Goal: Information Seeking & Learning: Learn about a topic

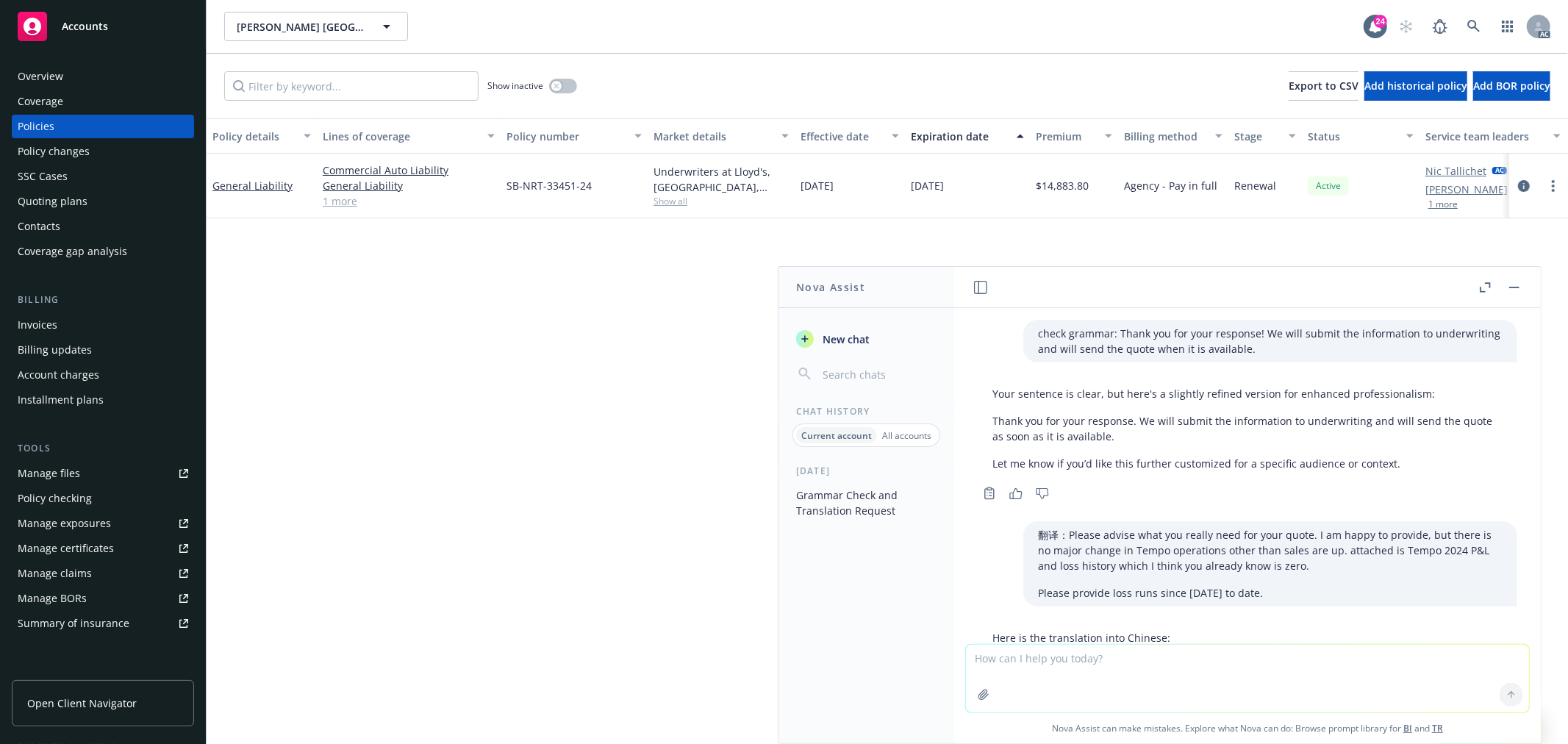
scroll to position [966, 0]
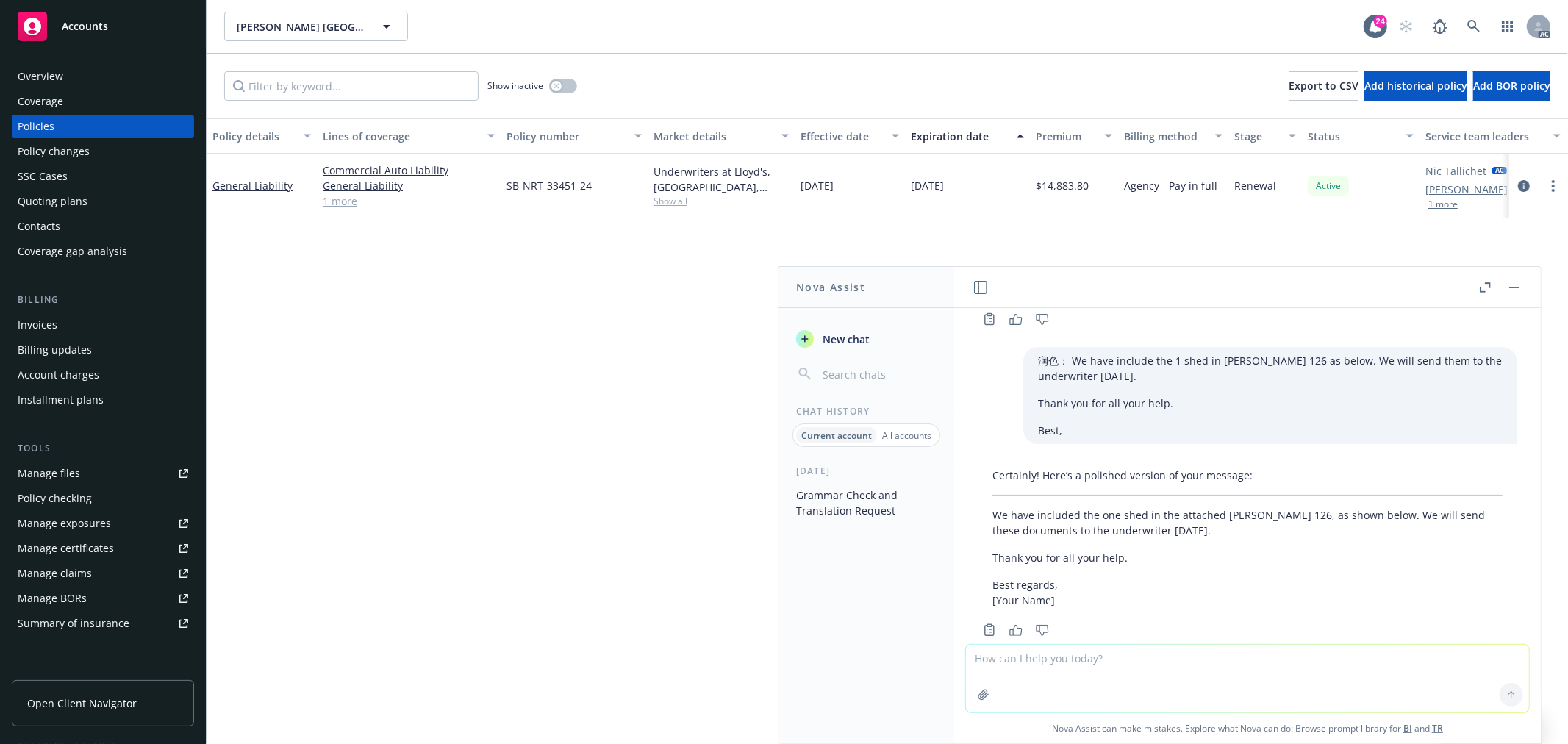
click at [1513, 289] on button "button" at bounding box center [1513, 287] width 18 height 18
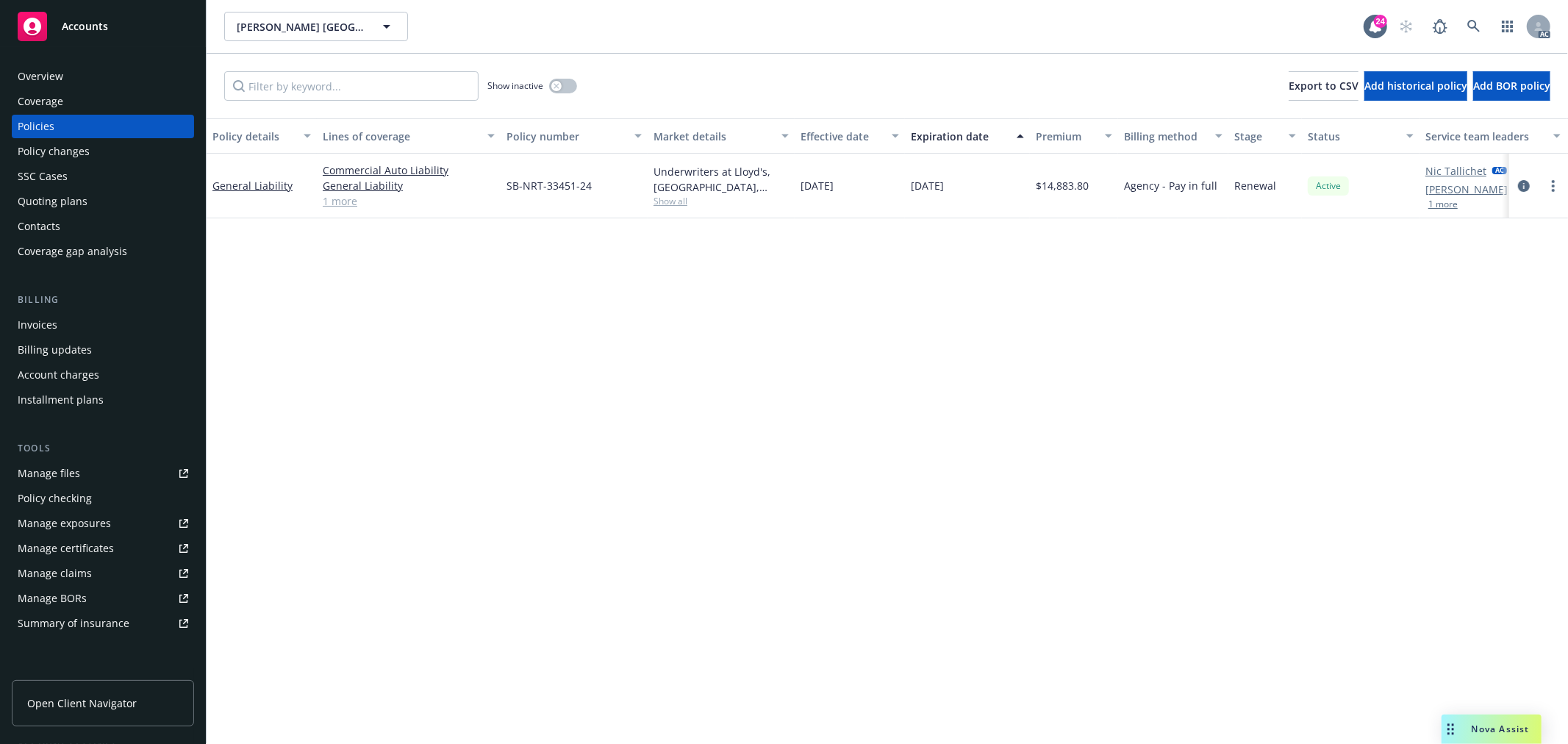
click at [1512, 721] on div "Nova Assist" at bounding box center [1491, 729] width 100 height 29
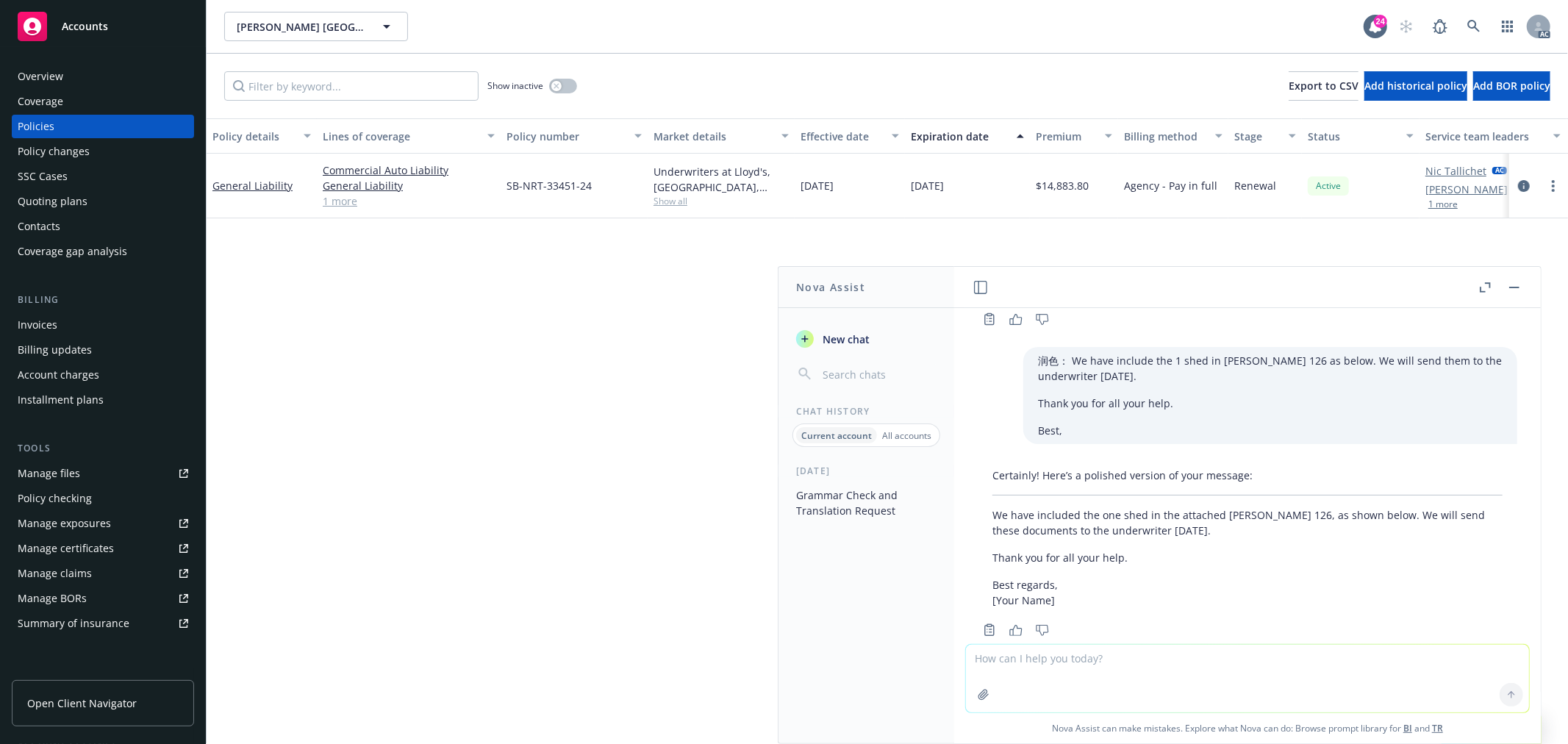
click at [1363, 693] on textarea at bounding box center [1248, 679] width 563 height 68
type textarea "f"
paste textarea "The quote premium is $16,836 on $830k - $20.28 rate The policy premium is only …"
type textarea "翻译：The quote premium is $16,836 on $830k - $20.28 rate The policy premium is on…"
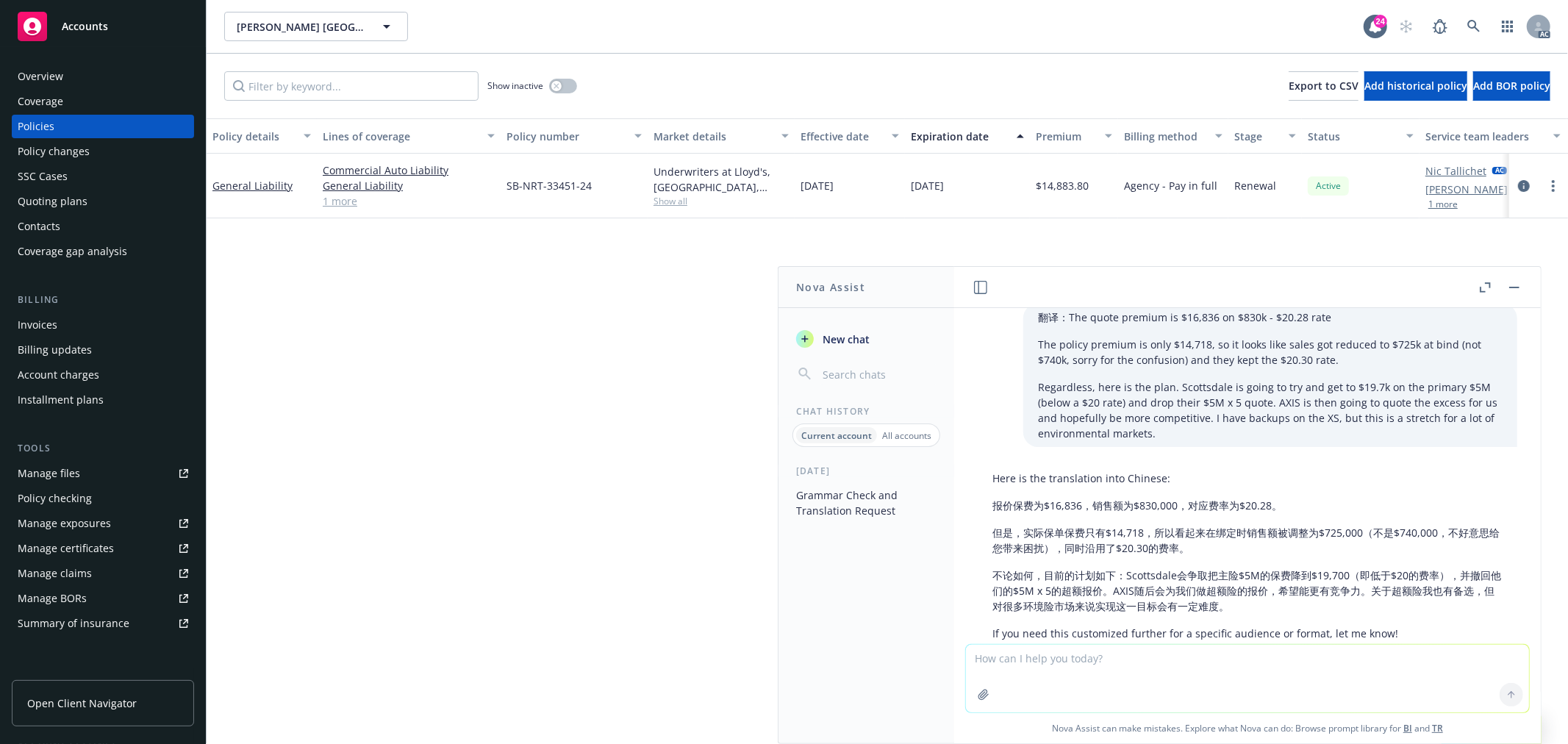
scroll to position [1354, 0]
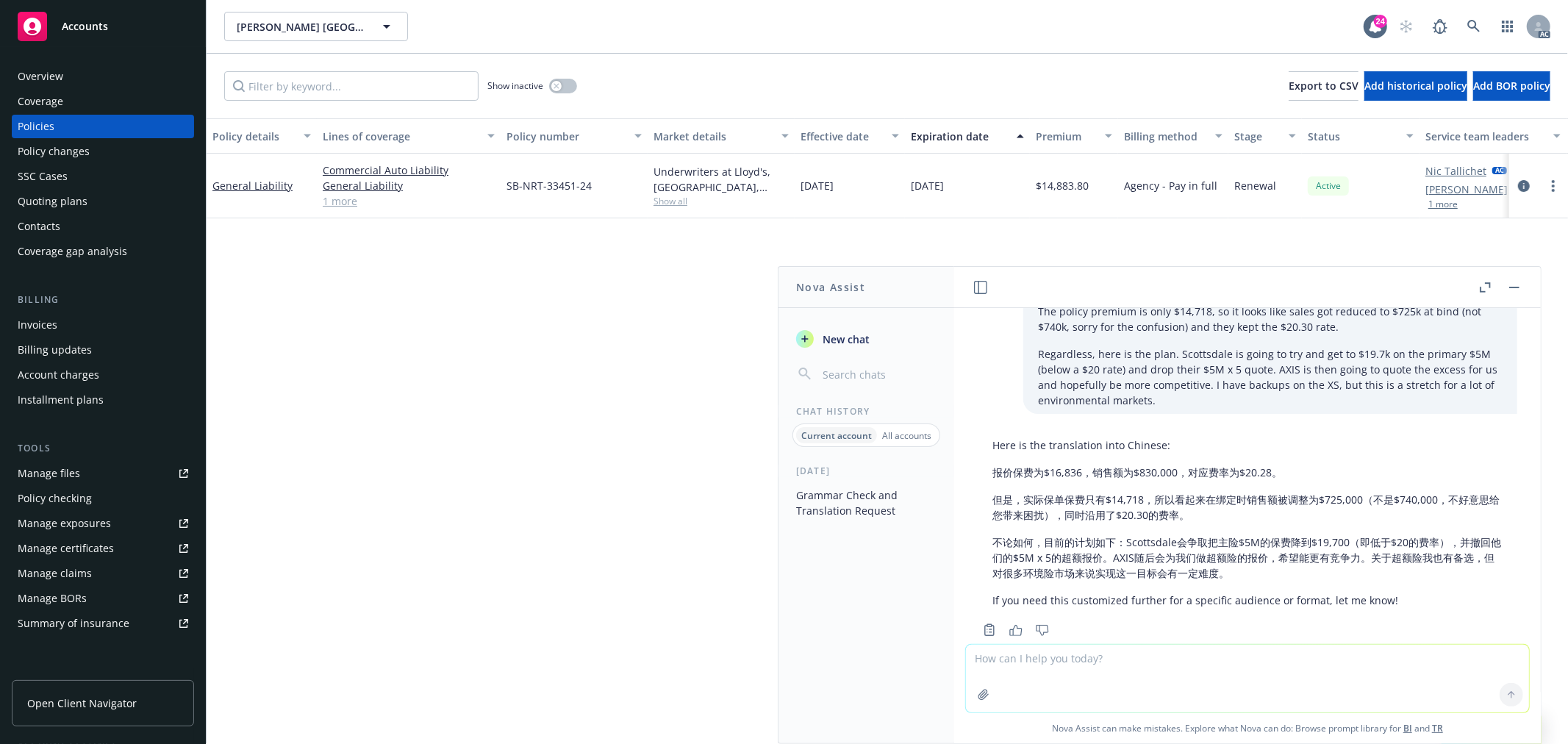
click at [1265, 644] on div at bounding box center [1247, 679] width 564 height 69
click at [1258, 654] on textarea at bounding box center [1248, 679] width 563 height 68
paste textarea "Reassigned the case back to you as the quotes are still have not received withi…"
type textarea "check grammar: Reassigned the case back to you as the quotes are still have not…"
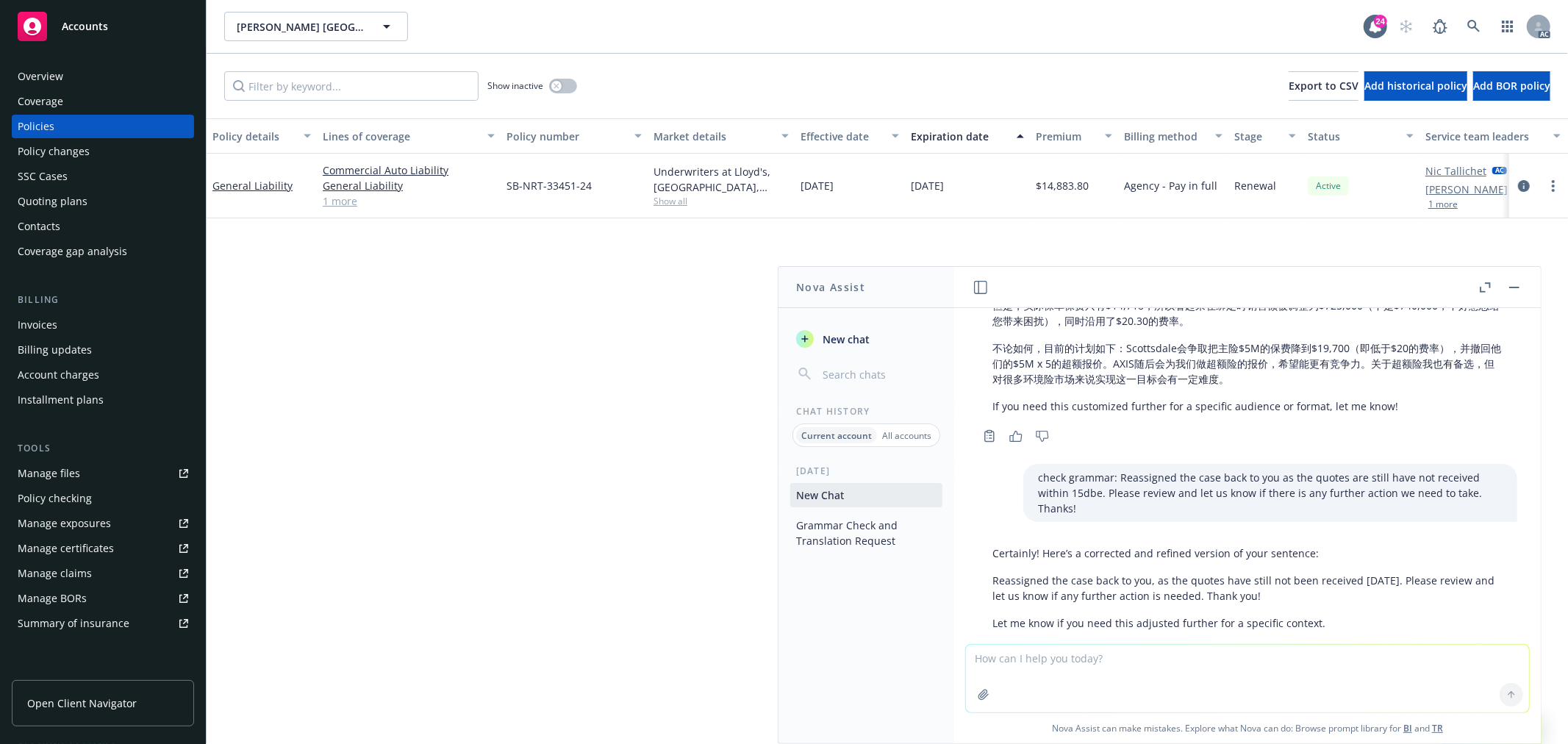
scroll to position [1555, 0]
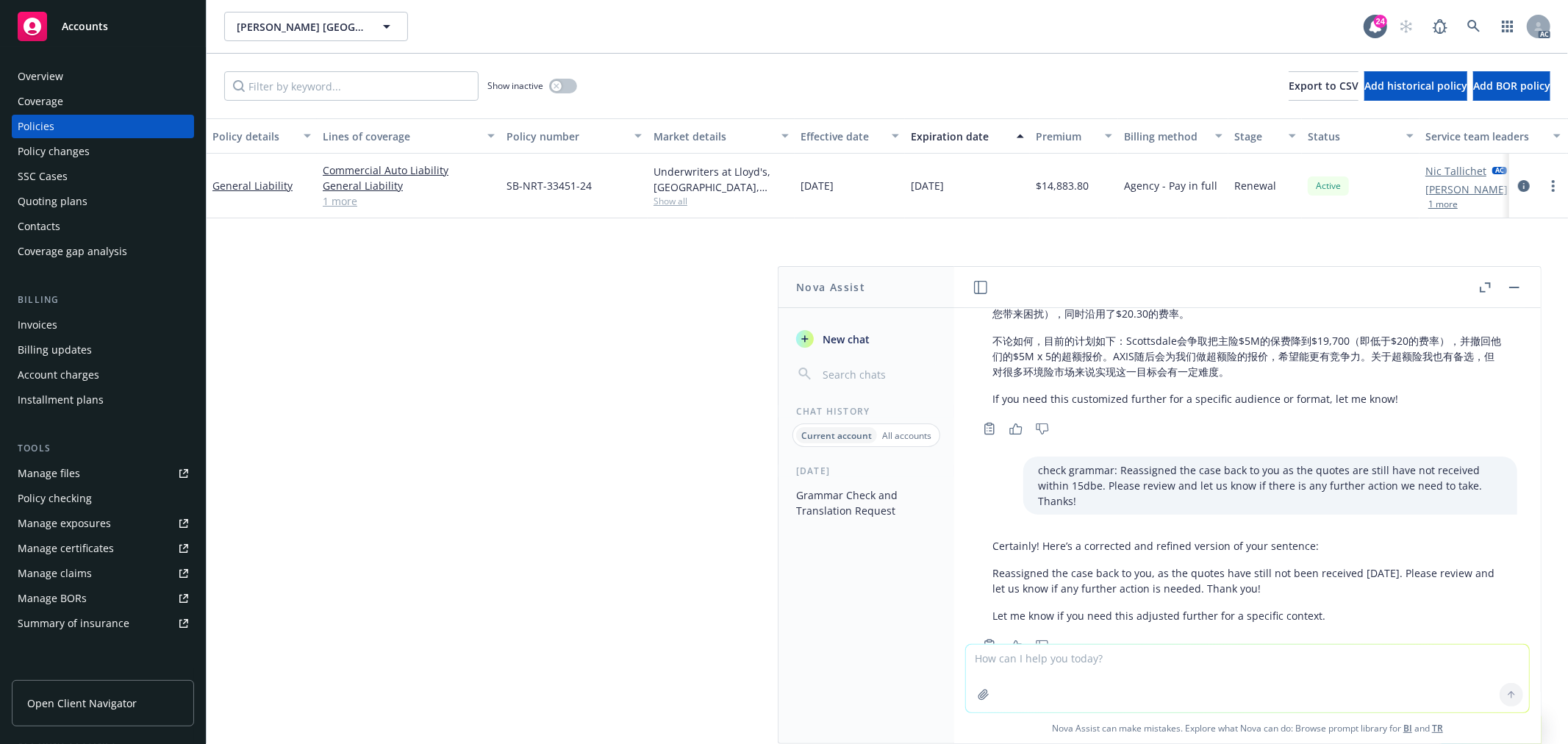
drag, startPoint x: 1311, startPoint y: 543, endPoint x: 979, endPoint y: 532, distance: 332.2
click at [979, 533] on div "Certainly! Here’s a corrected and refined version of your sentence: Reassigned …" at bounding box center [1247, 581] width 539 height 97
copy p "Reassigned the case back to you, as the quotes have still not been received [DA…"
click at [1105, 663] on textarea at bounding box center [1248, 679] width 563 height 68
paste textarea "I hope you’re doing well! I noticed that you’ve completed and signed one of the…"
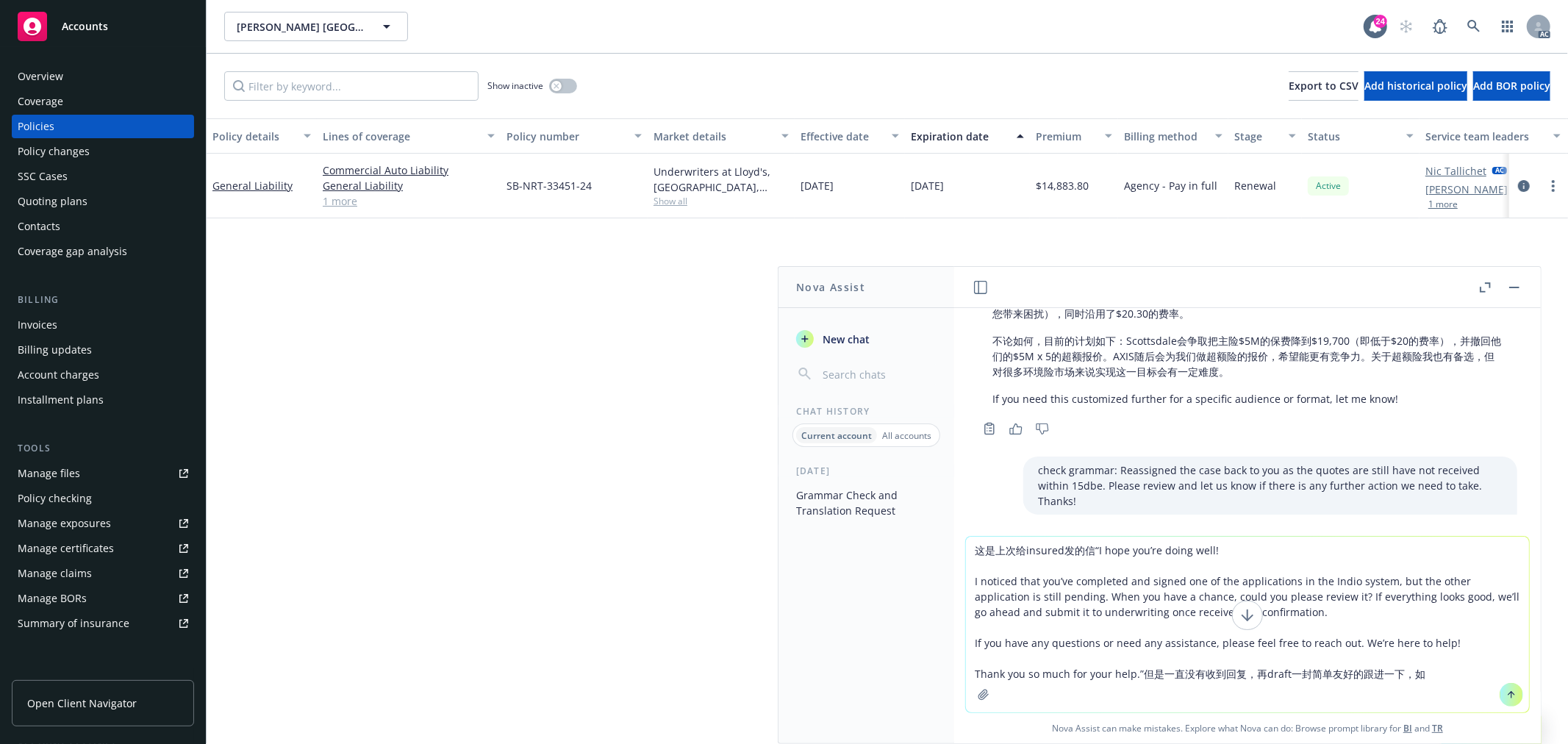
type textarea "这是上次给insured发的信“I hope you’re doing well! I noticed that you’ve completed and s…"
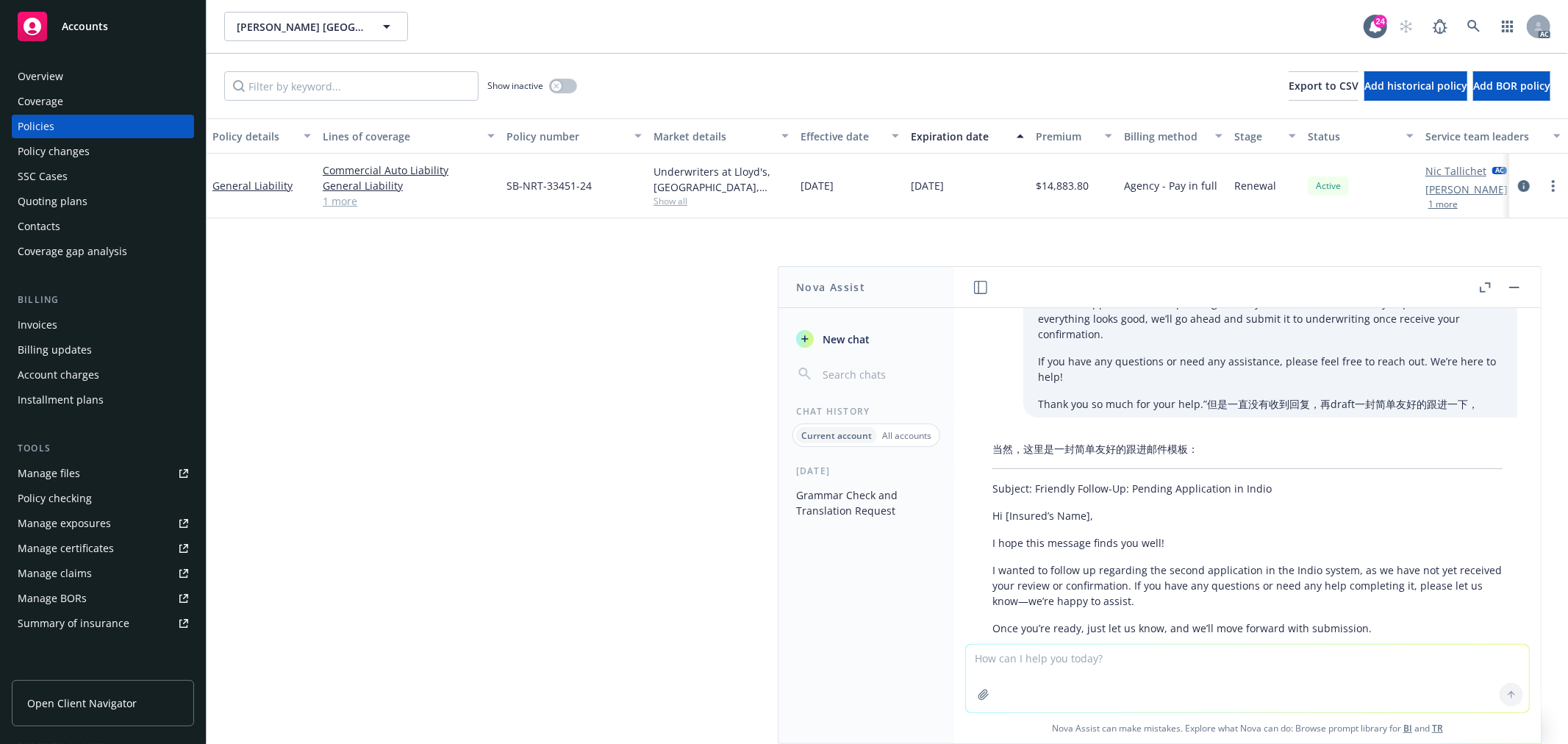
scroll to position [2063, 0]
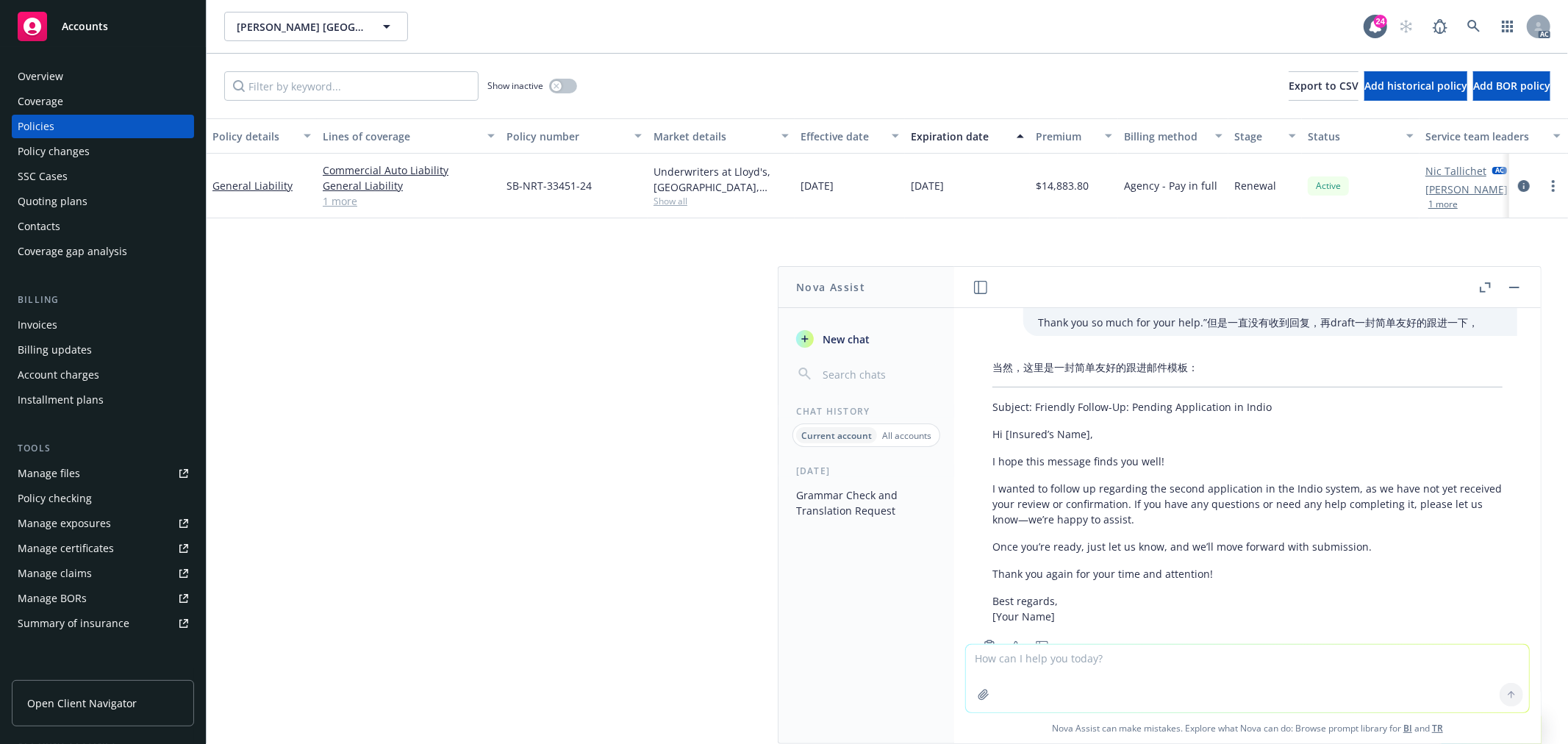
click at [1145, 660] on textarea at bounding box center [1248, 679] width 563 height 68
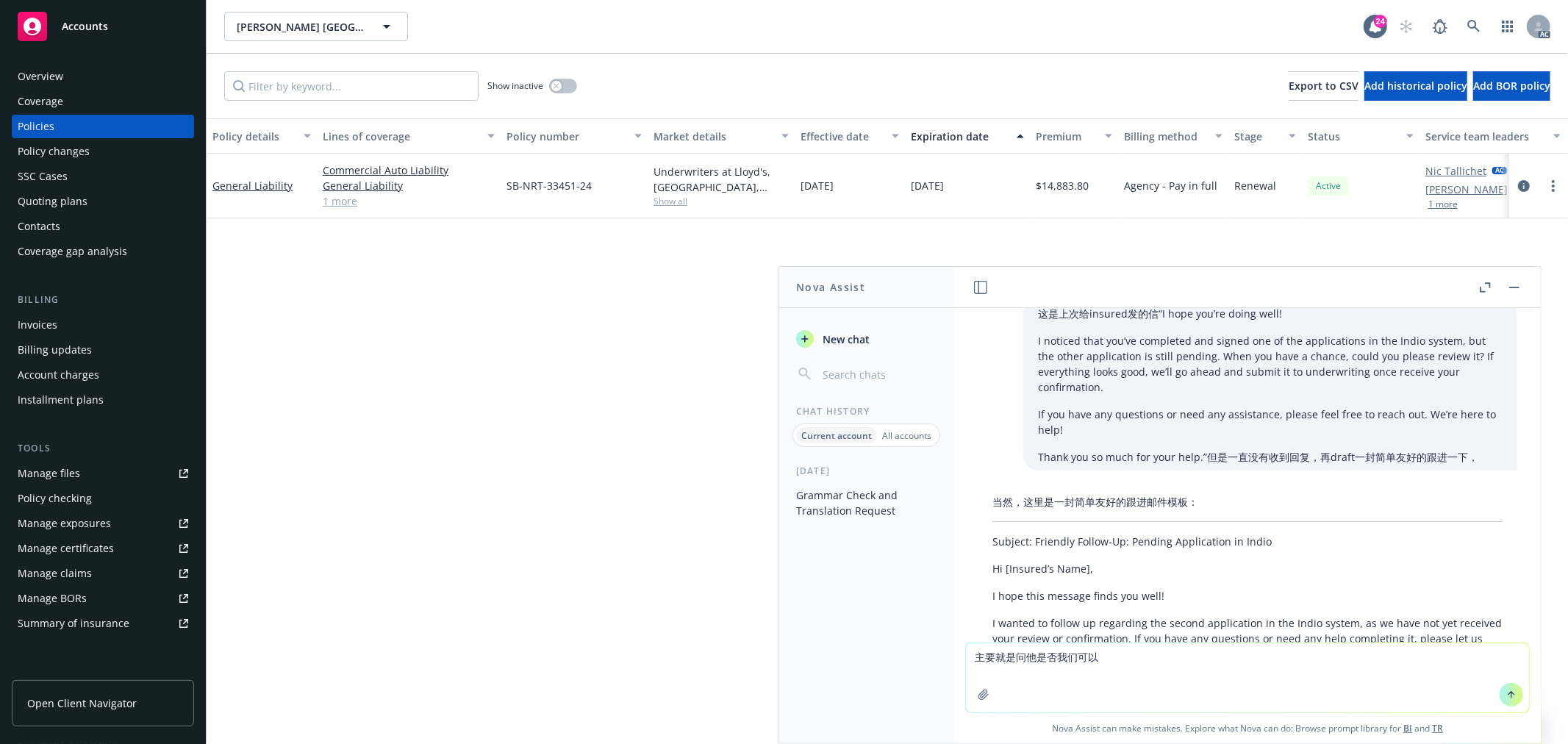
scroll to position [1900, 0]
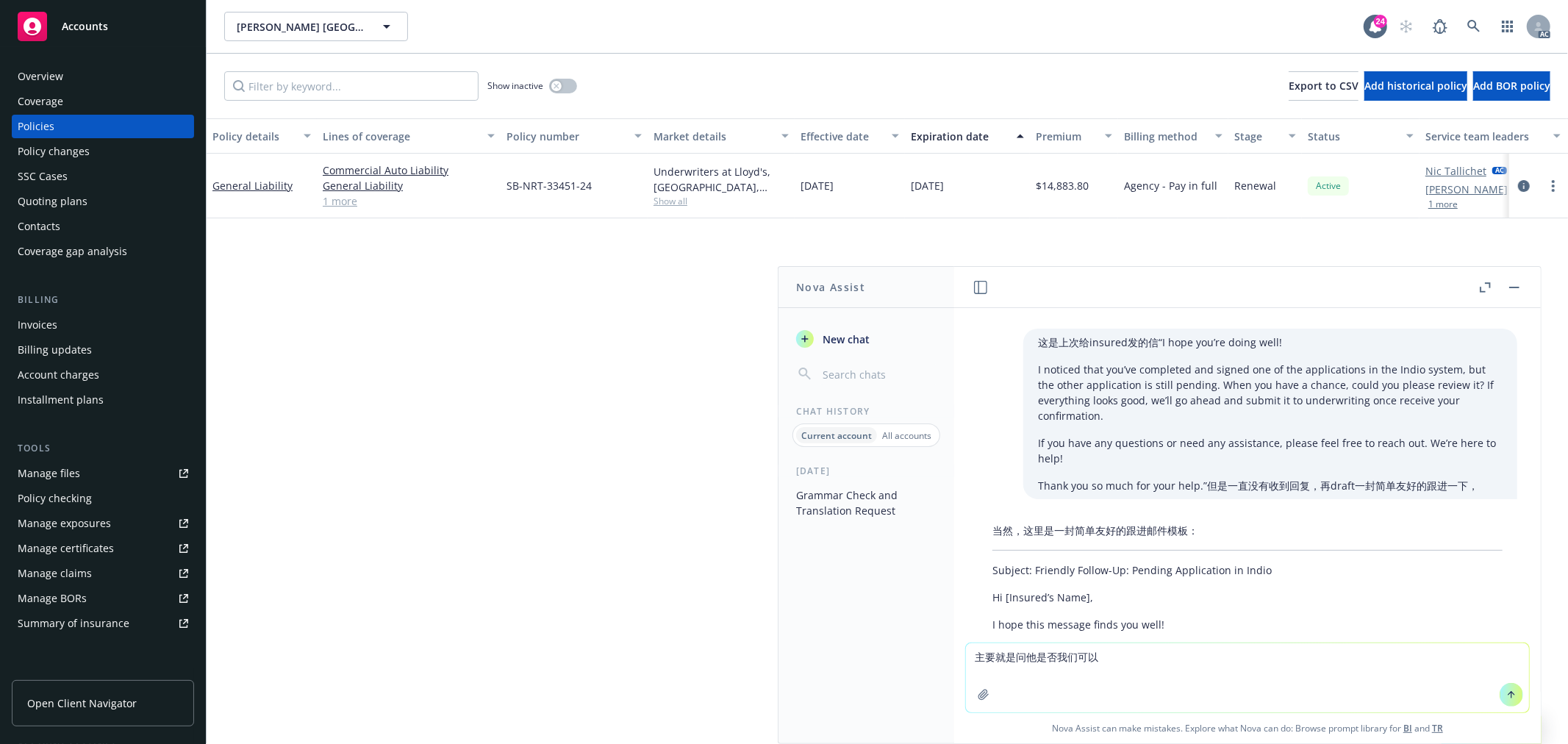
drag, startPoint x: 1112, startPoint y: 665, endPoint x: 931, endPoint y: 658, distance: 181.1
click at [953, 658] on div "Nova Assist New chat Chat History Current account All accounts [DATE] Grammar C…" at bounding box center [1247, 505] width 588 height 478
paste textarea "Hi [PERSON_NAME], Yes, that’s no problem. To make things as easy as possible fo…"
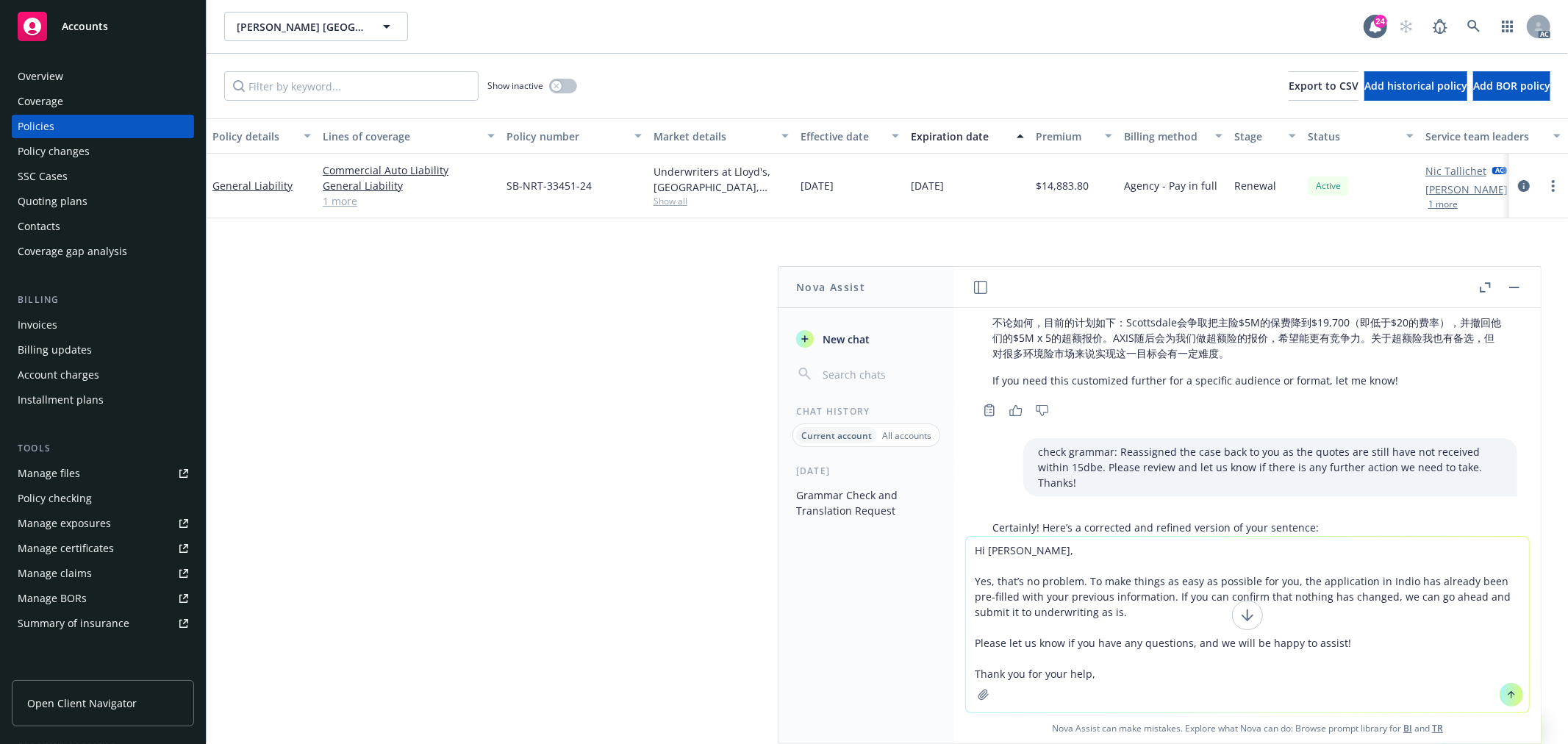
scroll to position [1737, 0]
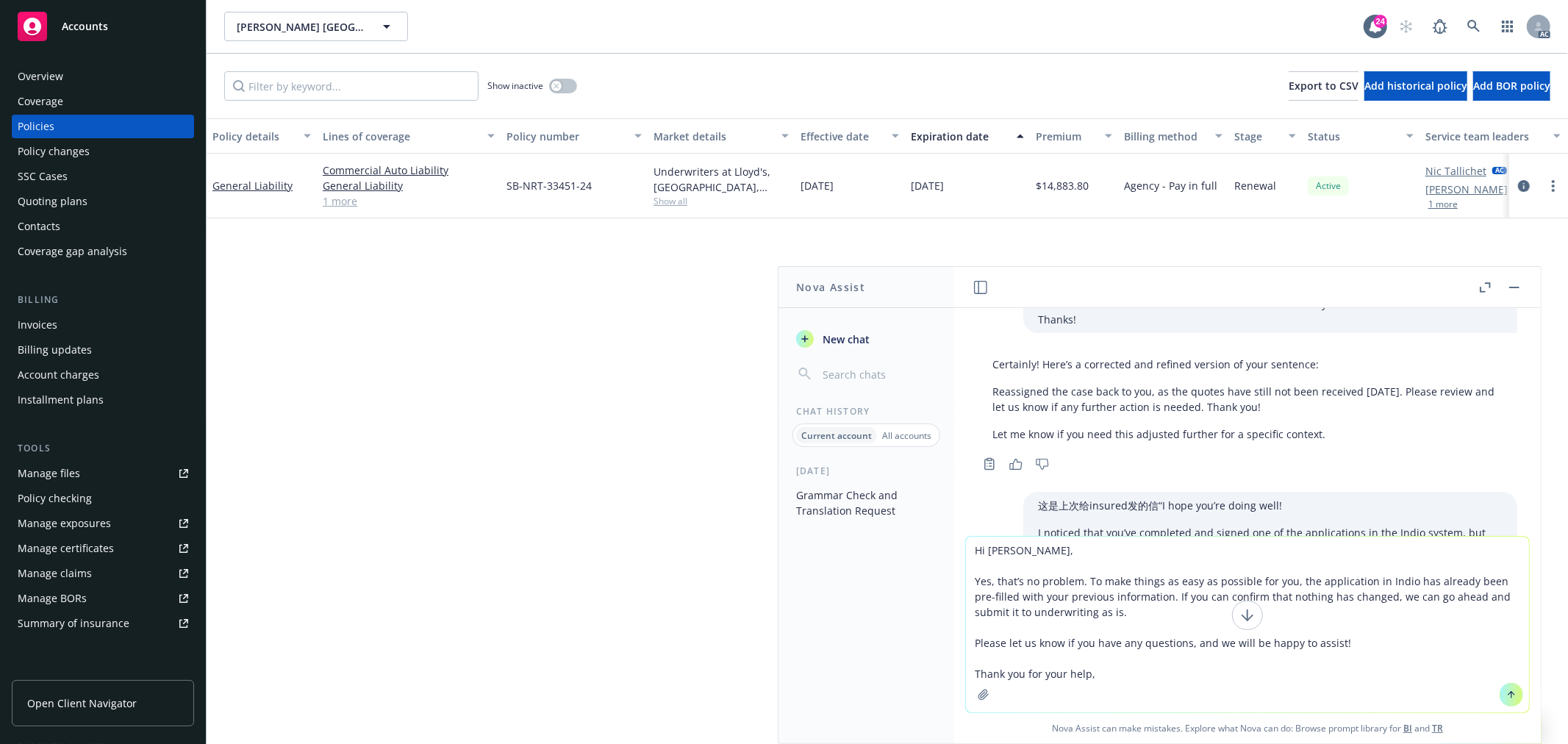
click at [1259, 497] on p "这是上次给insured发的信“I hope you’re doing well!" at bounding box center [1270, 505] width 465 height 15
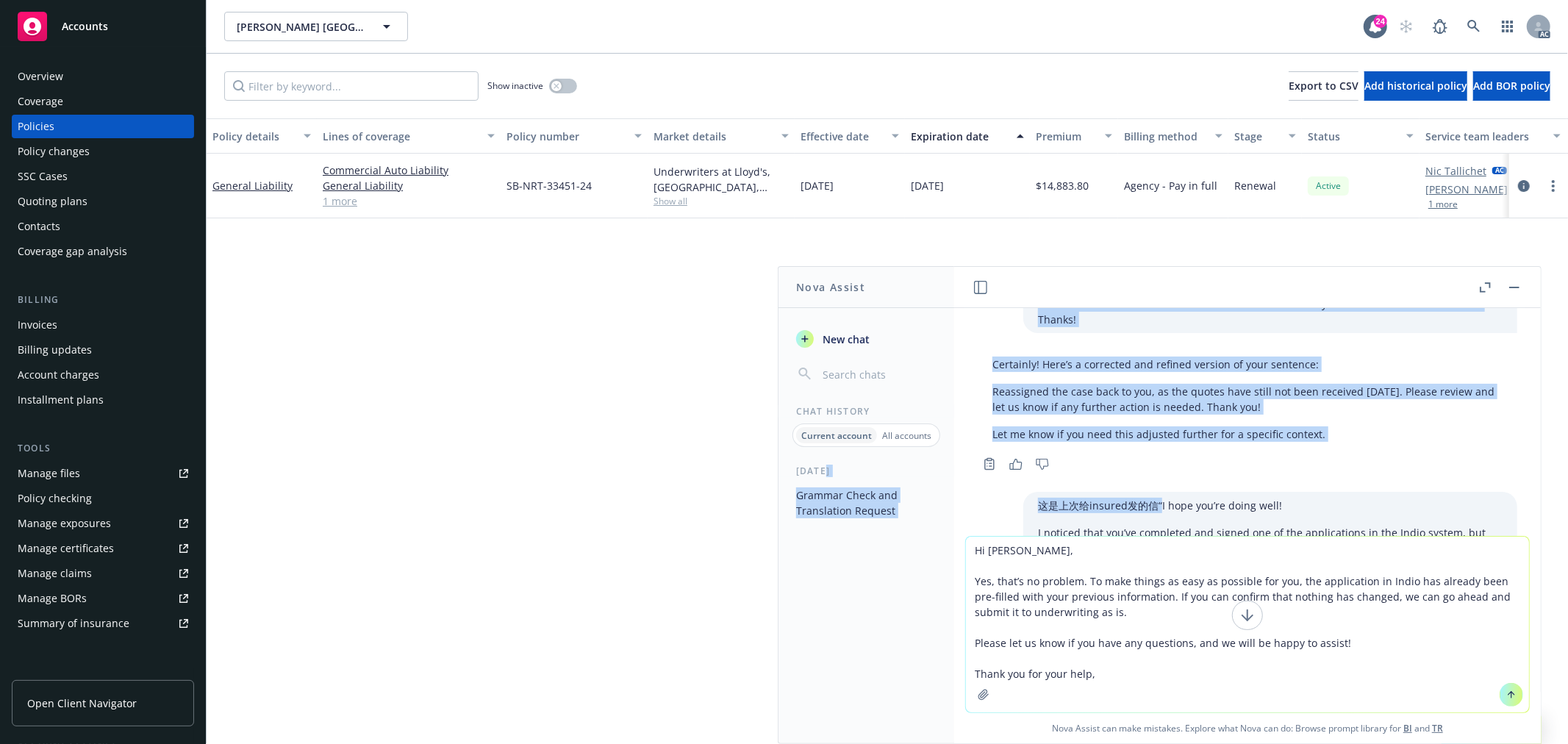
drag, startPoint x: 1134, startPoint y: 456, endPoint x: 891, endPoint y: 460, distance: 243.0
click at [953, 460] on div "Nova Assist New chat Chat History Current account All accounts [DATE] Grammar C…" at bounding box center [1247, 505] width 588 height 478
copy div "Loremip Dolor sit Ametconsect Adipisc elits doeiusm: Tempo inc utl etdo magnaal…"
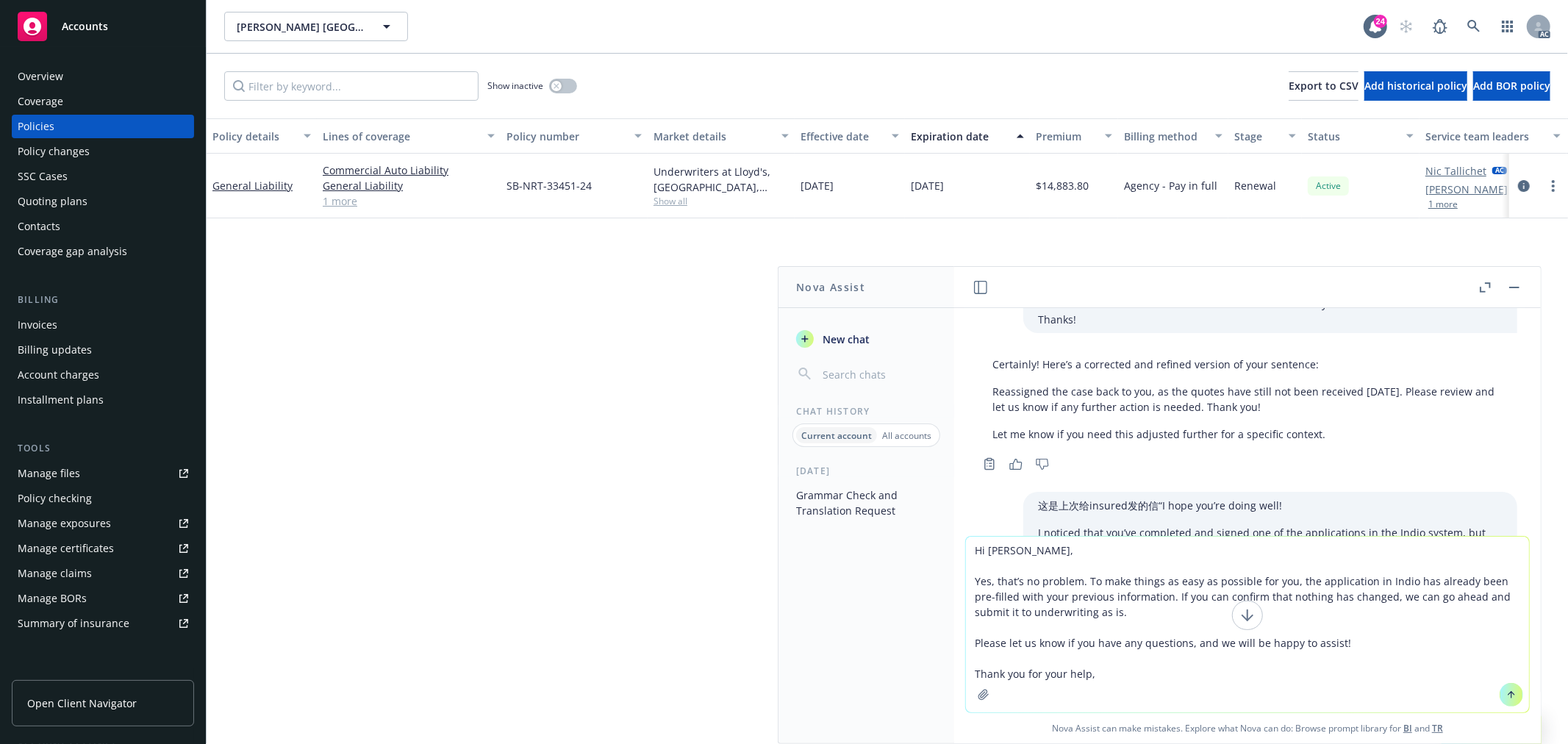
click at [1154, 492] on div "这是上次给insured发的信“I hope you’re doing well! I noticed that you’ve completed and s…" at bounding box center [1269, 576] width 494 height 170
drag, startPoint x: 1134, startPoint y: 456, endPoint x: 1007, endPoint y: 459, distance: 127.0
click at [1023, 492] on div "这是上次给insured发的信“I hope you’re doing well! I noticed that you’ve completed and s…" at bounding box center [1269, 576] width 494 height 170
copy p "这是上次给insured发的信“"
click at [1126, 677] on textarea "Hi [PERSON_NAME], Yes, that’s no problem. To make things as easy as possible fo…" at bounding box center [1248, 625] width 563 height 176
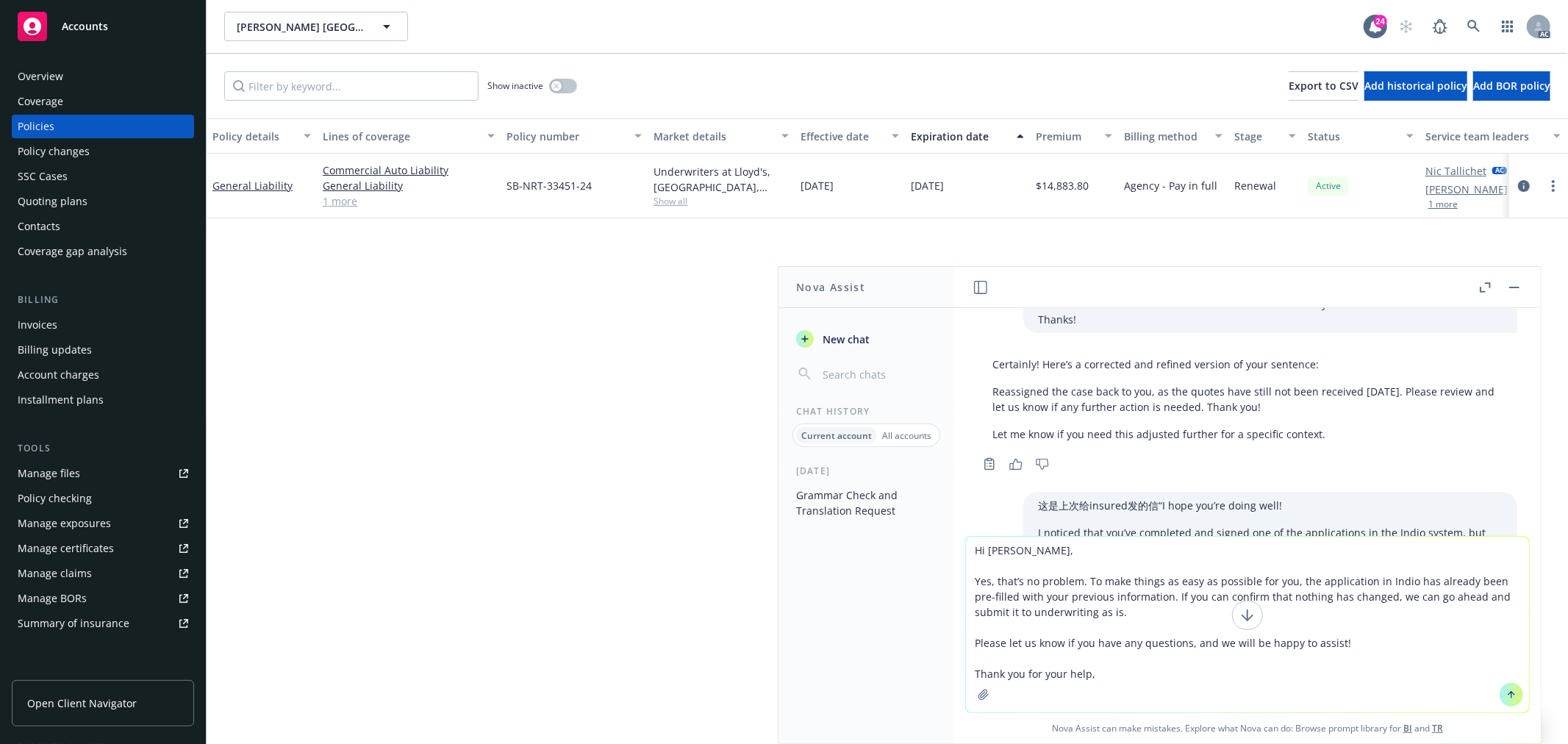
paste textarea "这是上次给insured发的信“"
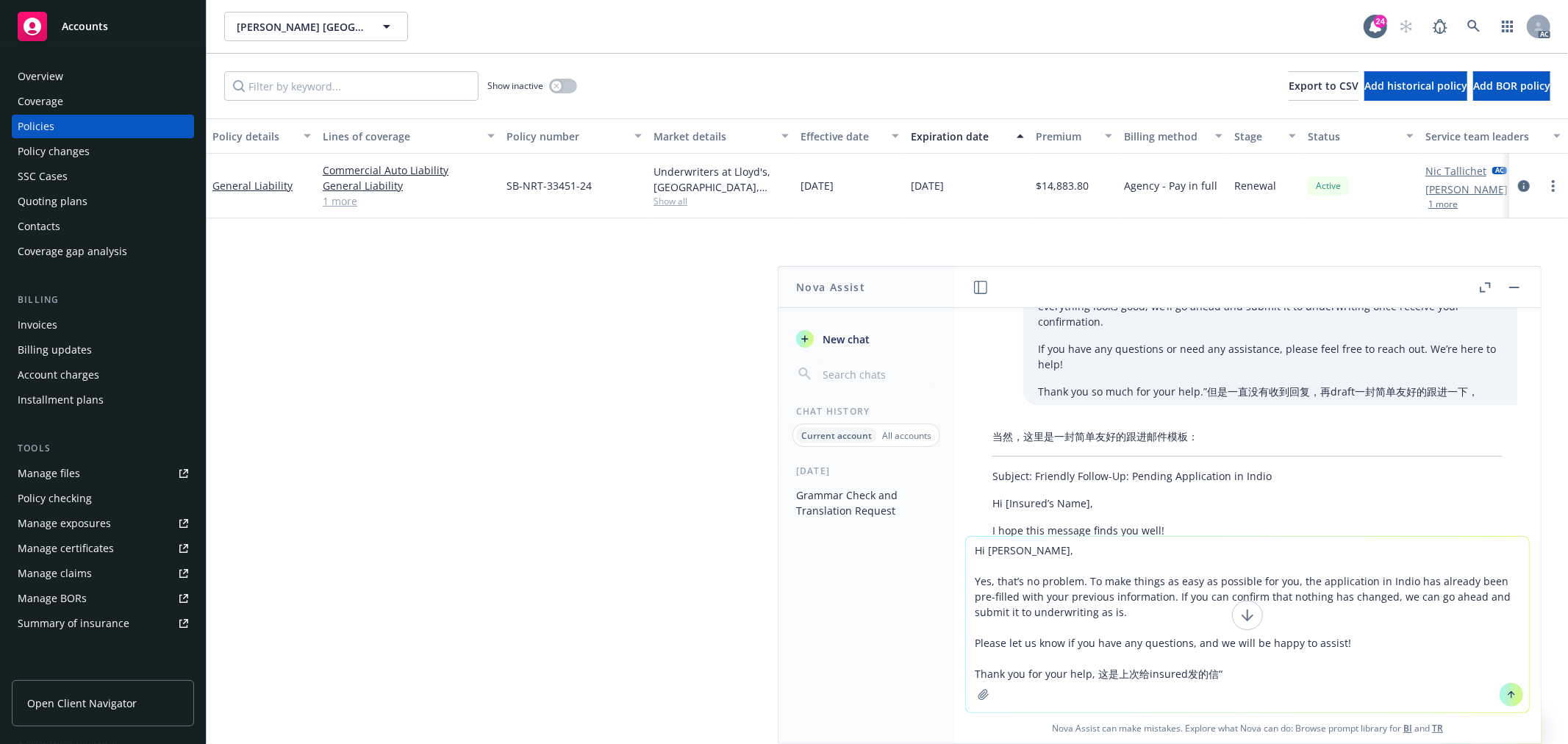
scroll to position [1900, 0]
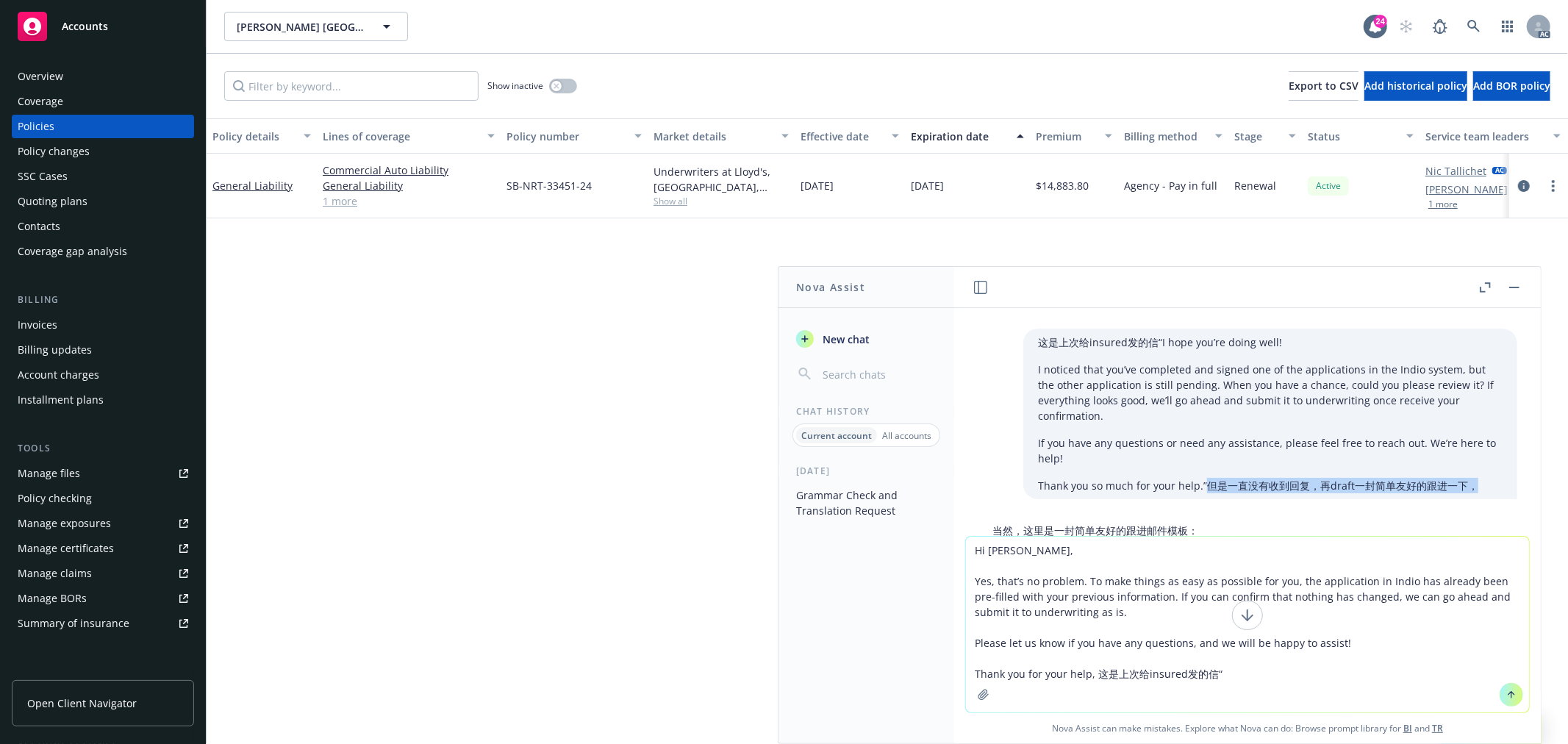
drag, startPoint x: 1451, startPoint y: 439, endPoint x: 1181, endPoint y: 440, distance: 270.0
click at [1181, 478] on p "Thank you so much for your help.”但是一直没有收到回复，再draft一封简单友好的跟进一下，" at bounding box center [1270, 486] width 465 height 15
copy p "但是一直没有收到回复，再draft一封简单友好的跟进一下，"
click at [1254, 666] on textarea "Hi [PERSON_NAME], Yes, that’s no problem. To make things as easy as possible fo…" at bounding box center [1248, 625] width 563 height 176
paste textarea "但是一直没有收到回复，再draft一封简单友好的跟进一下，"
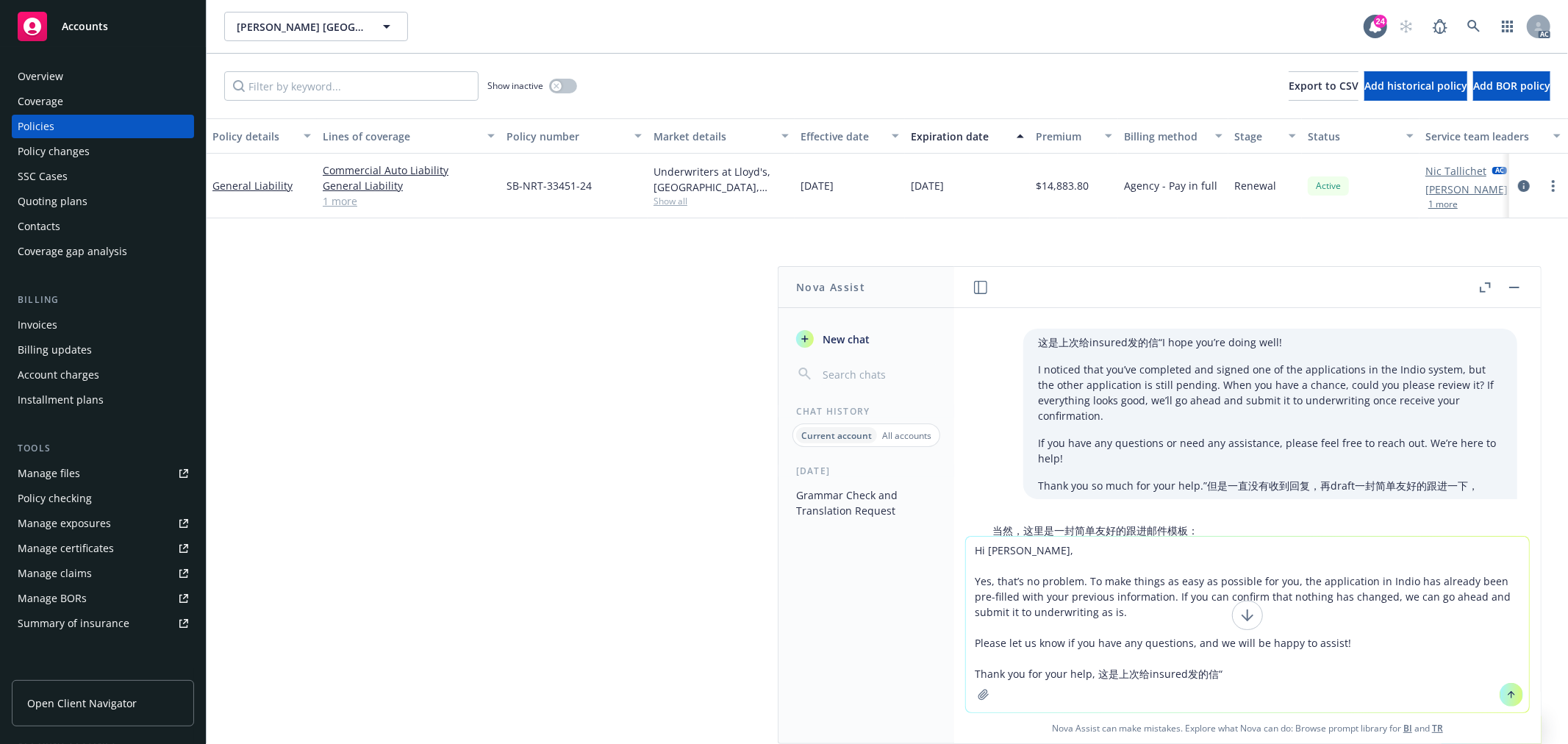
type textarea "Hi [PERSON_NAME], Yes, that’s no problem. To make things as easy as possible fo…"
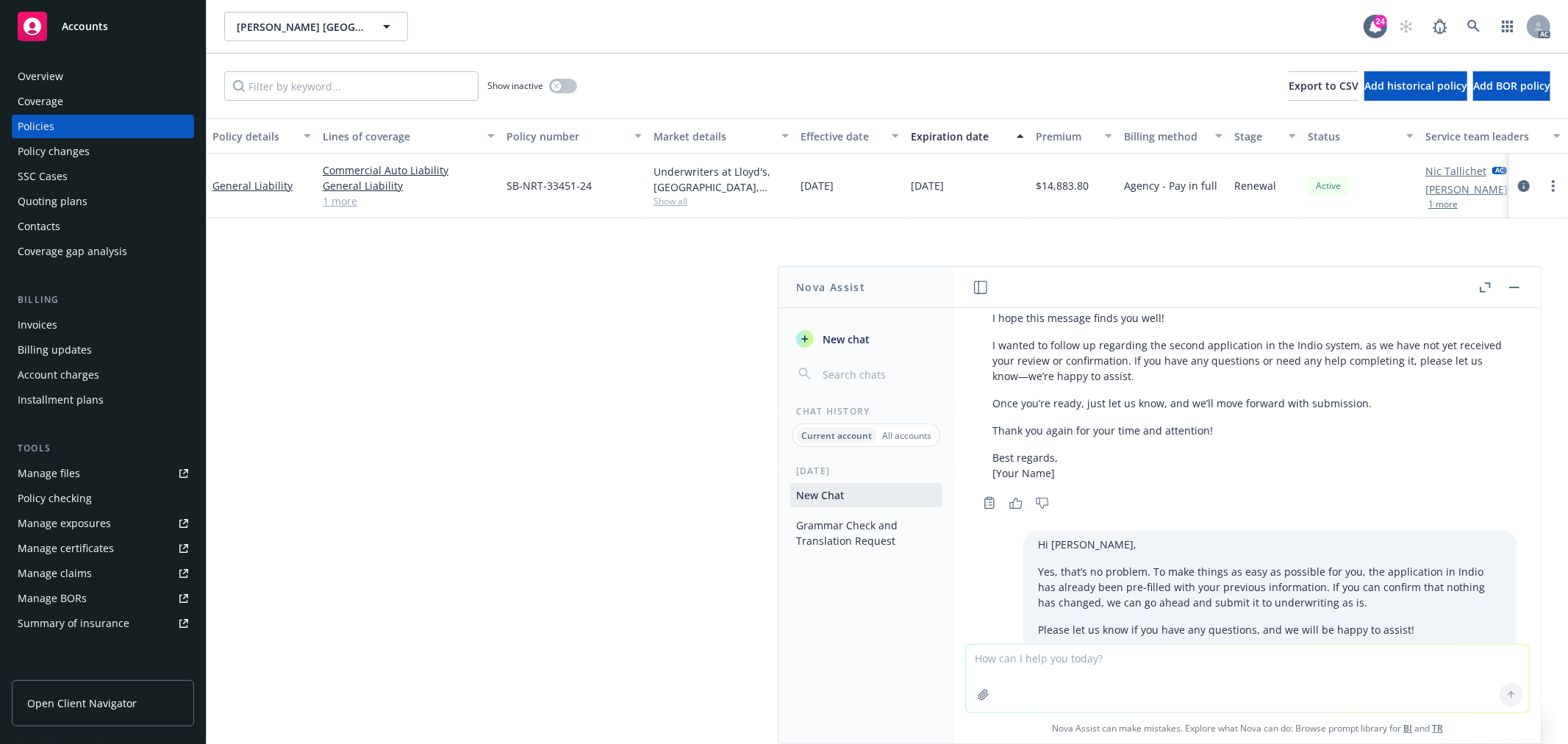
scroll to position [2530, 0]
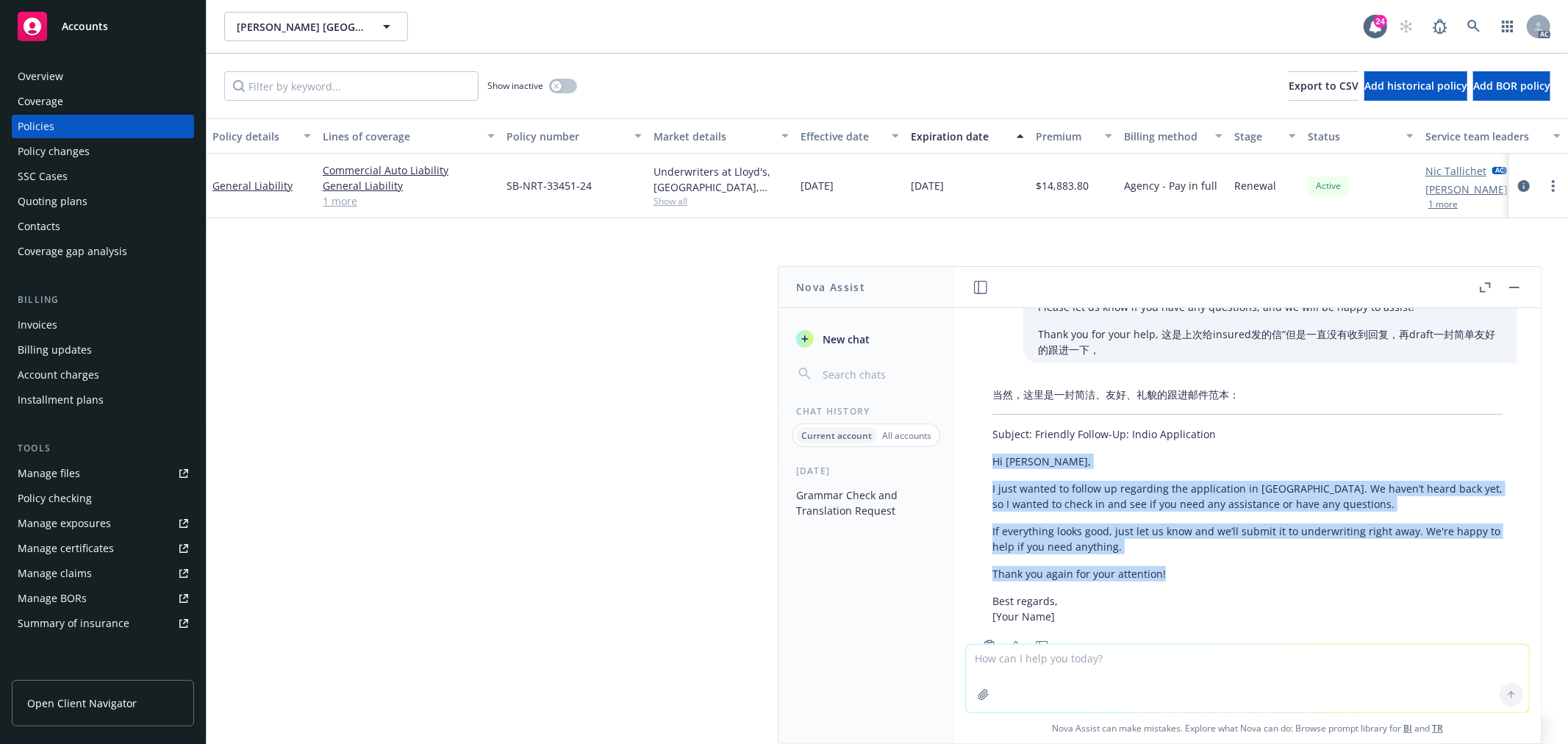
drag, startPoint x: 1167, startPoint y: 523, endPoint x: 992, endPoint y: 417, distance: 204.6
click at [992, 417] on div "当然，这里是一封简洁、友好、礼貌的跟进邮件范本： Subject: Friendly Follow-Up: Indio Application Hi [PER…" at bounding box center [1247, 505] width 539 height 249
copy div "Hi [PERSON_NAME], I just wanted to follow up regarding the application in [GEOG…"
drag, startPoint x: 1031, startPoint y: 526, endPoint x: 983, endPoint y: 408, distance: 127.4
click at [983, 408] on div "当然，这里是一封简洁、友好、礼貌的跟进邮件范本： Subject: Friendly Follow-Up: Indio Application Hi [PER…" at bounding box center [1247, 505] width 539 height 249
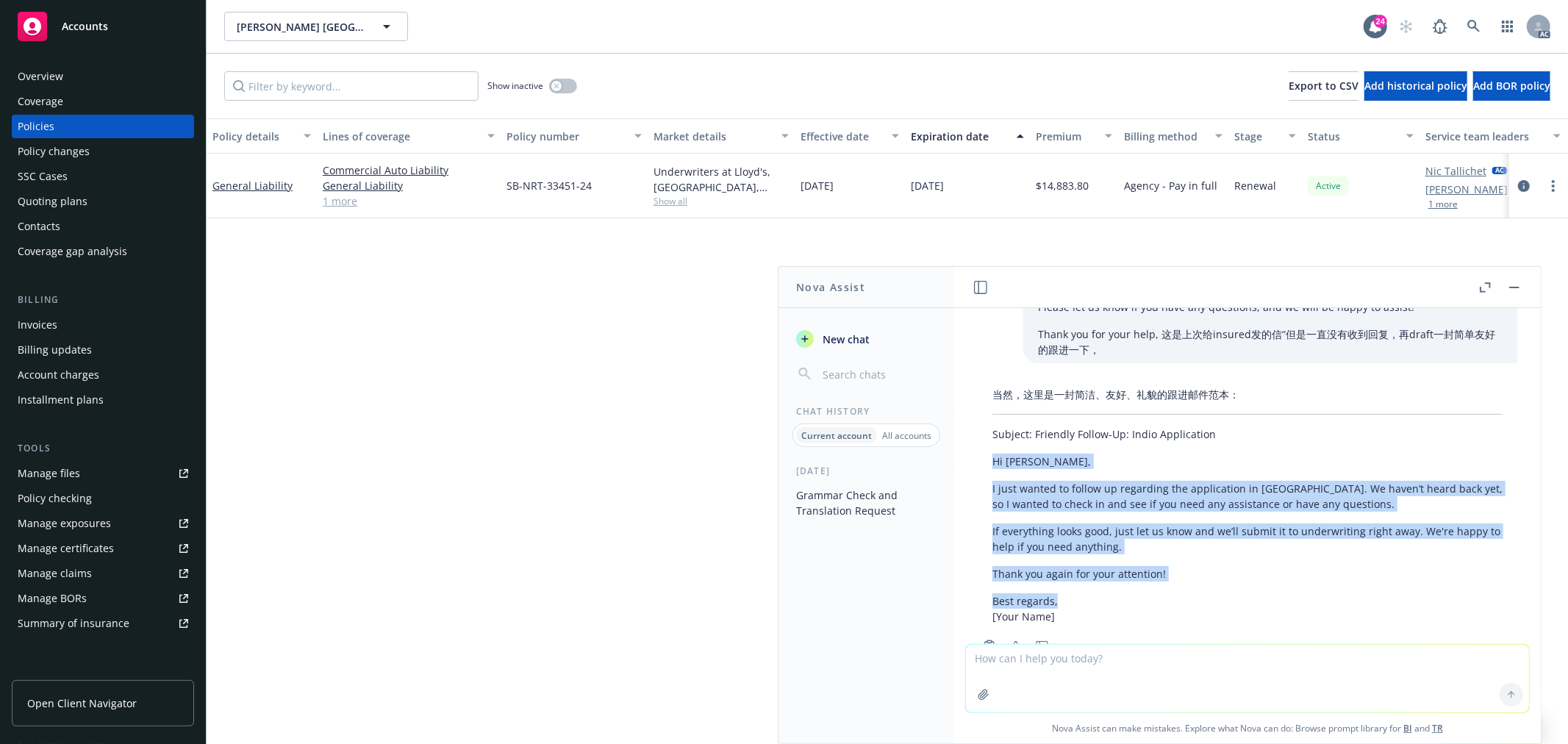
copy div "Hi [PERSON_NAME], I just wanted to follow up regarding the application in [GEOG…"
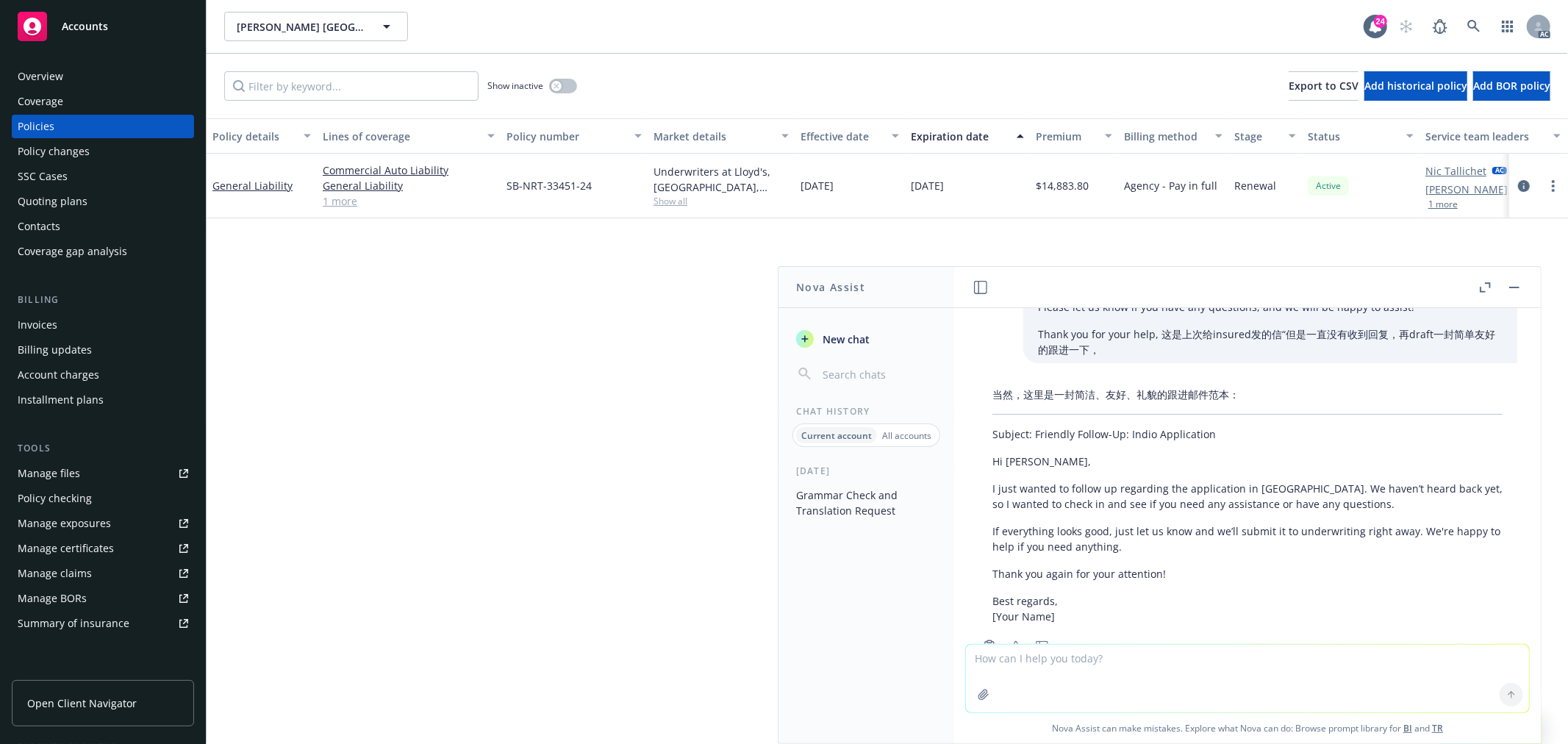
click at [1163, 664] on textarea at bounding box center [1248, 679] width 563 height 68
paste textarea "Hi [PERSON_NAME], I just wanted to follow up regarding the application in [GEOG…"
type textarea "check grammar: Hi [PERSON_NAME], I just wanted to follow up regarding the appli…"
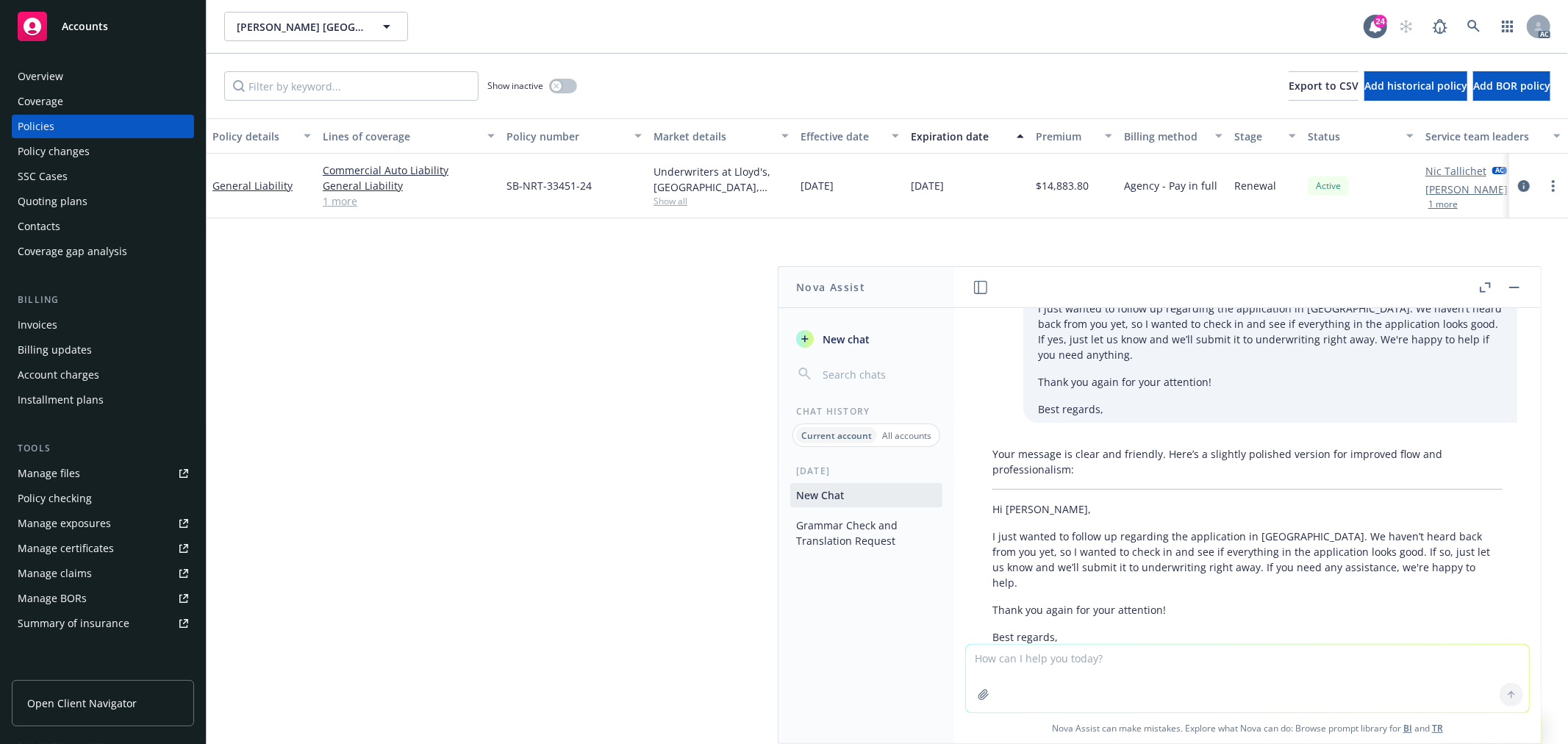
scroll to position [2942, 0]
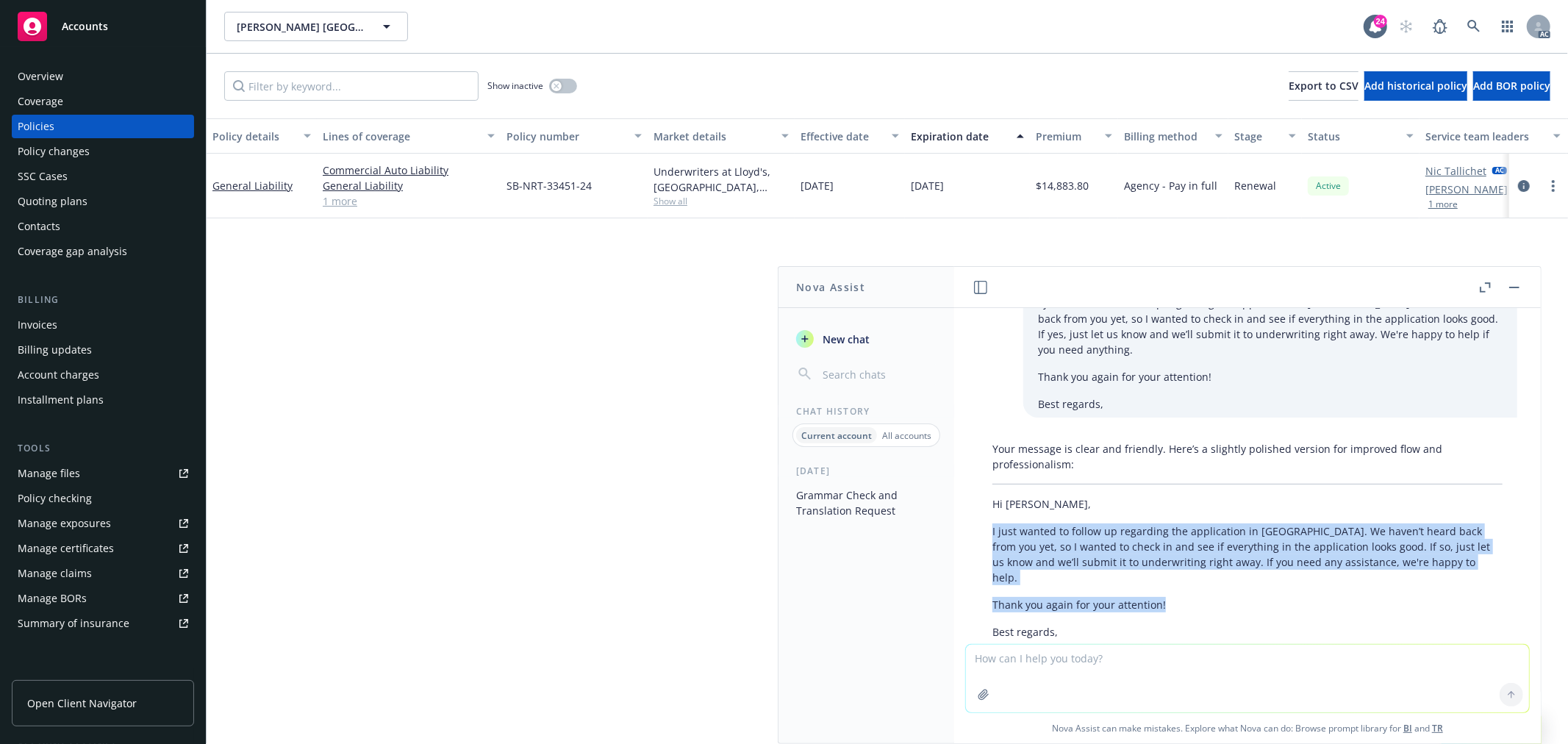
drag, startPoint x: 1164, startPoint y: 526, endPoint x: 991, endPoint y: 465, distance: 183.4
click at [991, 465] on div "Your message is clear and friendly. Here’s a slightly polished version for impr…" at bounding box center [1247, 548] width 539 height 226
copy div "I just wanted to follow up regarding the application in [GEOGRAPHIC_DATA]. We h…"
click at [1399, 515] on div "Your message is clear and friendly. Here’s a slightly polished version for impr…" at bounding box center [1247, 548] width 539 height 226
drag, startPoint x: 1415, startPoint y: 498, endPoint x: 989, endPoint y: 473, distance: 426.7
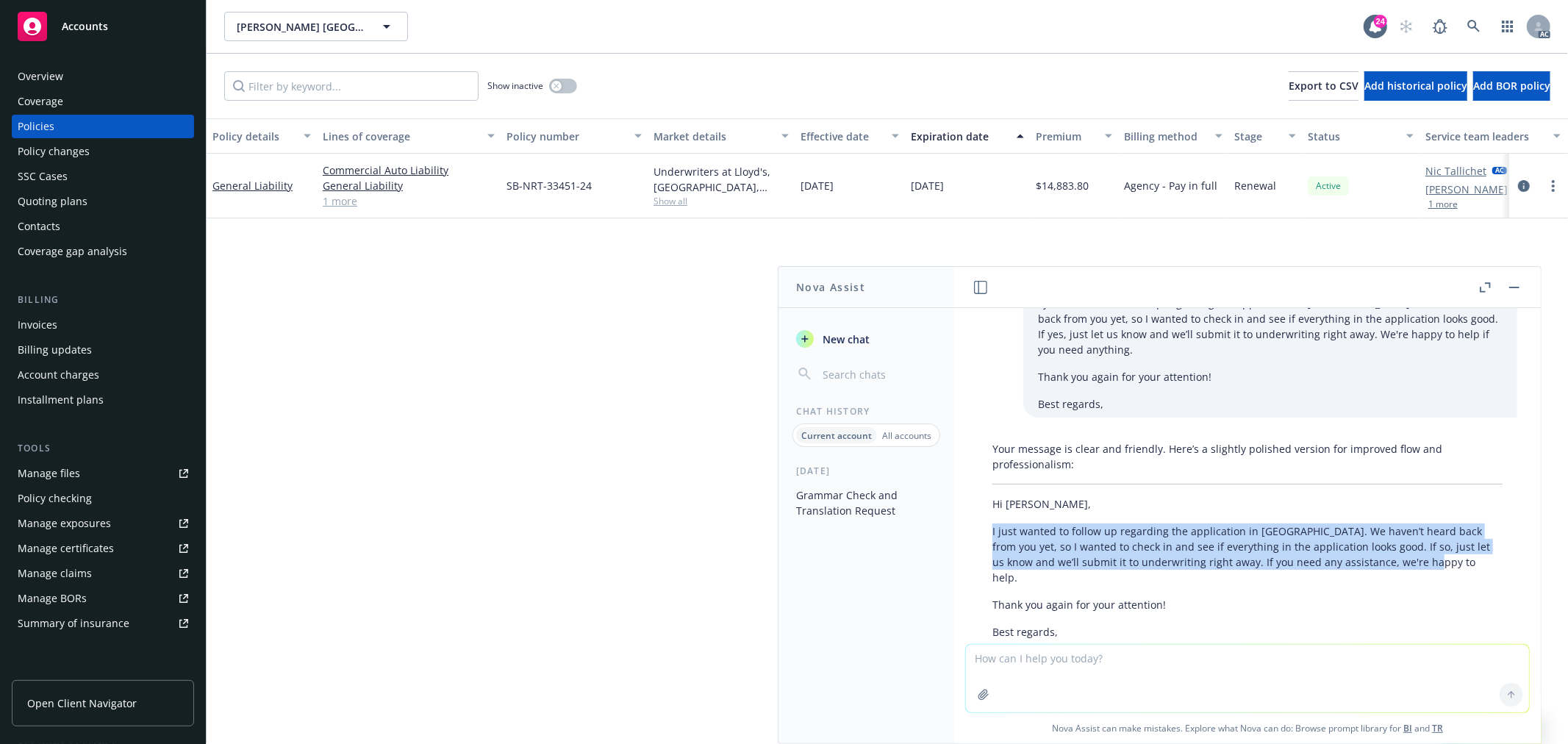
click at [989, 473] on div "Your message is clear and friendly. Here’s a slightly polished version for impr…" at bounding box center [1247, 548] width 539 height 226
copy p "I just wanted to follow up regarding the application in [GEOGRAPHIC_DATA]. We h…"
click at [1001, 666] on textarea at bounding box center [1248, 679] width 563 height 68
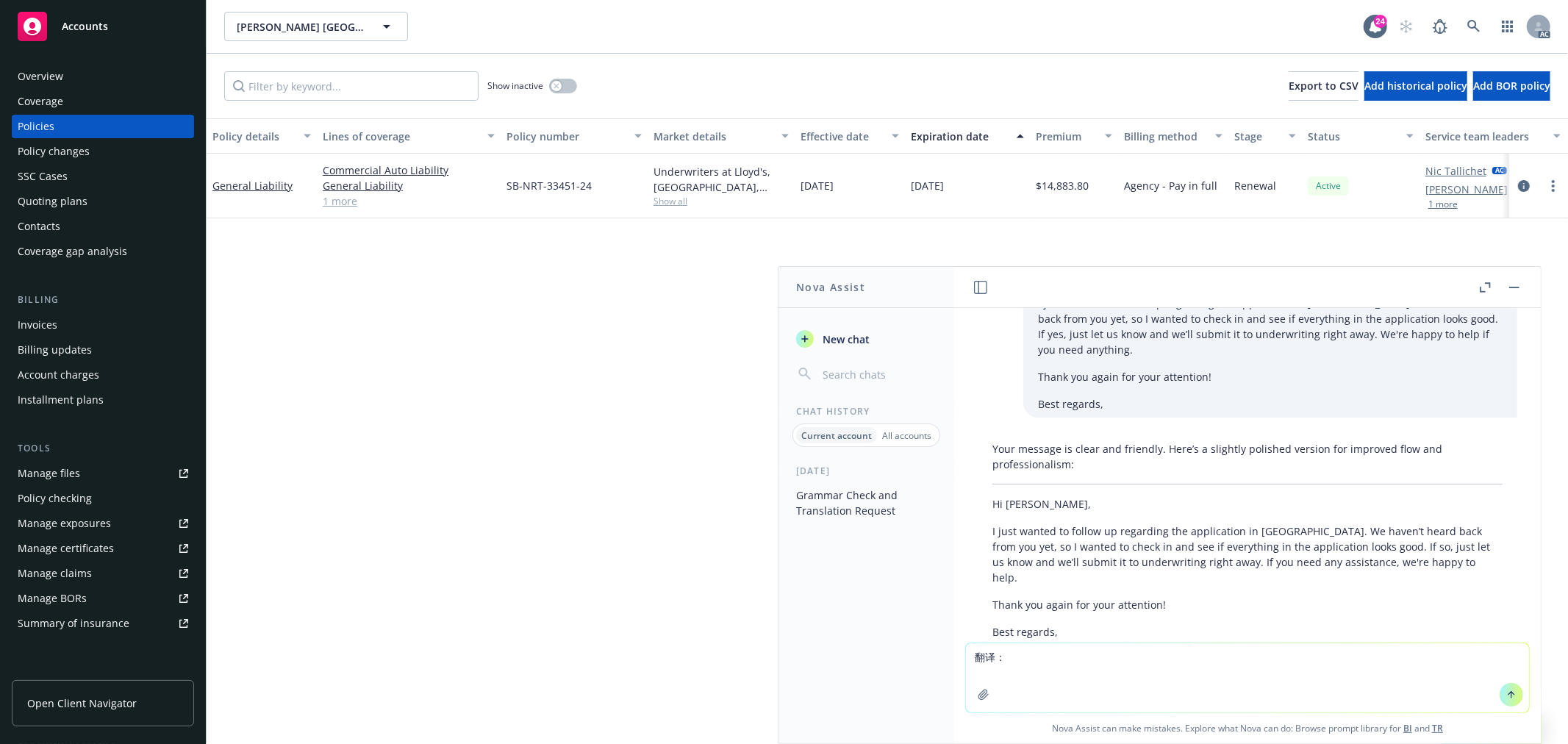
paste textarea "Adding Oath Account Manager [PERSON_NAME] on our team who is back from mat leav…"
type textarea "翻译：Adding Oath Account Manager [PERSON_NAME] on our team who is back from mat l…"
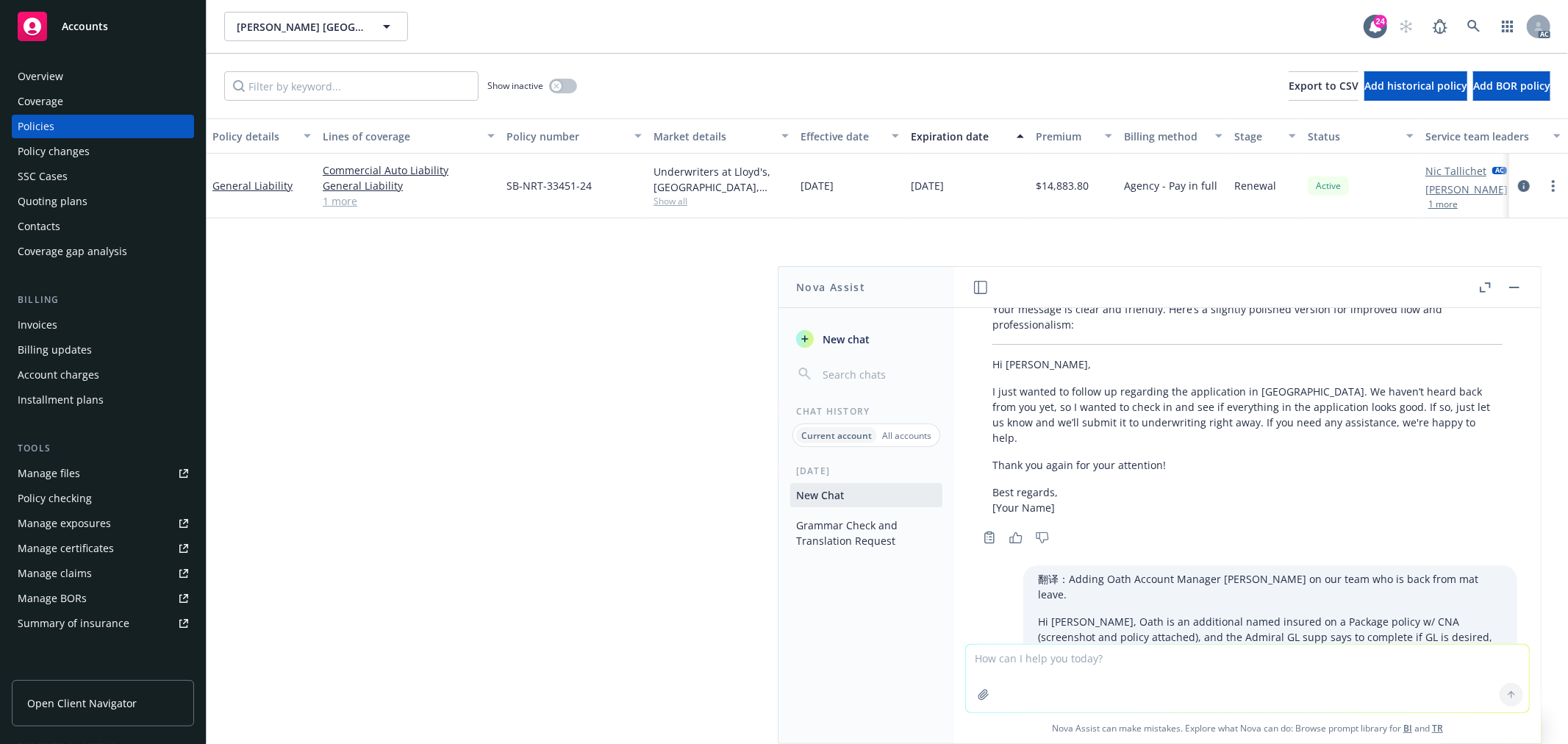
scroll to position [3485, 0]
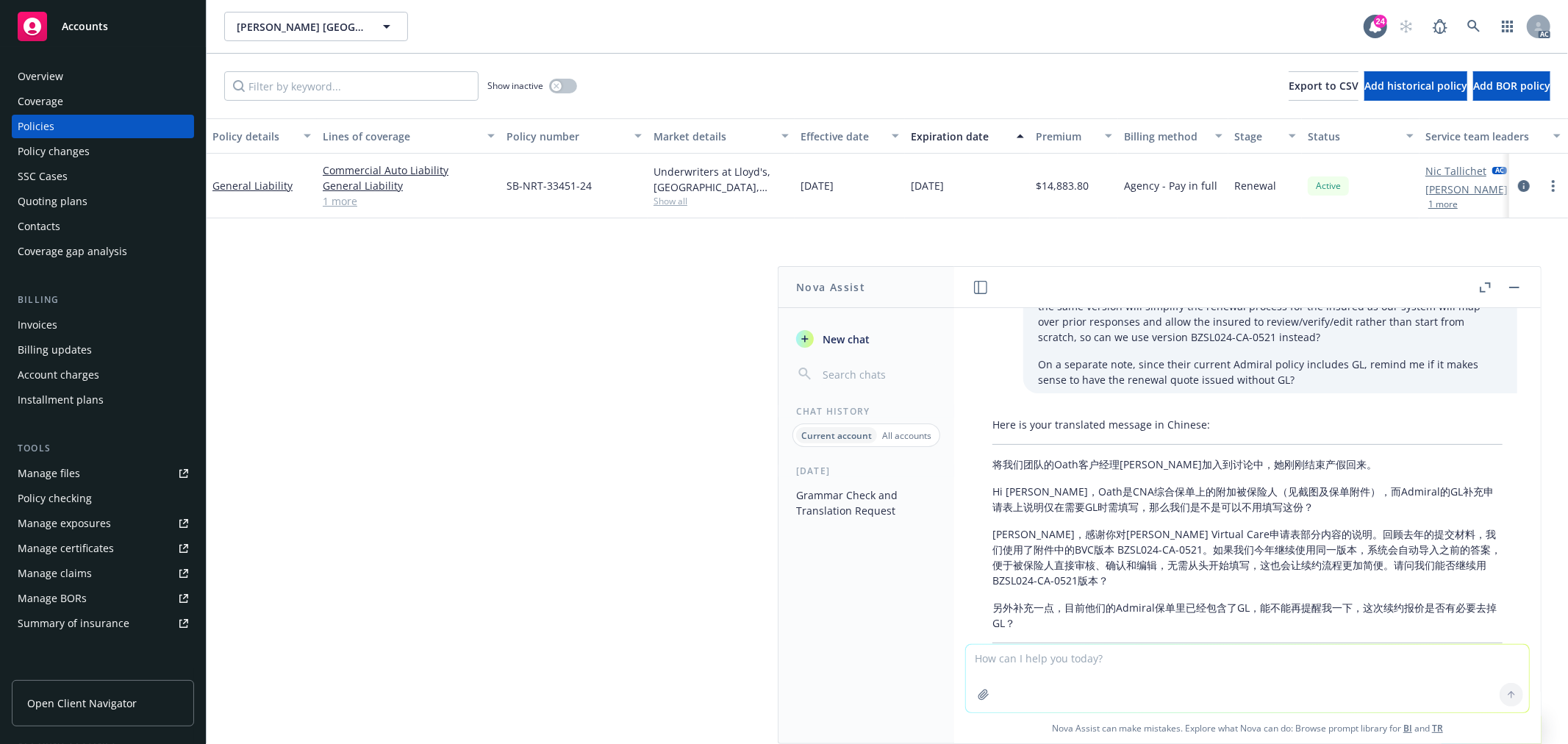
click at [1057, 659] on textarea at bounding box center [1248, 679] width 563 height 68
paste textarea "Hello [PERSON_NAME], I would like to request a property insurance quote for the…"
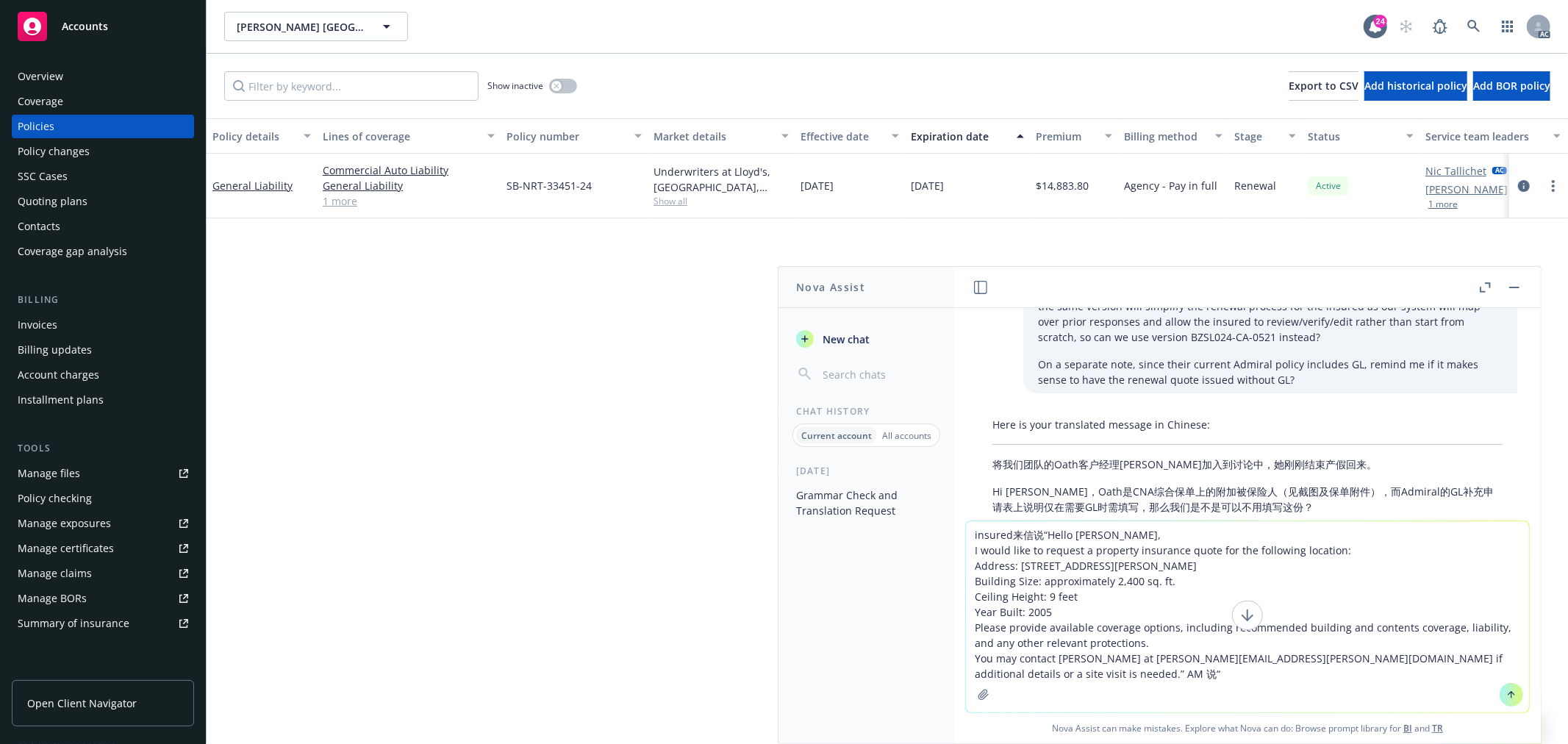
paste textarea "when we send the submission to the carrier we can request to see if they can ad…"
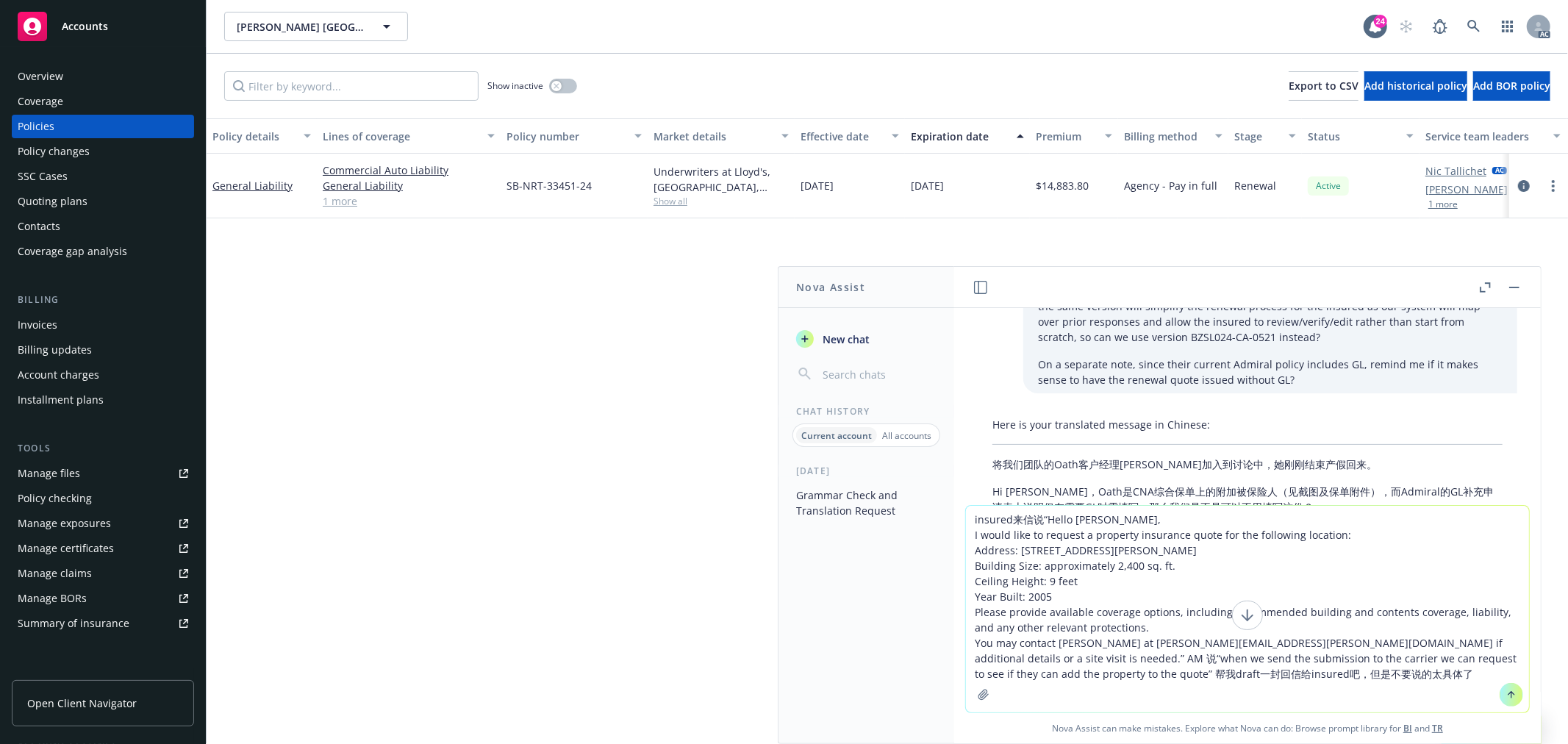
type textarea "insured来信说“Hello [PERSON_NAME], I would like to request a property insurance qu…"
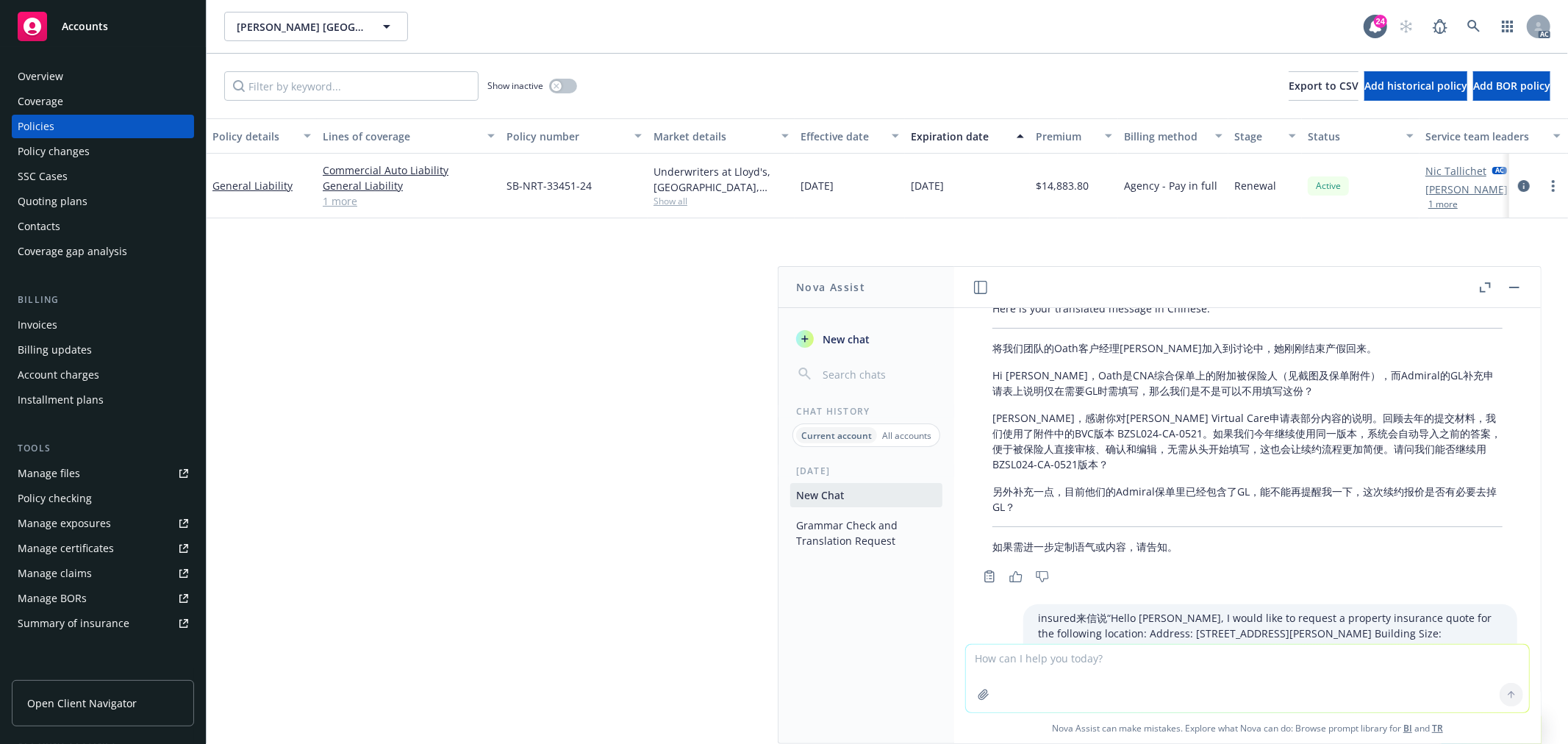
scroll to position [3936, 0]
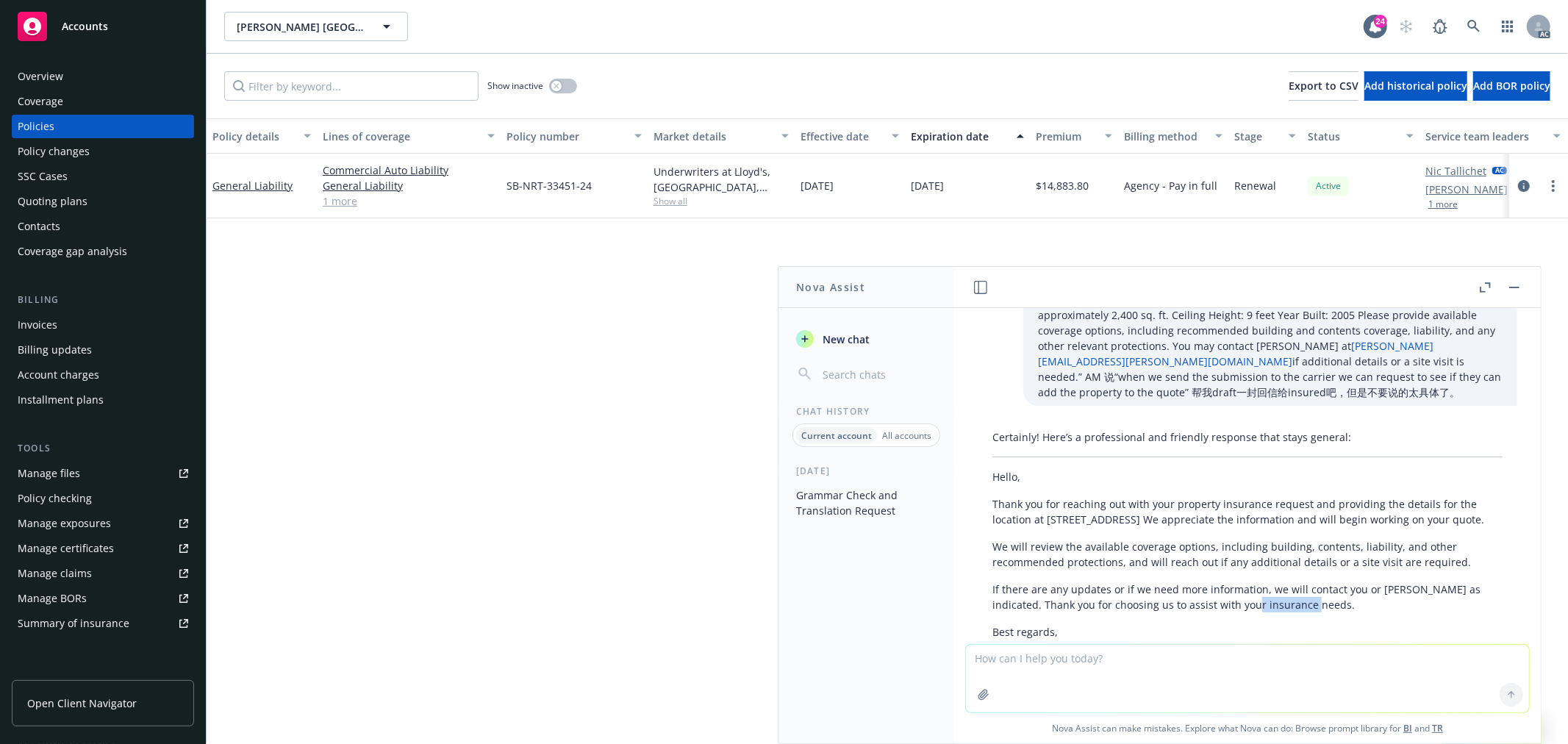
drag, startPoint x: 1296, startPoint y: 527, endPoint x: 1195, endPoint y: 515, distance: 101.7
click at [1224, 581] on p "If there are any updates or if we need more information, we will contact you or…" at bounding box center [1247, 596] width 510 height 31
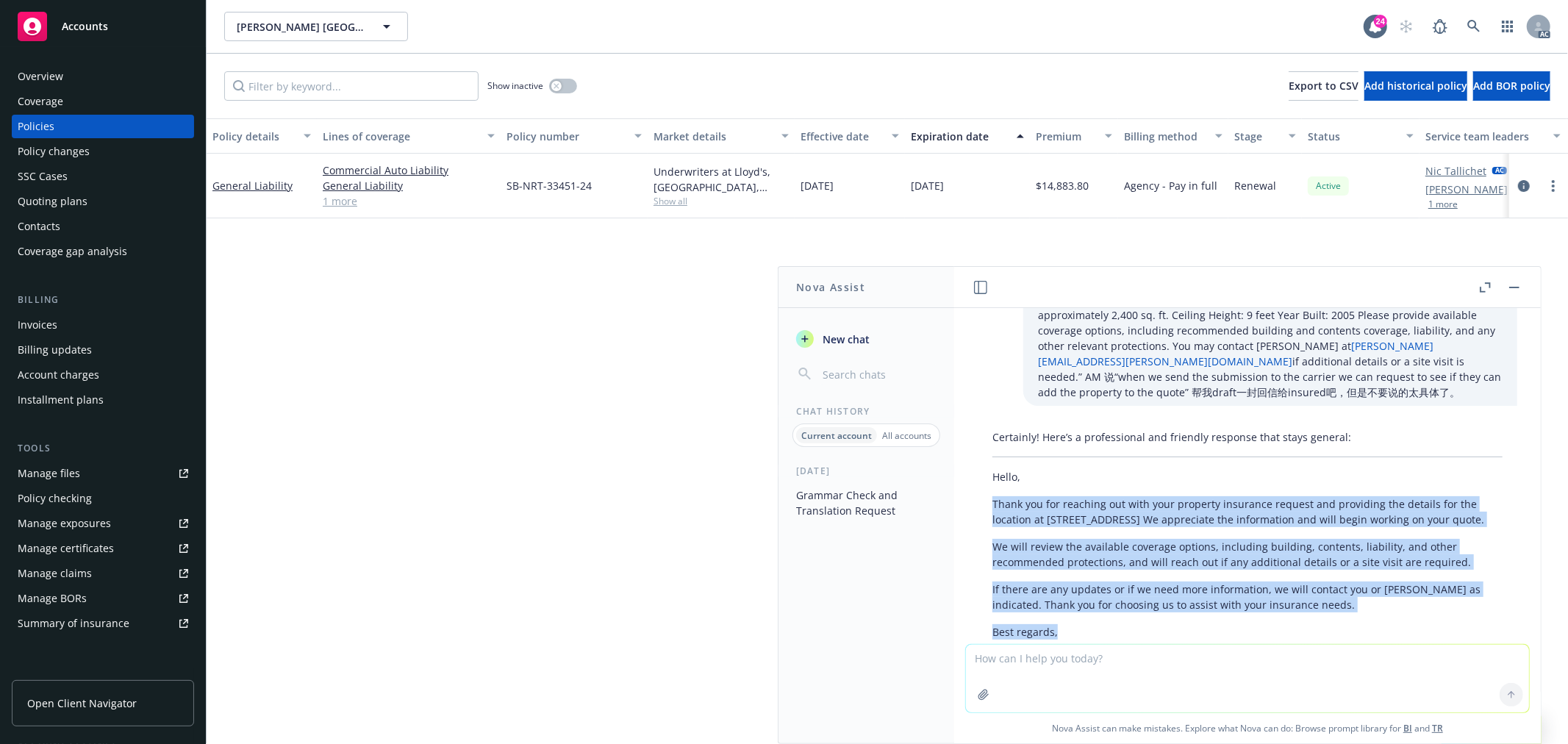
drag, startPoint x: 1057, startPoint y: 549, endPoint x: 989, endPoint y: 415, distance: 150.3
click at [989, 424] on div "Certainly! Here’s a professional and friendly response that stays general: Hell…" at bounding box center [1247, 542] width 539 height 237
copy div "Thank you for reaching out with your property insurance request and providing t…"
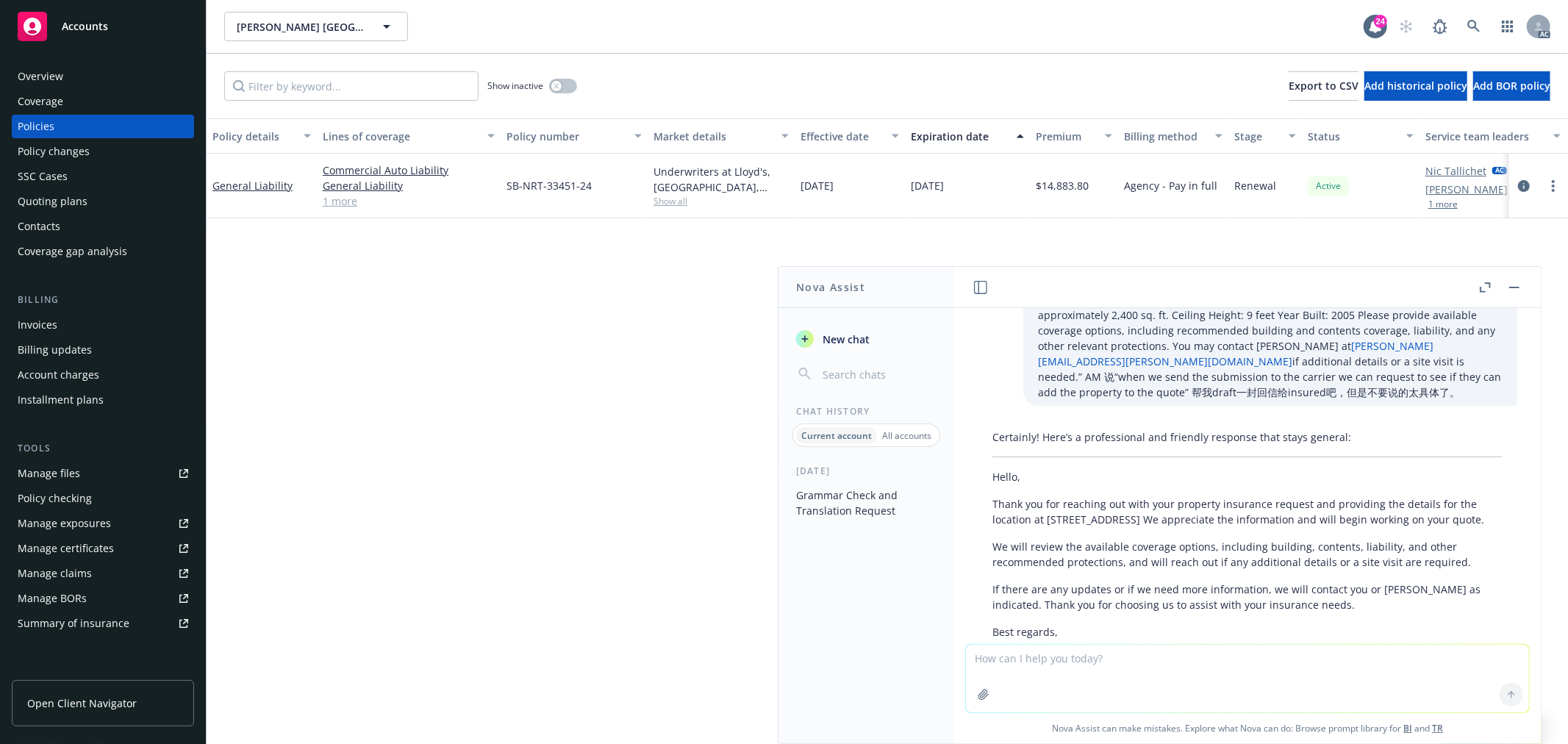
click at [1126, 658] on textarea at bounding box center [1248, 679] width 563 height 68
type textarea "j"
type textarea "简洁一些"
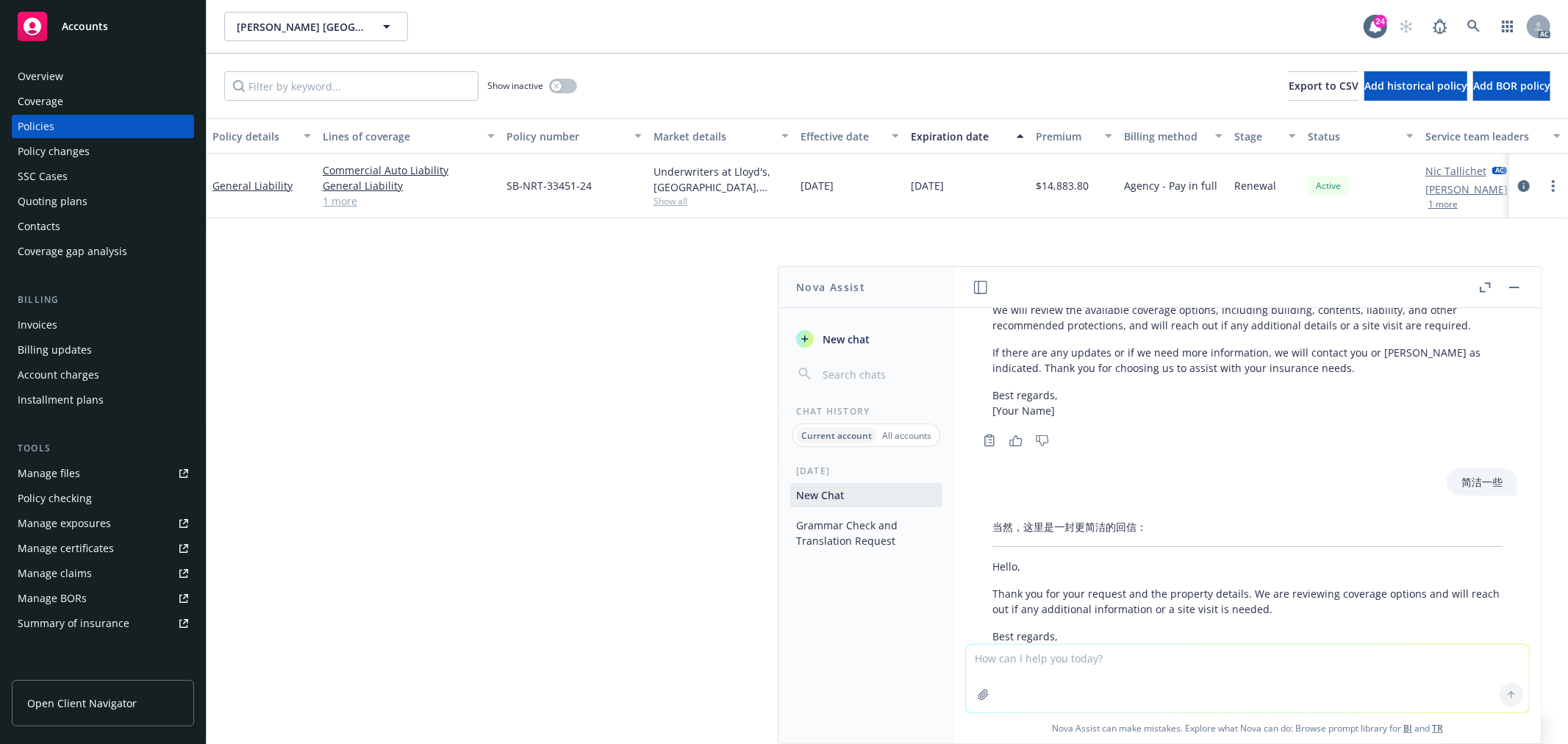
scroll to position [4176, 0]
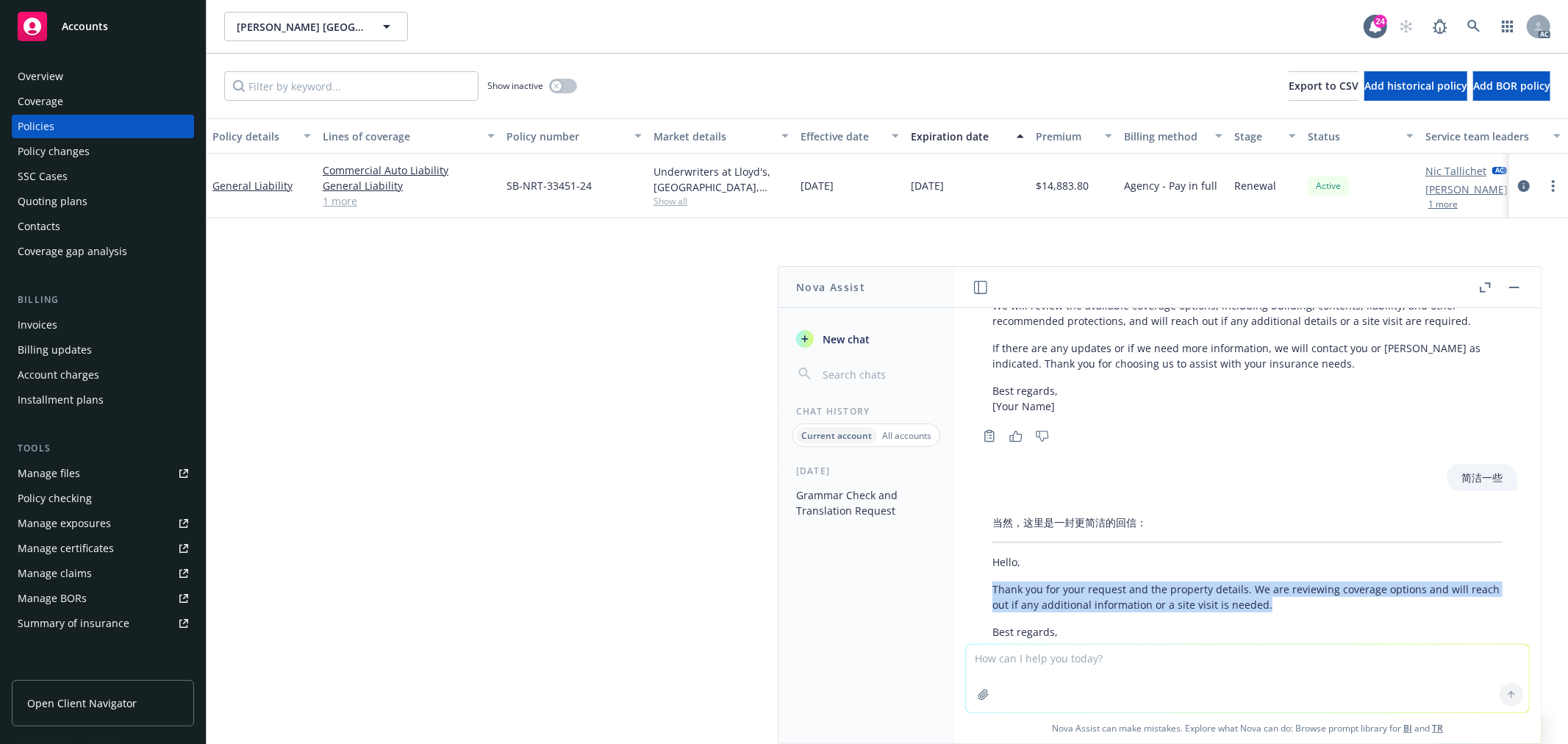
drag, startPoint x: 1314, startPoint y: 529, endPoint x: 987, endPoint y: 511, distance: 327.5
click at [987, 511] on div "当然，这里是一封更简洁的回信： Hello, Thank you for your request and the property details. We …" at bounding box center [1247, 585] width 539 height 152
copy p "Thank you for your request and the property details. We are reviewing coverage …"
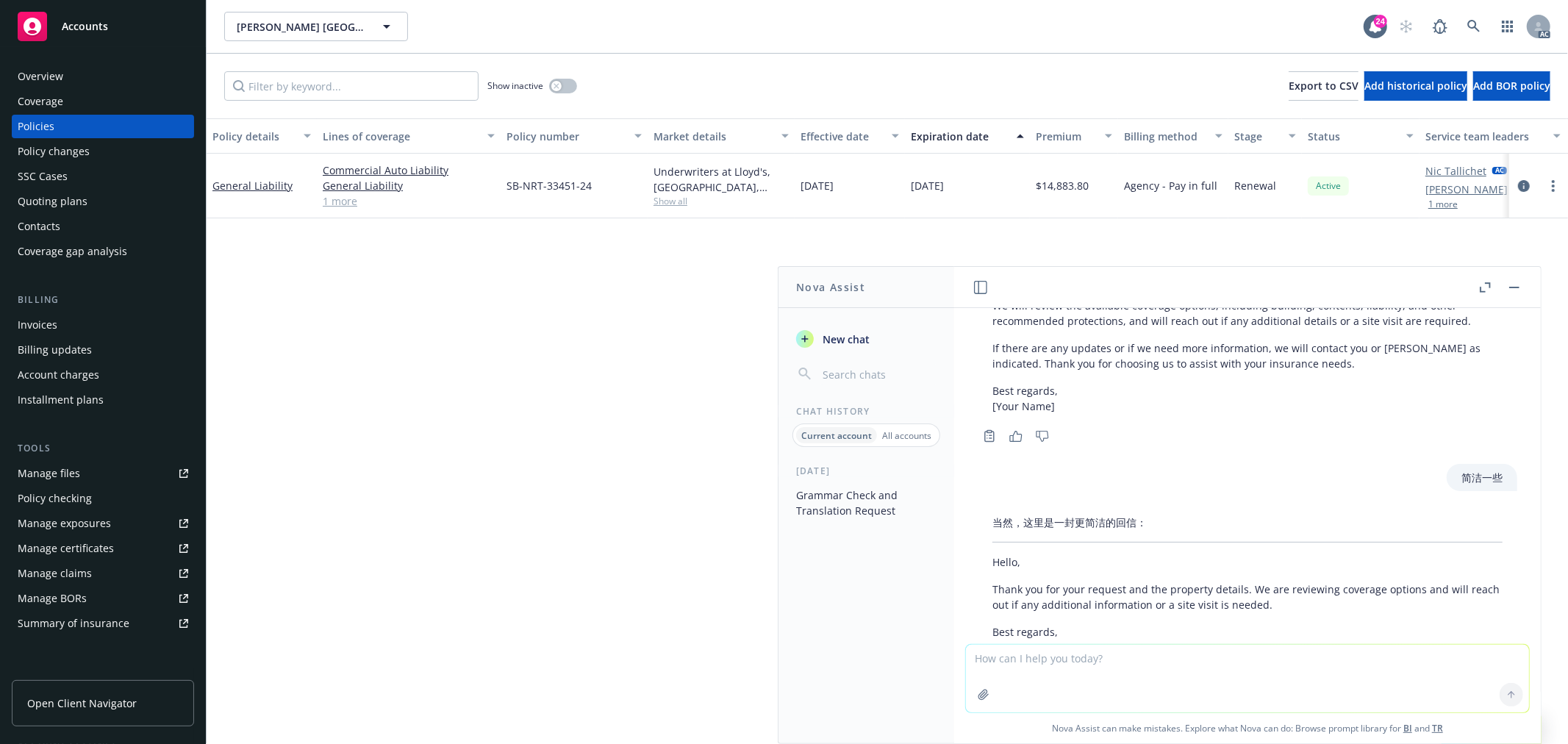
click at [1115, 663] on textarea at bounding box center [1248, 679] width 563 height 68
type textarea "s"
paste textarea "we are working on their request and will provide an update as soon as we have o…"
type textarea "说we are working on their request and will provide an update as soon as we have …"
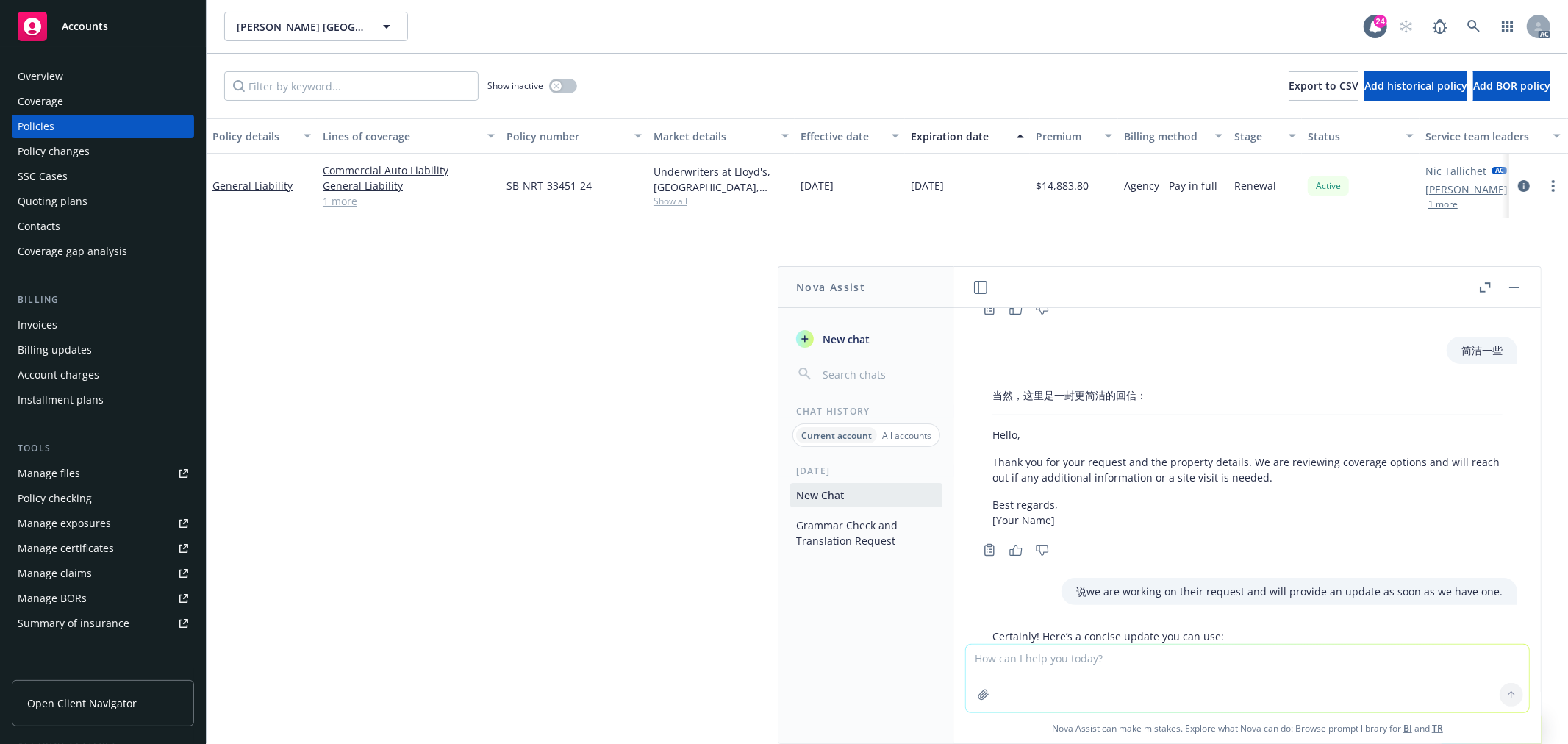
scroll to position [4375, 0]
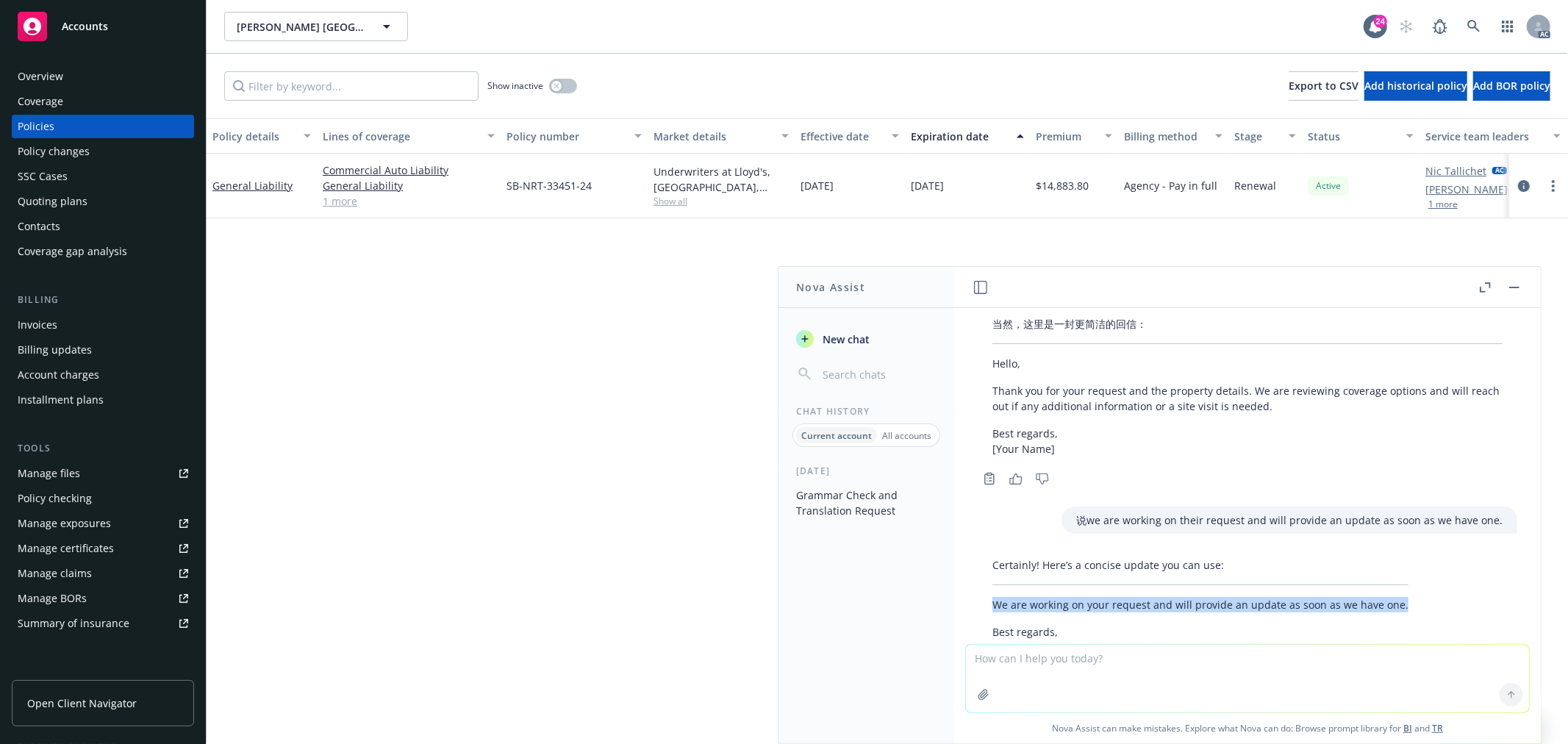
drag, startPoint x: 1410, startPoint y: 520, endPoint x: 995, endPoint y: 527, distance: 415.1
click at [995, 551] on div "Certainly! Here’s a concise update you can use: We are working on your request …" at bounding box center [1247, 606] width 539 height 110
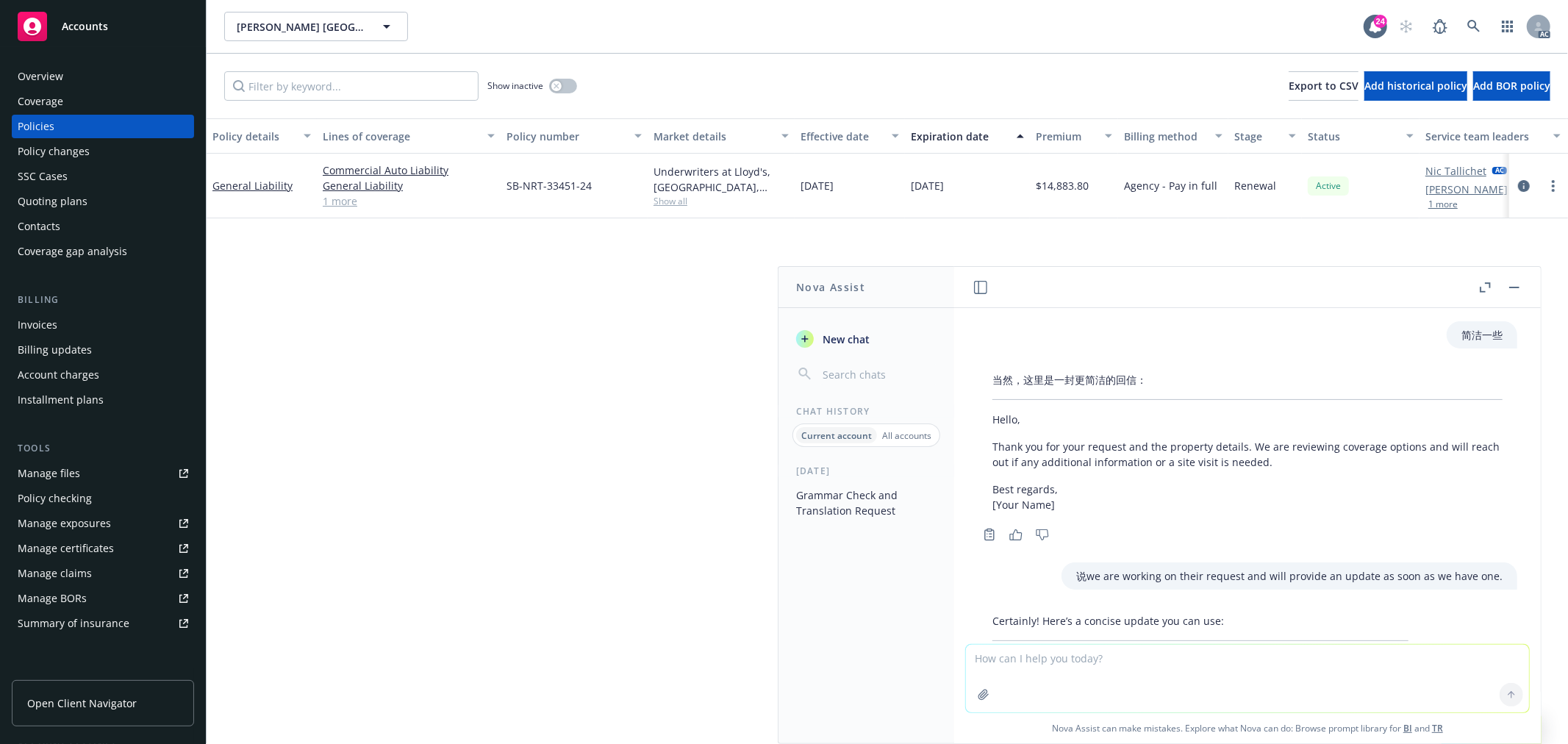
scroll to position [4293, 0]
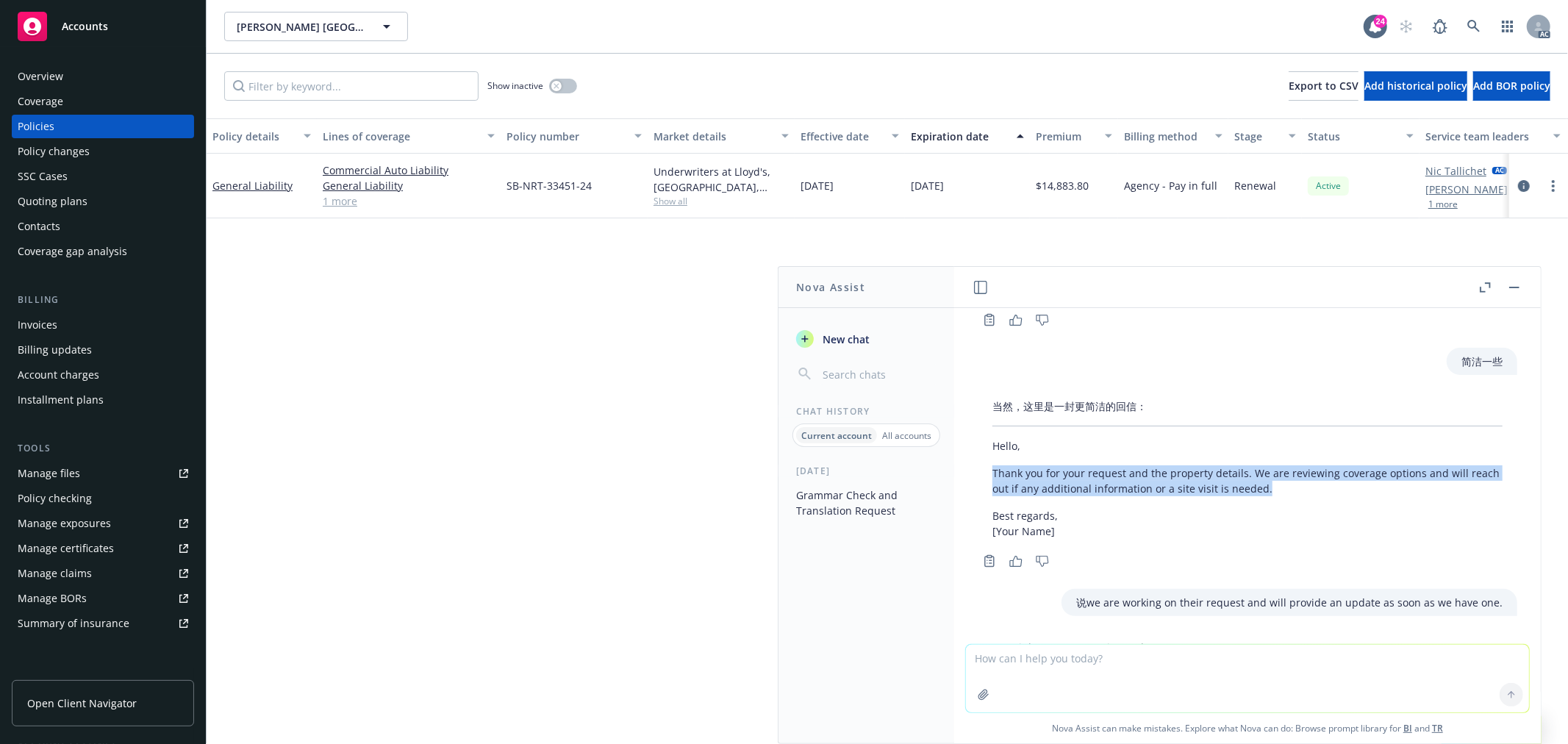
drag, startPoint x: 1296, startPoint y: 406, endPoint x: 991, endPoint y: 392, distance: 305.3
click at [991, 393] on div "当然，这里是一封更简洁的回信： Hello, Thank you for your request and the property details. We …" at bounding box center [1247, 468] width 539 height 152
click at [1010, 466] on p "Thank you for your request and the property details. We are reviewing coverage …" at bounding box center [1247, 481] width 510 height 31
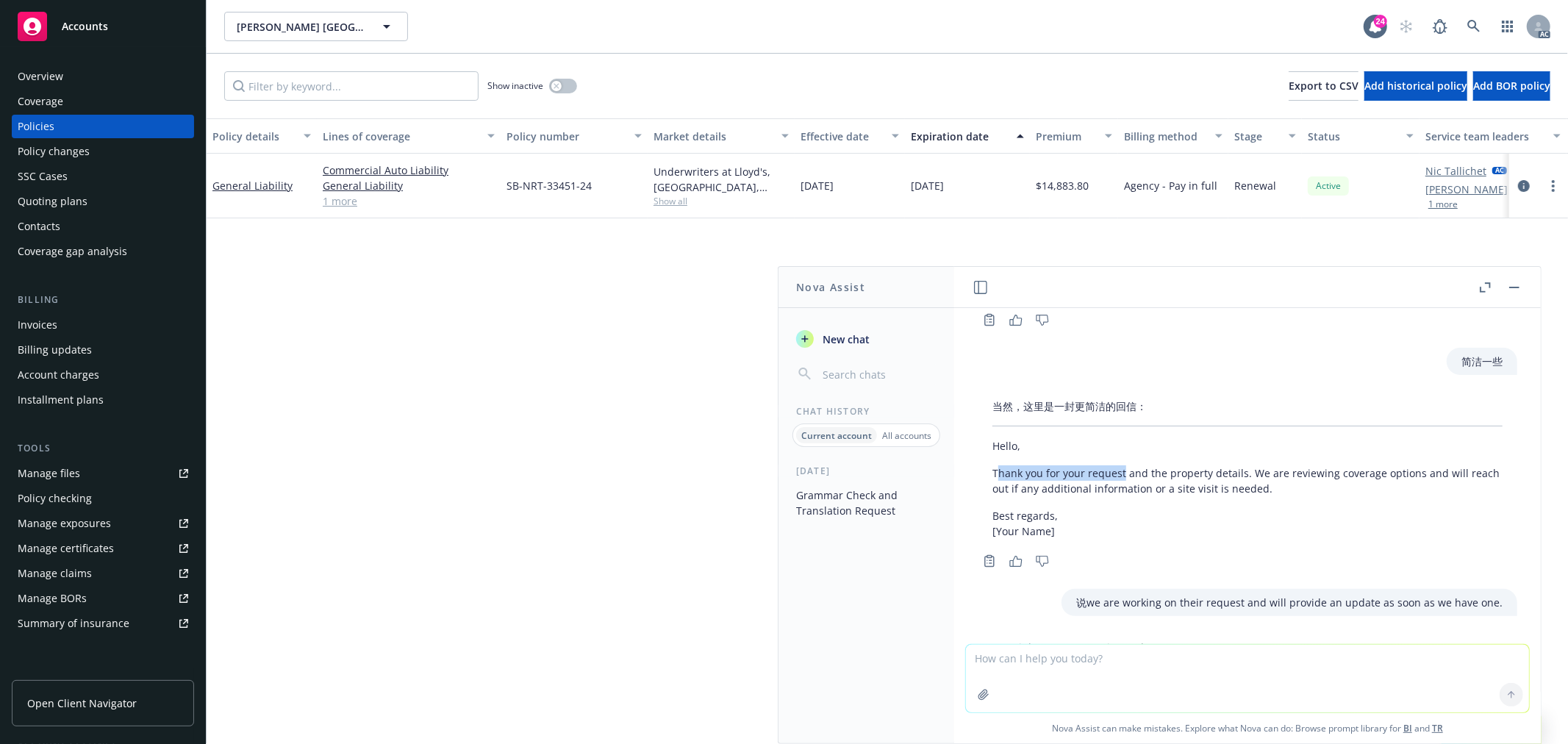
drag, startPoint x: 996, startPoint y: 393, endPoint x: 1121, endPoint y: 393, distance: 125.0
click at [1121, 466] on p "Thank you for your request and the property details. We are reviewing coverage …" at bounding box center [1247, 481] width 510 height 31
click at [1243, 466] on p "Thank you for your request and the property details. We are reviewing coverage …" at bounding box center [1247, 481] width 510 height 31
drag, startPoint x: 993, startPoint y: 390, endPoint x: 1246, endPoint y: 393, distance: 253.0
click at [1246, 466] on p "Thank you for your request and the property details. We are reviewing coverage …" at bounding box center [1247, 481] width 510 height 31
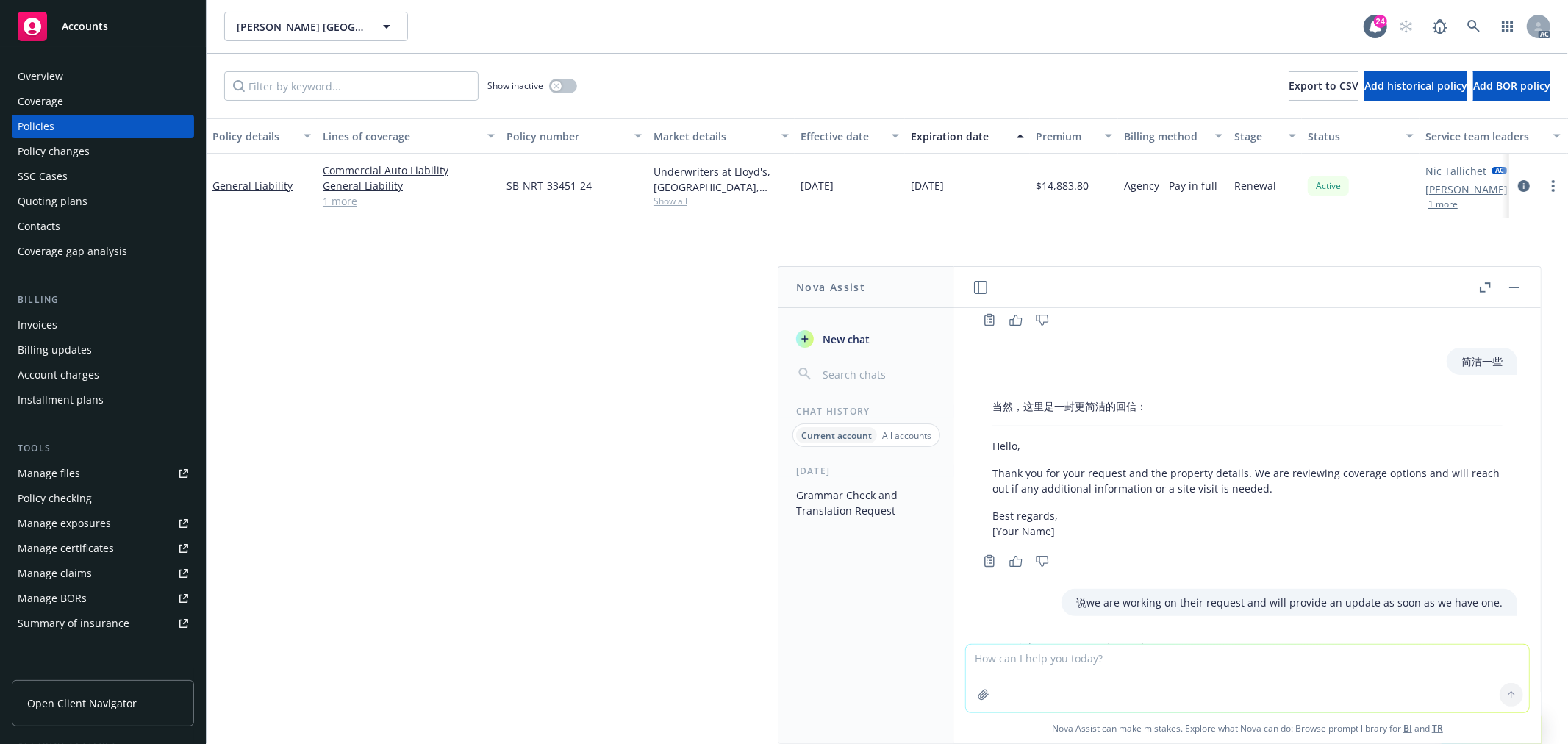
click at [1093, 671] on textarea at bounding box center [1248, 679] width 563 height 68
paste textarea "Thank you for your request and the property details. We are working on it and w…"
type textarea "润色：Thank you for your request and the property details. We are working on it an…"
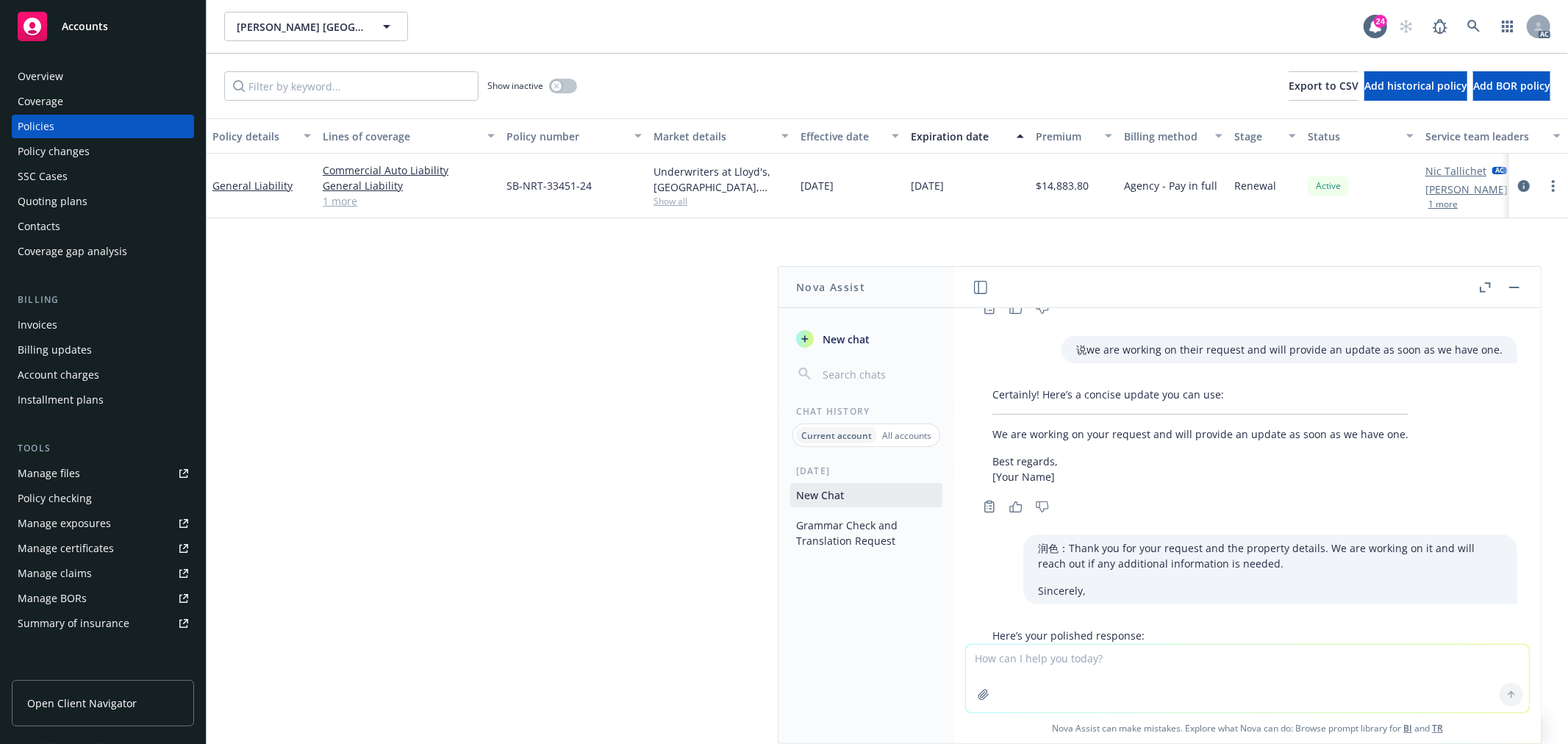
scroll to position [4631, 0]
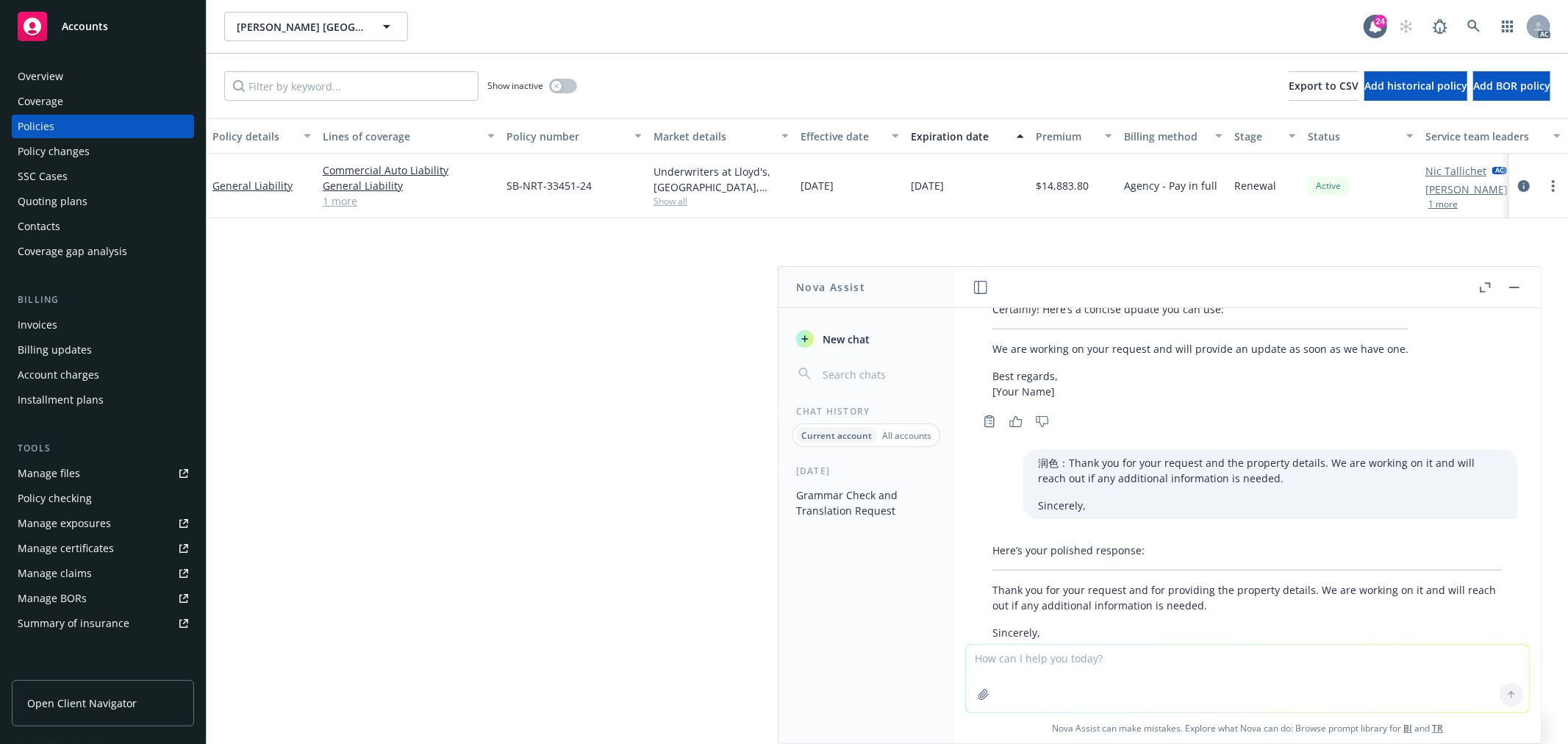
click at [1044, 706] on div at bounding box center [1248, 715] width 563 height 18
click at [1175, 660] on textarea at bounding box center [1248, 679] width 563 height 68
paste textarea "Thank you for your request and the property details. We are working on it and w…"
type textarea "check grammar:Thank you for your request and the property details. We are worki…"
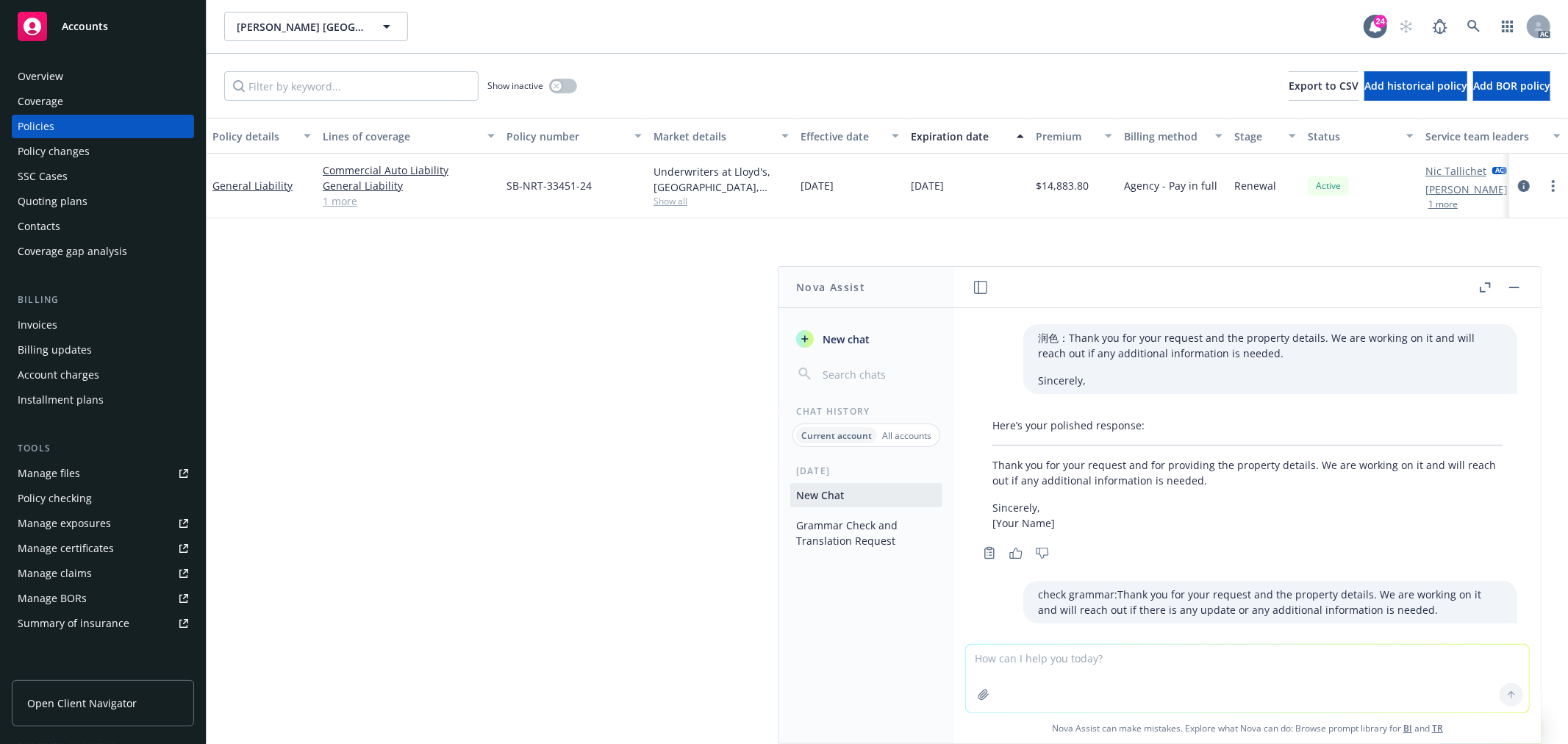
scroll to position [4805, 0]
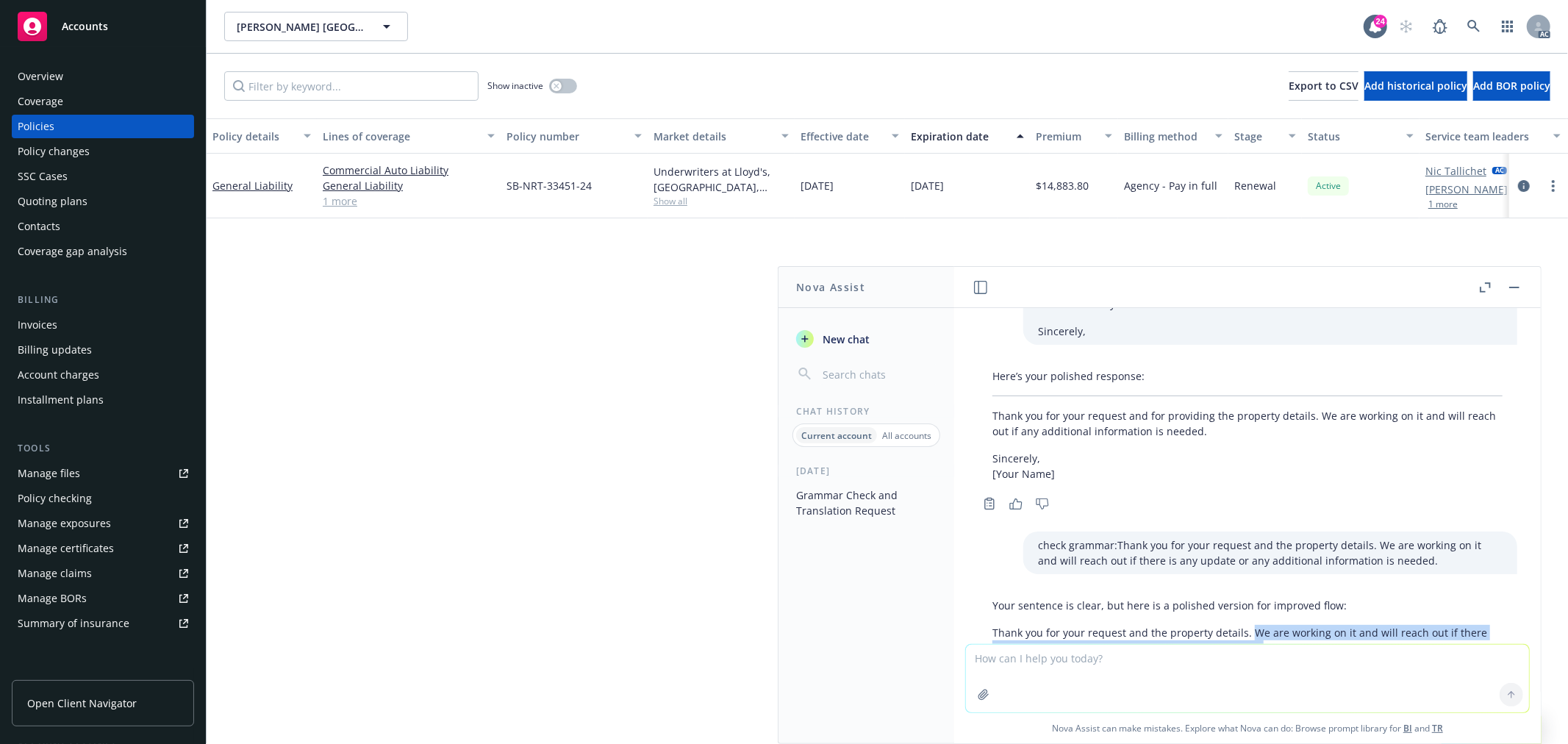
drag, startPoint x: 1260, startPoint y: 564, endPoint x: 1246, endPoint y: 557, distance: 15.7
click at [1246, 625] on p "Thank you for your request and the property details. We are working on it and w…" at bounding box center [1247, 640] width 510 height 31
click at [1076, 649] on textarea at bounding box center [1248, 679] width 563 height 68
paste textarea "See the attached renewal quote. This is very close to expiring. Note that some …"
type textarea "翻译： See the attached renewal quote. This is very close to expiring. Note that s…"
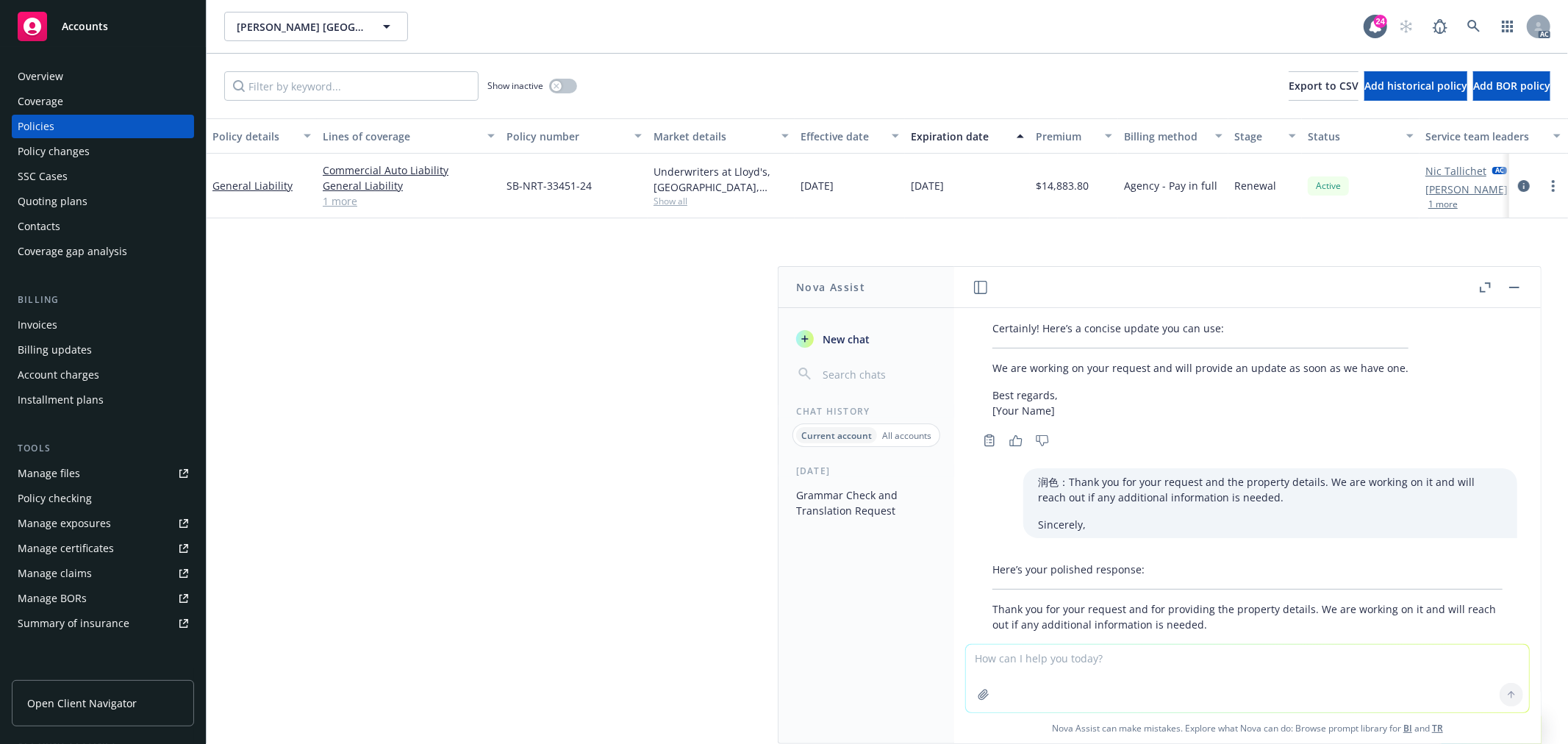
scroll to position [4584, 0]
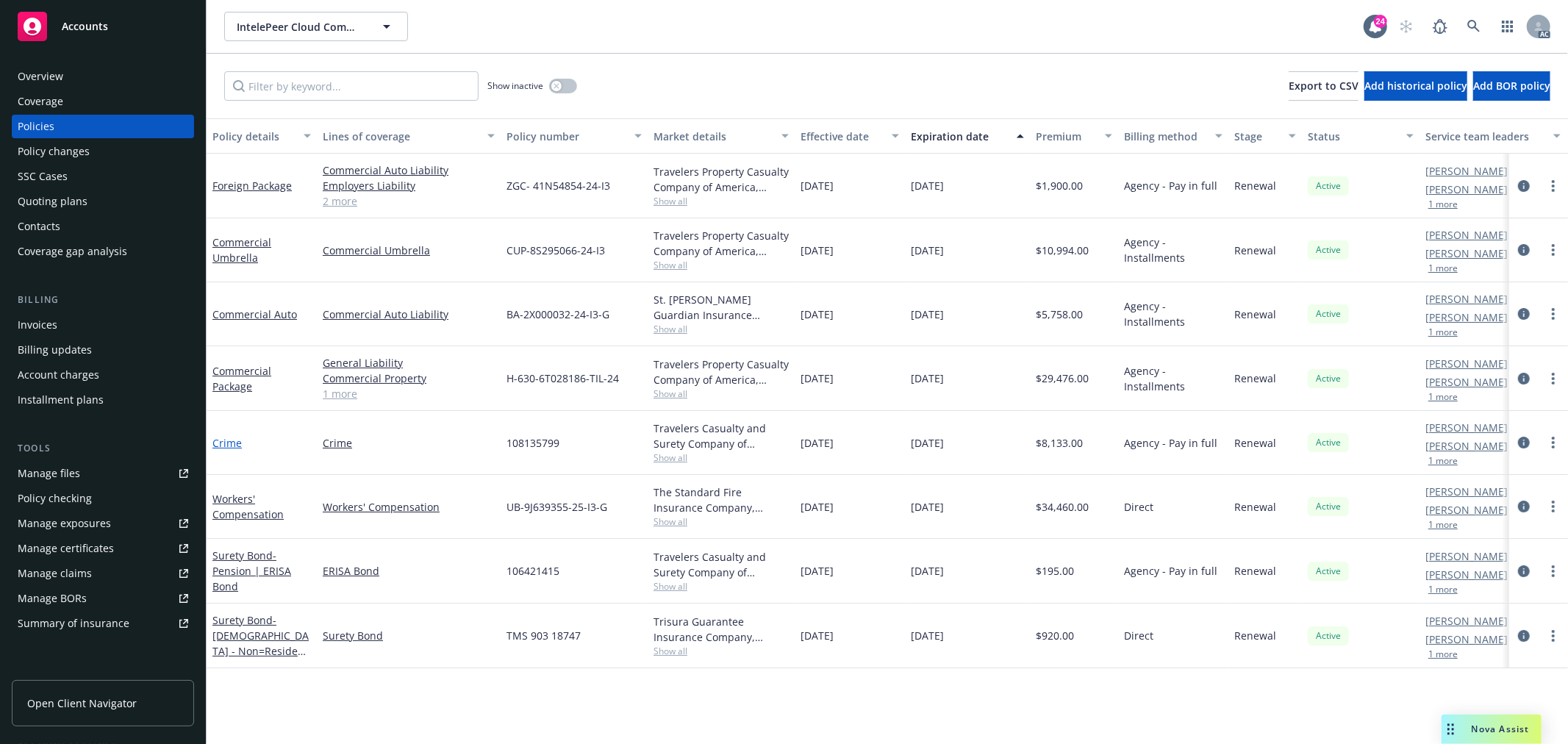
click at [233, 440] on link "Crime" at bounding box center [226, 443] width 29 height 14
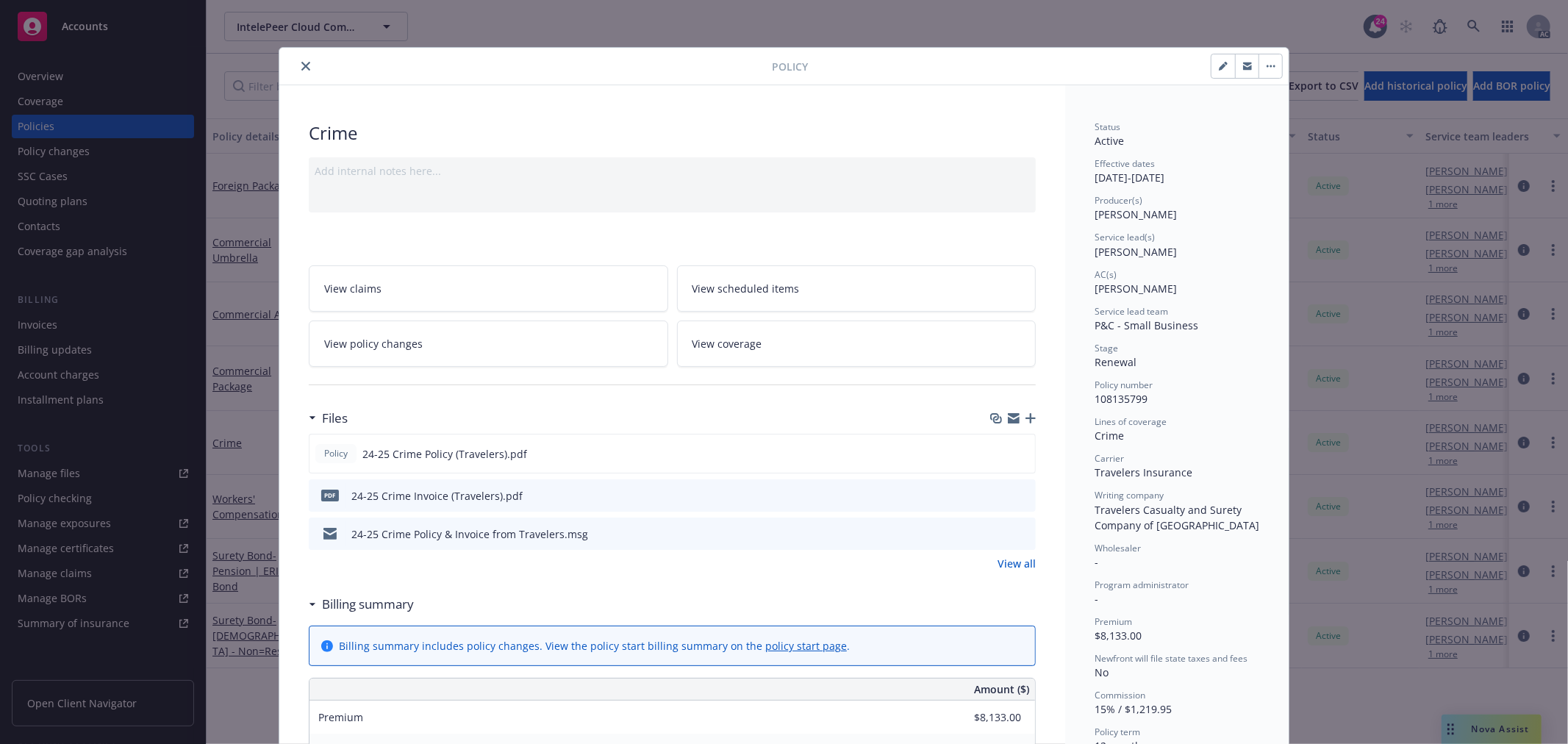
click at [548, 332] on link "View policy changes" at bounding box center [488, 343] width 360 height 46
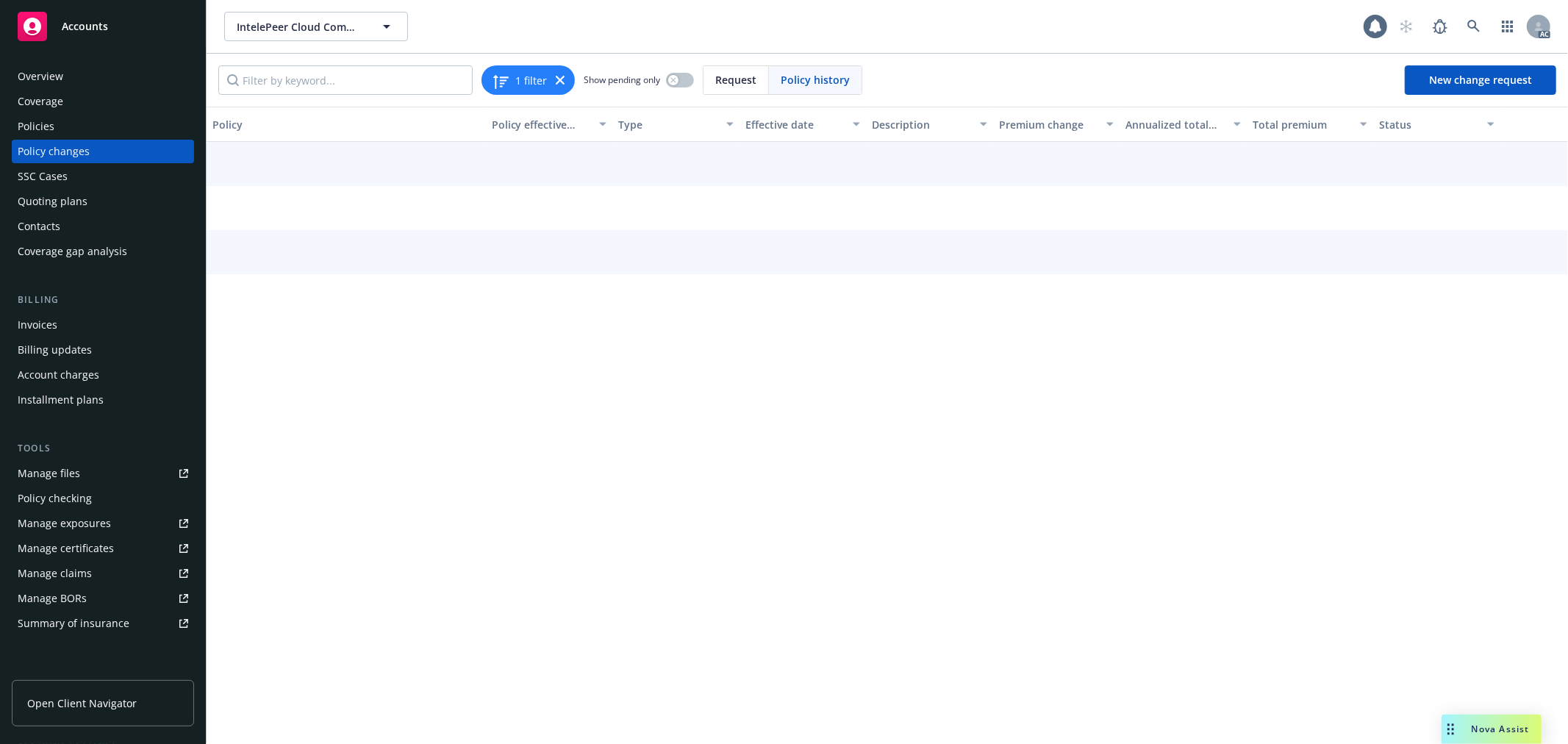
click at [424, 349] on div "Policy Policy effective dates Type Effective date Description Premium change An…" at bounding box center [887, 425] width 1362 height 637
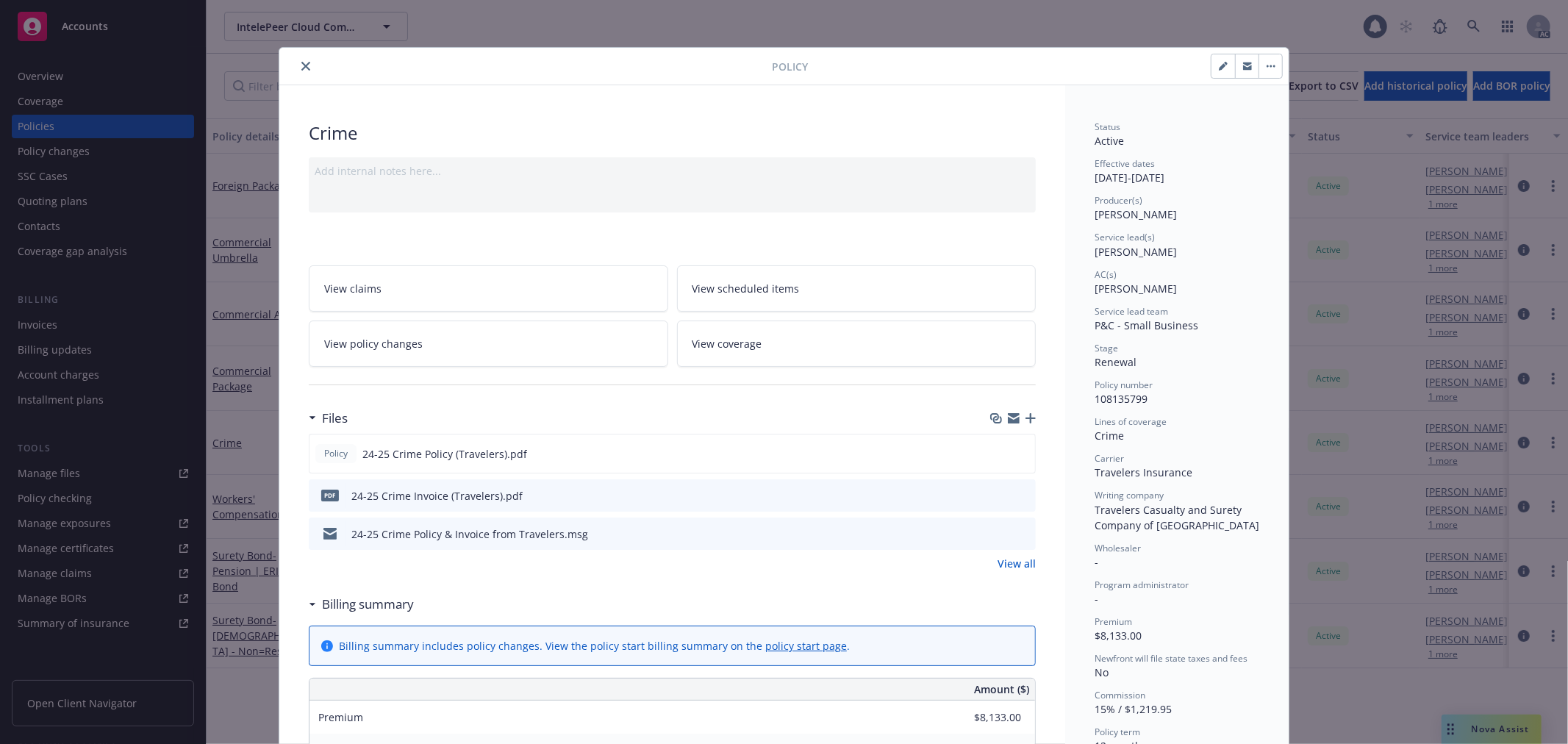
scroll to position [44, 0]
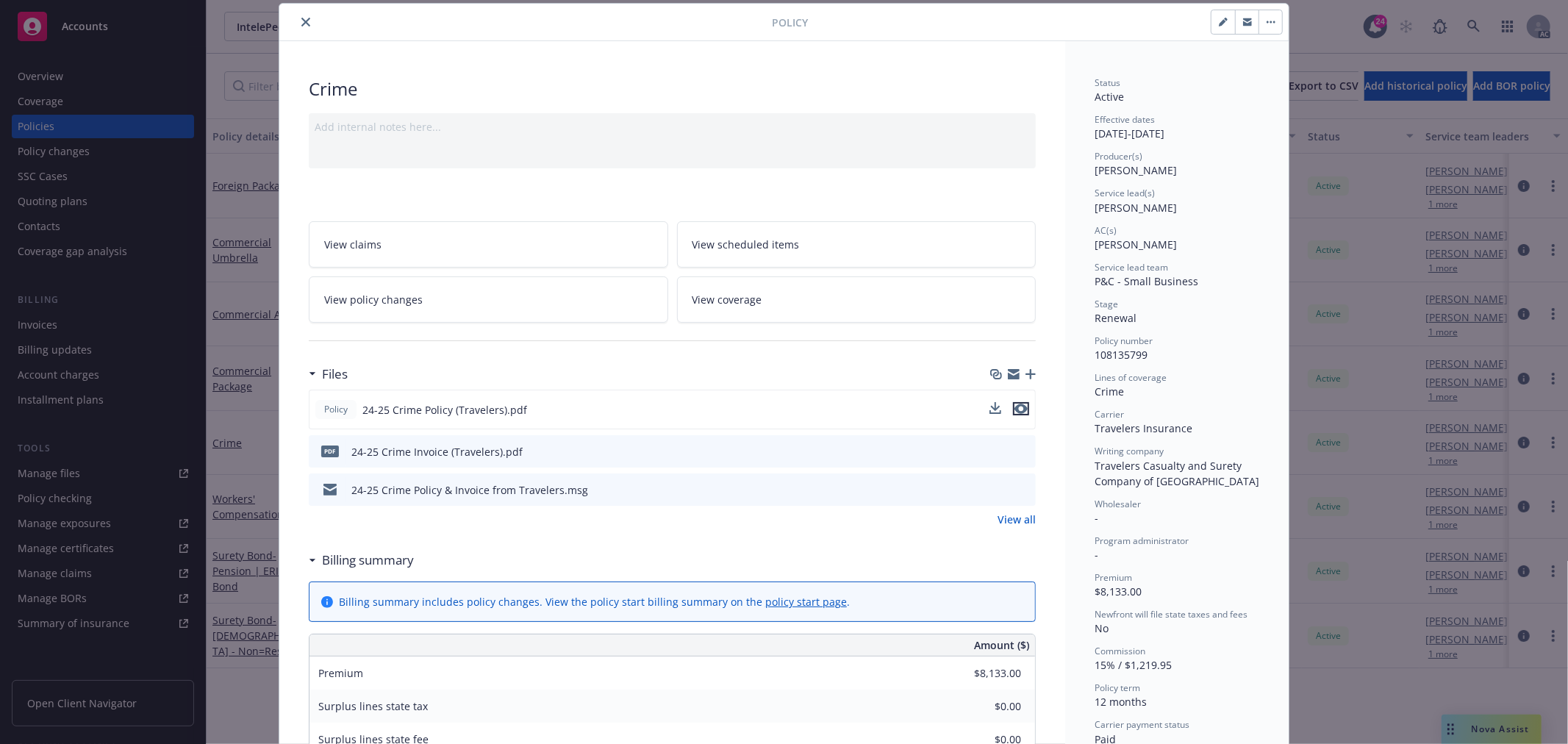
click at [1016, 408] on icon "preview file" at bounding box center [1021, 408] width 13 height 10
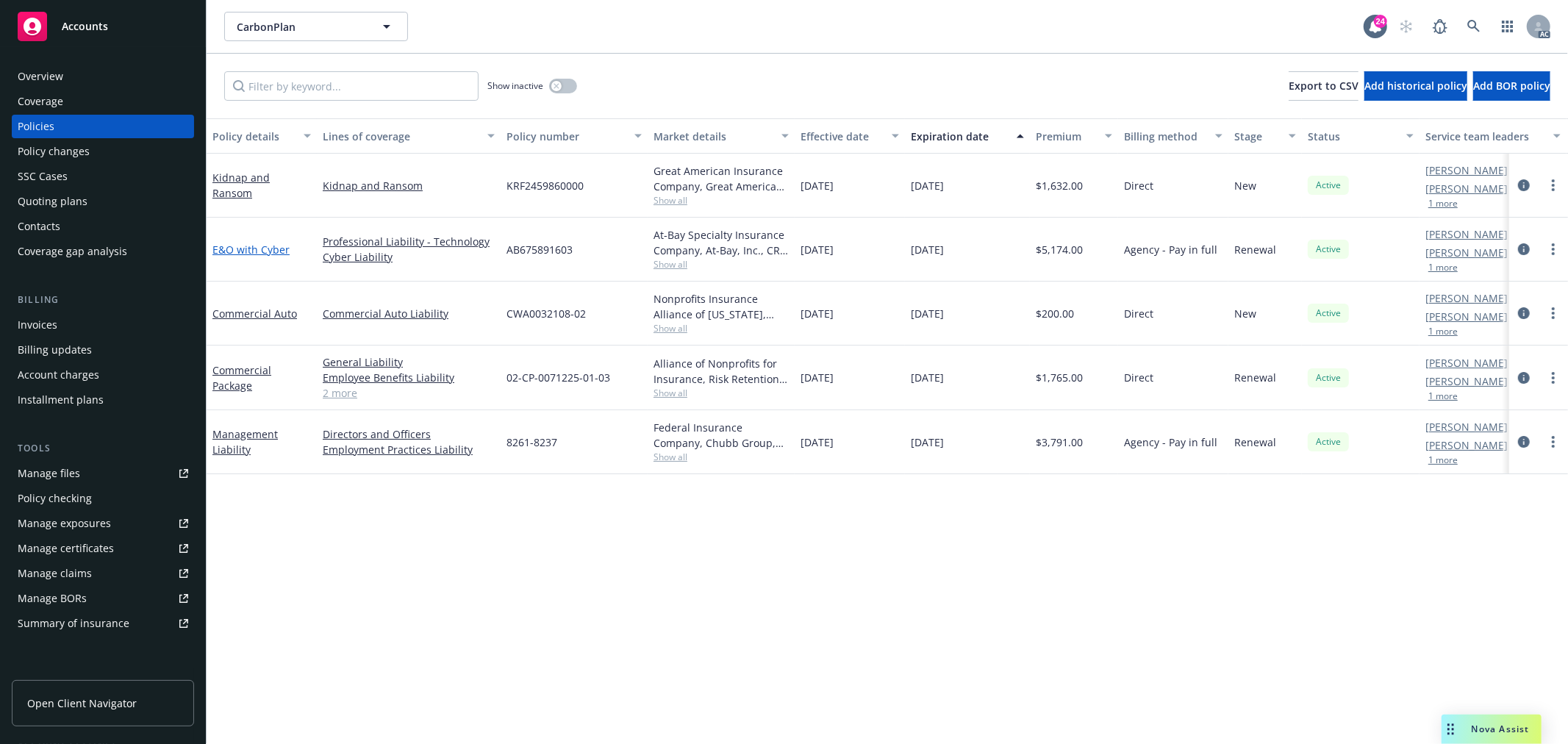
click at [252, 243] on link "E&O with Cyber" at bounding box center [251, 249] width 77 height 14
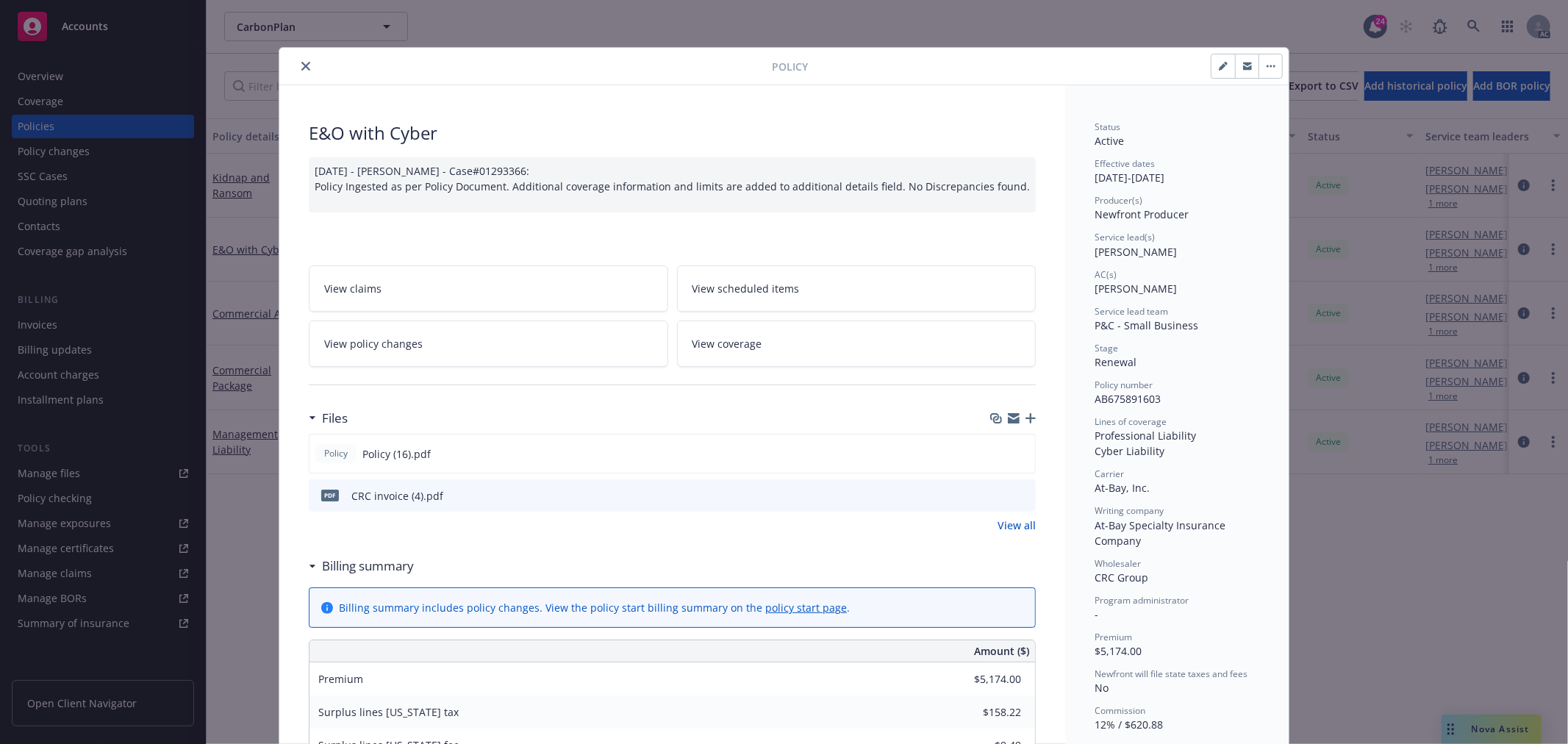
click at [420, 317] on div "View claims View scheduled items View policy changes View coverage" at bounding box center [672, 315] width 727 height 101
click at [419, 332] on link "View policy changes" at bounding box center [488, 343] width 360 height 46
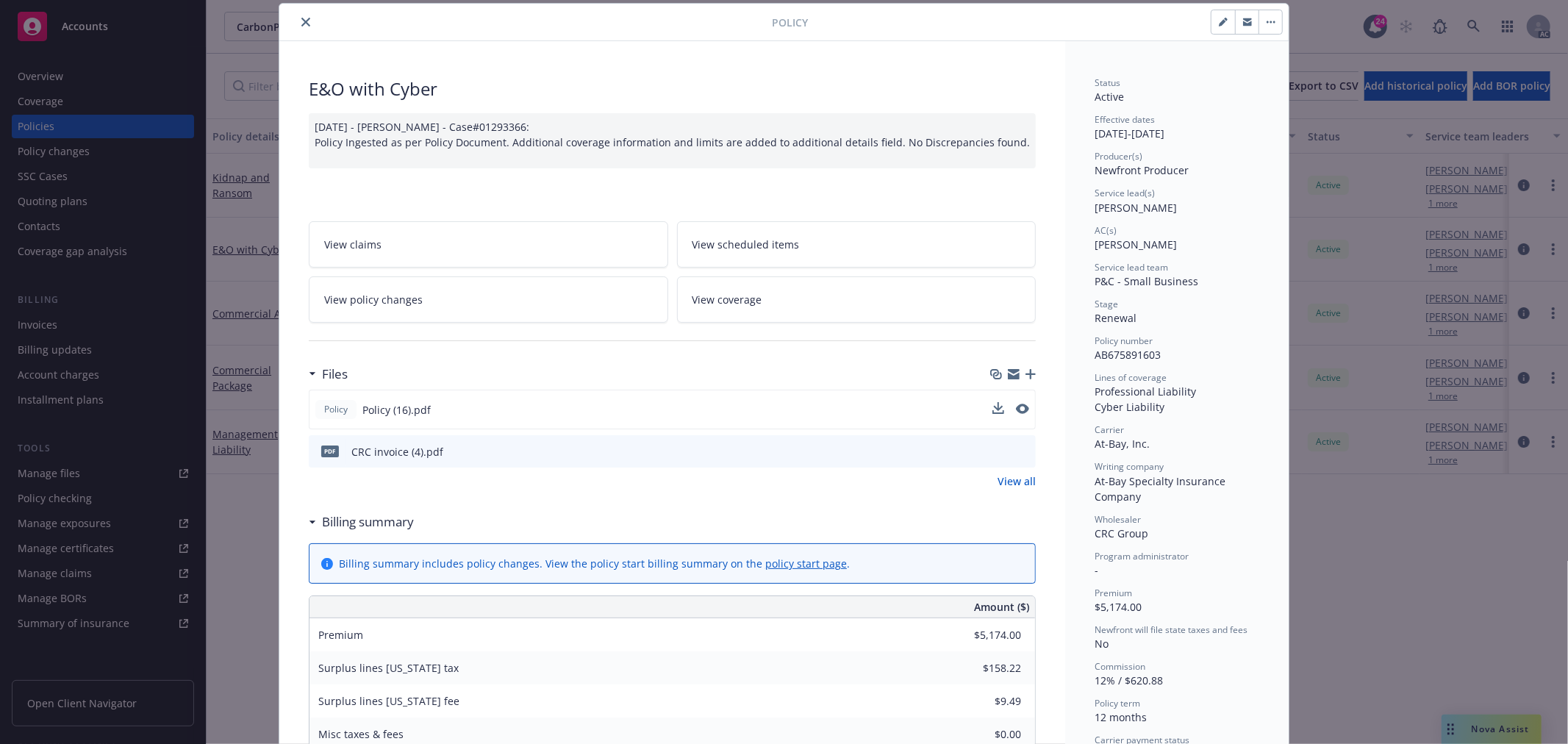
click at [1009, 408] on div at bounding box center [1010, 410] width 37 height 15
click at [1015, 408] on icon "preview file" at bounding box center [1021, 408] width 13 height 10
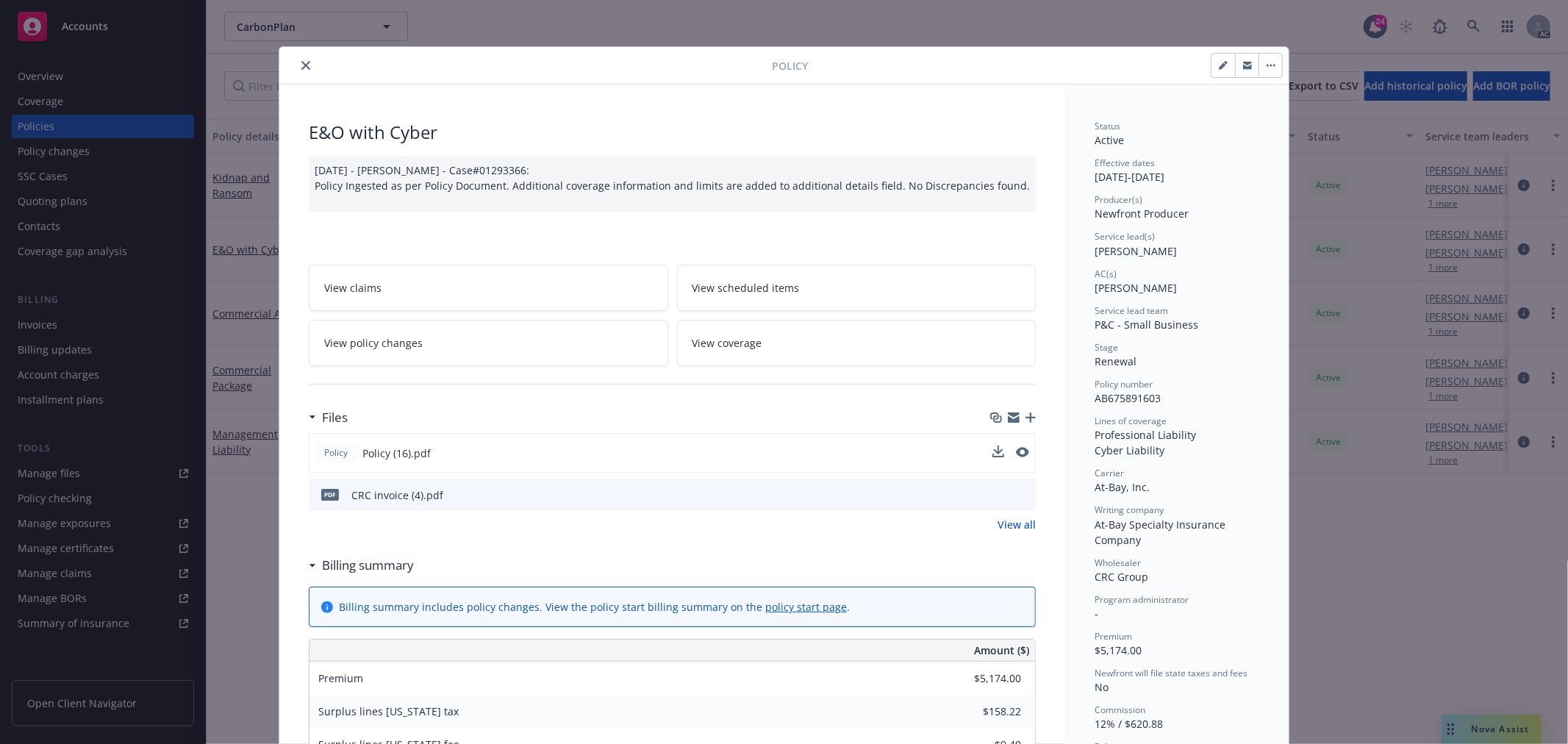
scroll to position [0, 0]
click at [985, 454] on div "Policy Policy (16).pdf" at bounding box center [672, 453] width 727 height 39
click at [991, 454] on icon "download file" at bounding box center [997, 453] width 12 height 12
drag, startPoint x: 304, startPoint y: 65, endPoint x: 353, endPoint y: 83, distance: 52.2
click at [304, 65] on icon "close" at bounding box center [305, 66] width 9 height 9
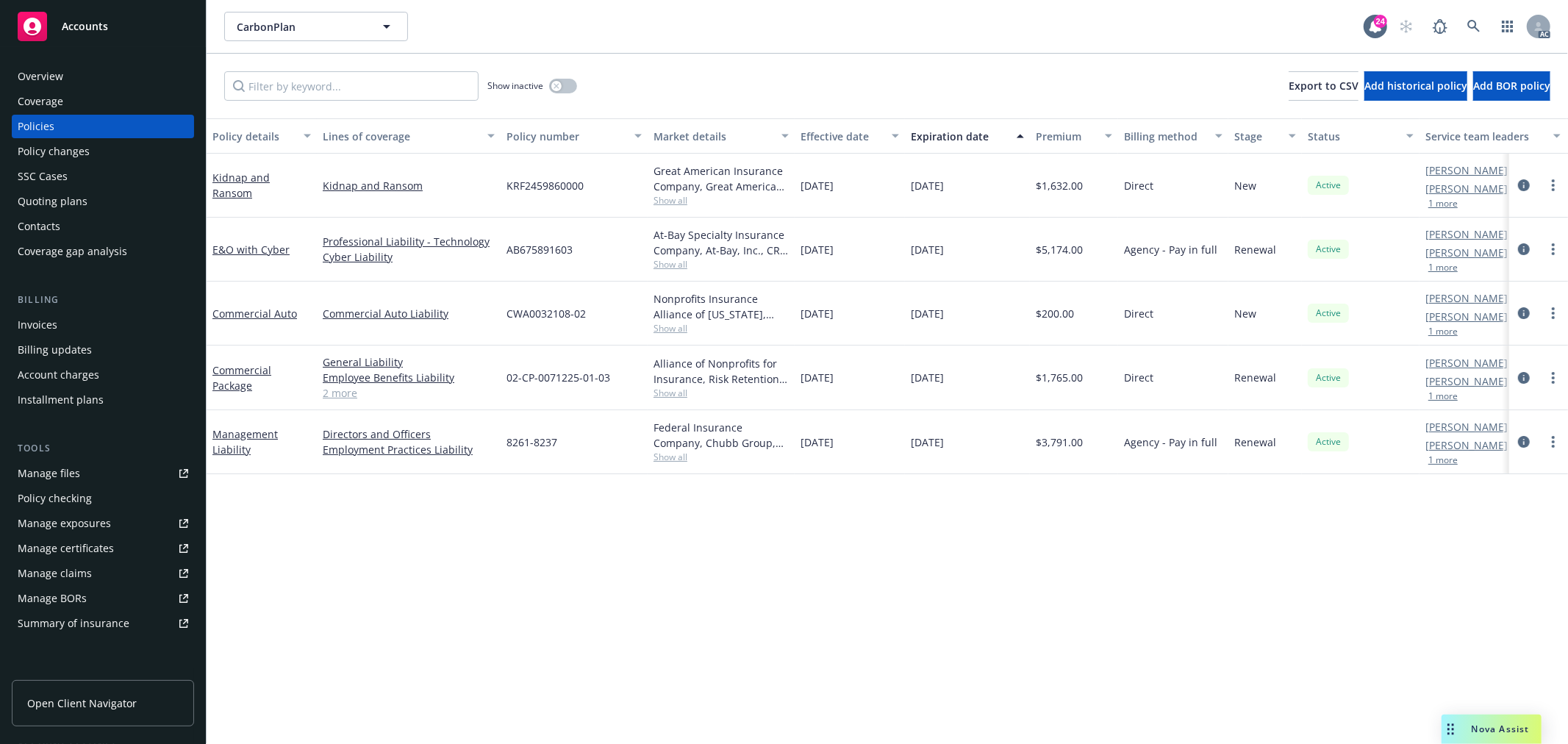
click at [1500, 730] on span "Nova Assist" at bounding box center [1500, 729] width 58 height 13
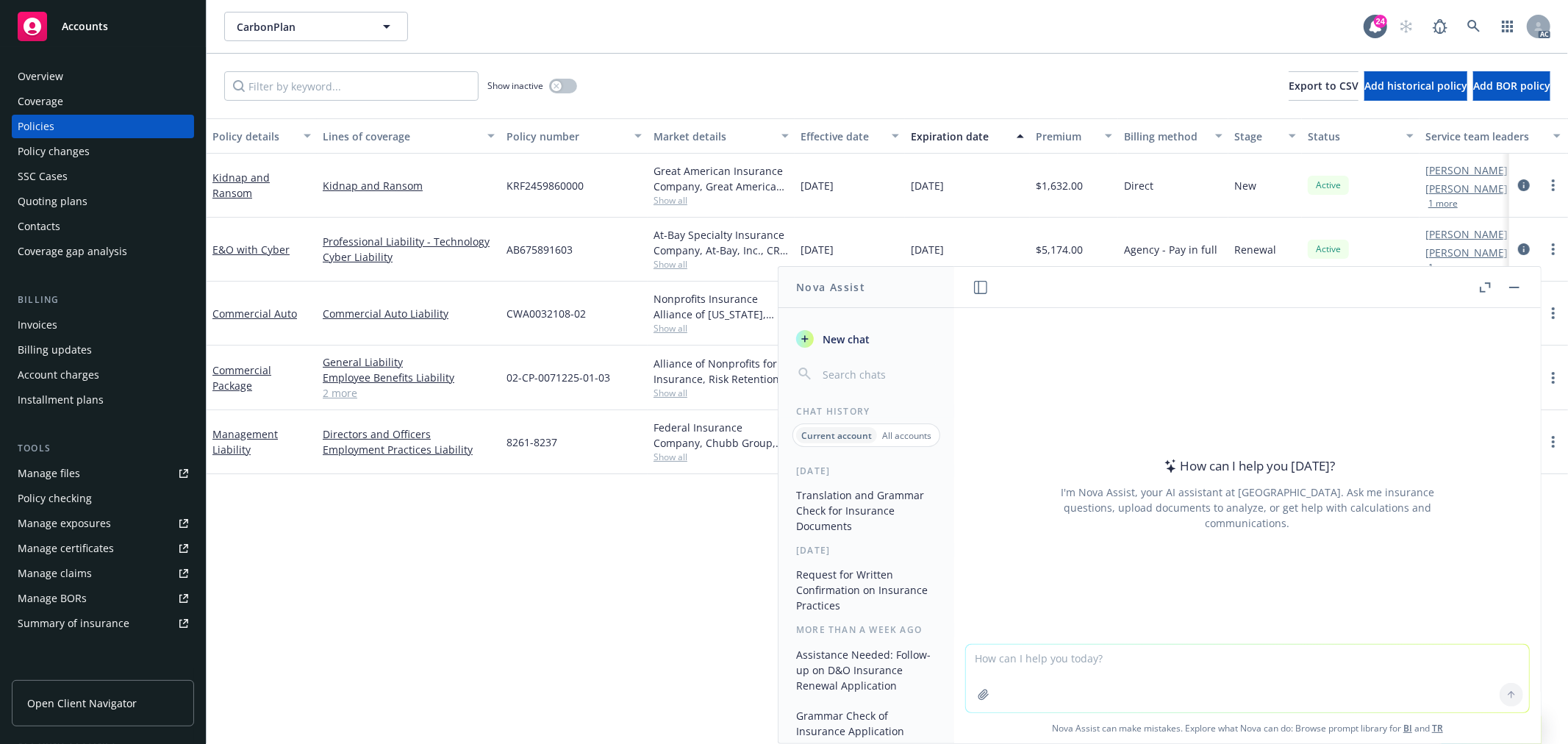
click at [980, 695] on icon "button" at bounding box center [984, 695] width 12 height 12
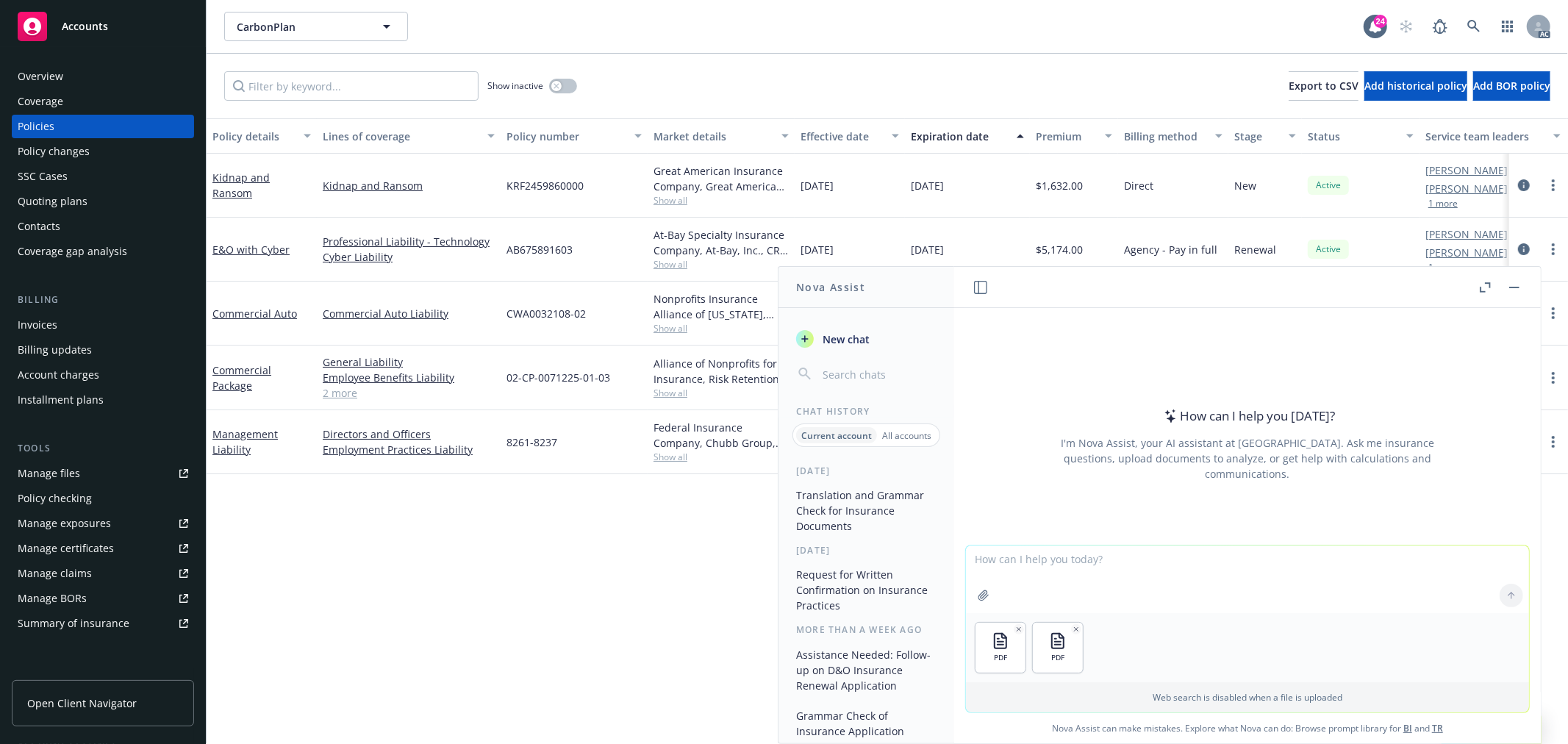
click at [1037, 565] on textarea at bounding box center [1248, 579] width 563 height 68
click at [1098, 570] on textarea "Quote上面第13页的" at bounding box center [1248, 579] width 563 height 69
paste textarea "Increase your Financial Fraud Sub-Limit(s) by activating At-Bay Stance Fraud De…"
type textarea "Quote上面第13页的Increase your Financial Fraud Sub-Limit(s) by activating At-Bay Sta…"
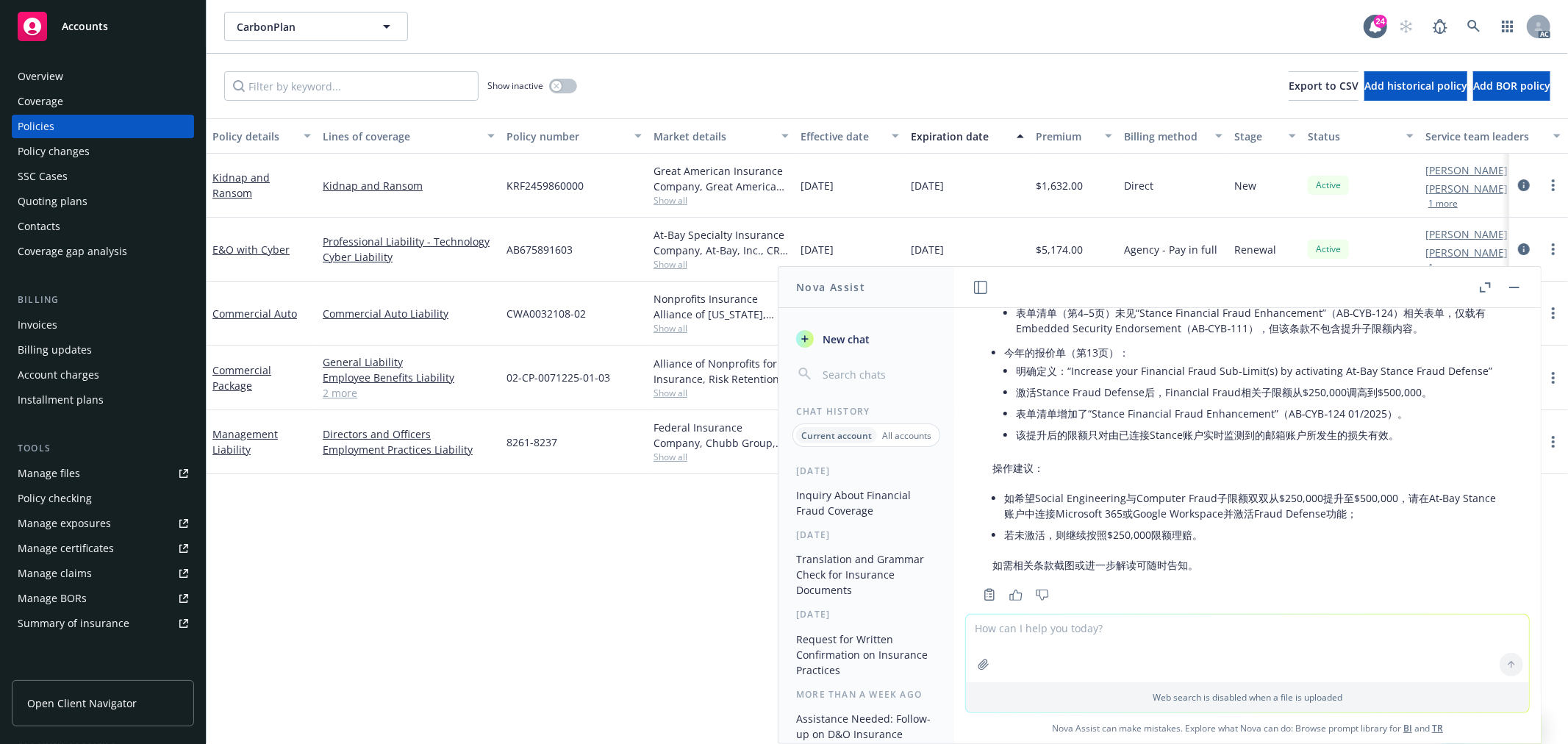
scroll to position [325, 0]
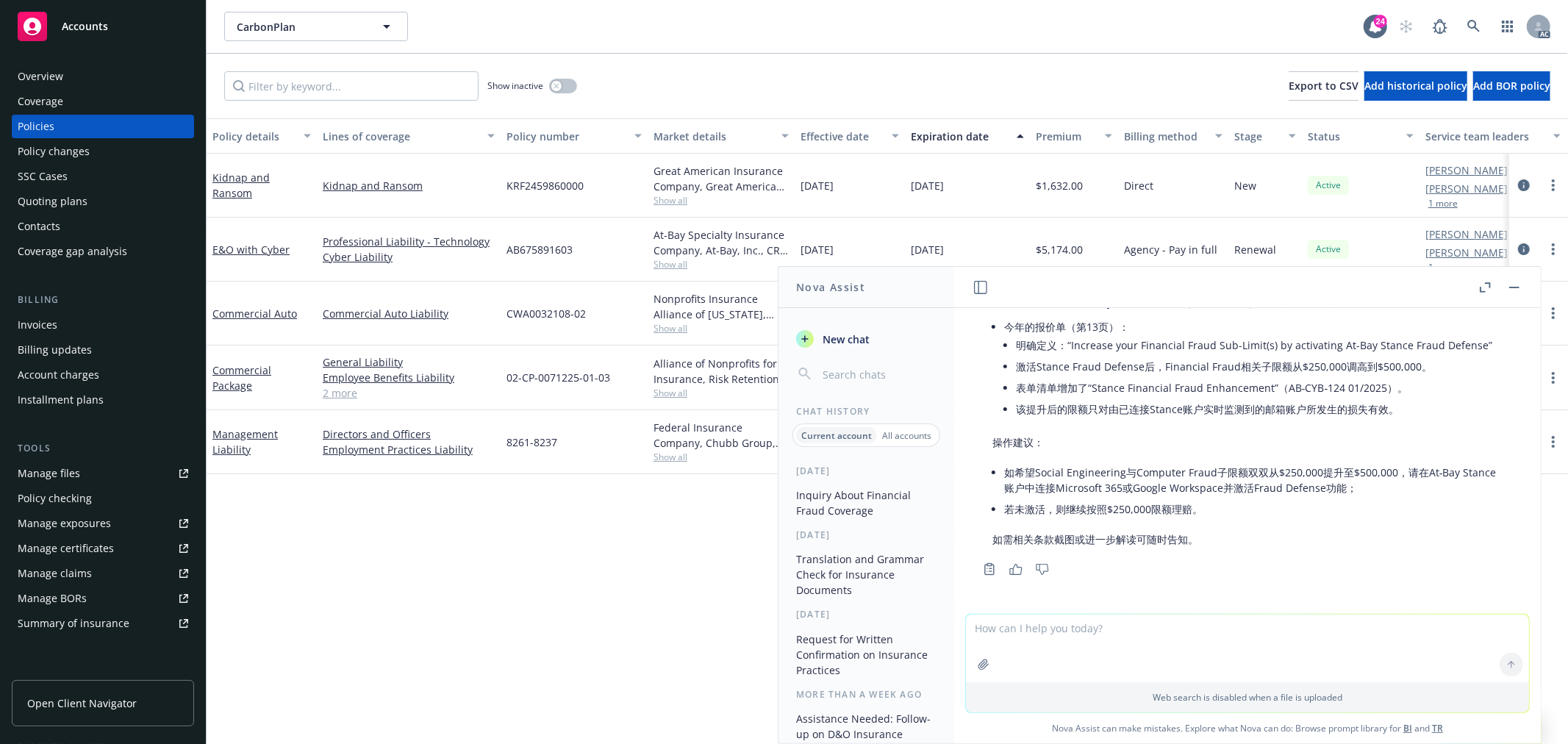
click at [1083, 641] on textarea at bounding box center [1248, 648] width 563 height 68
type textarea "s"
paste textarea "Just a reminder that they have the opportunity to increase cyber-crime to $500K…"
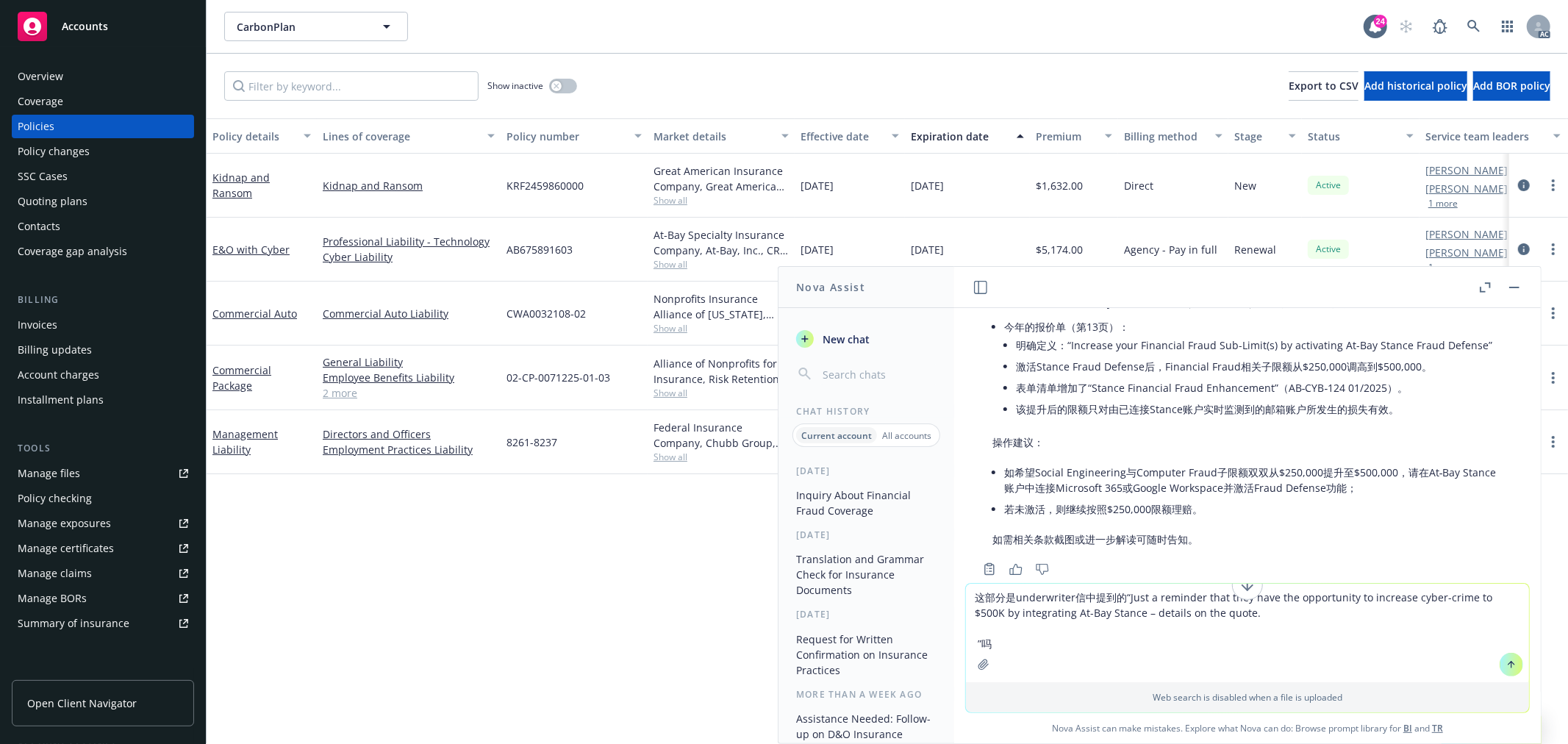
type textarea "这部分是underwriter信中提到的“Just a reminder that they have the opportunity to increase…"
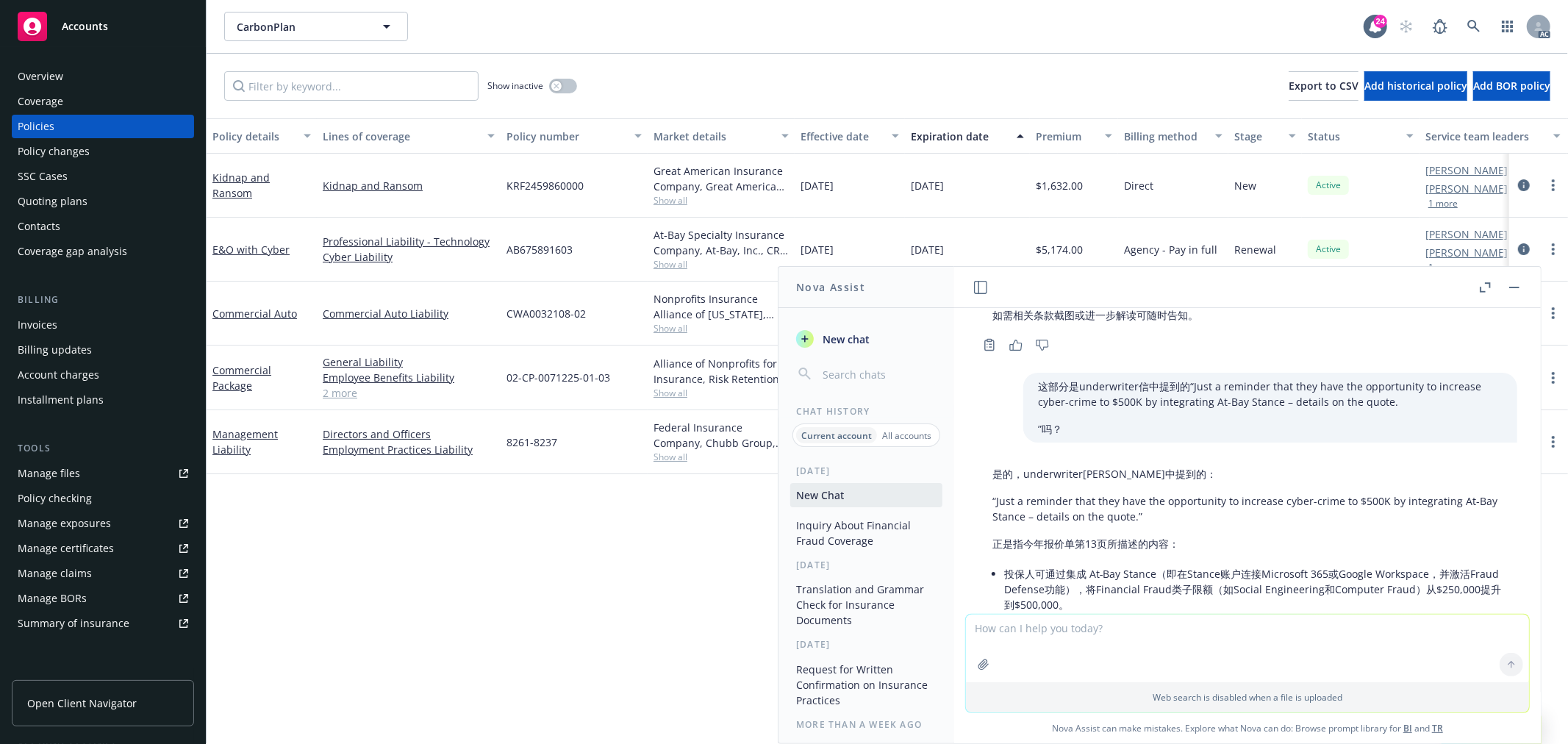
scroll to position [683, 0]
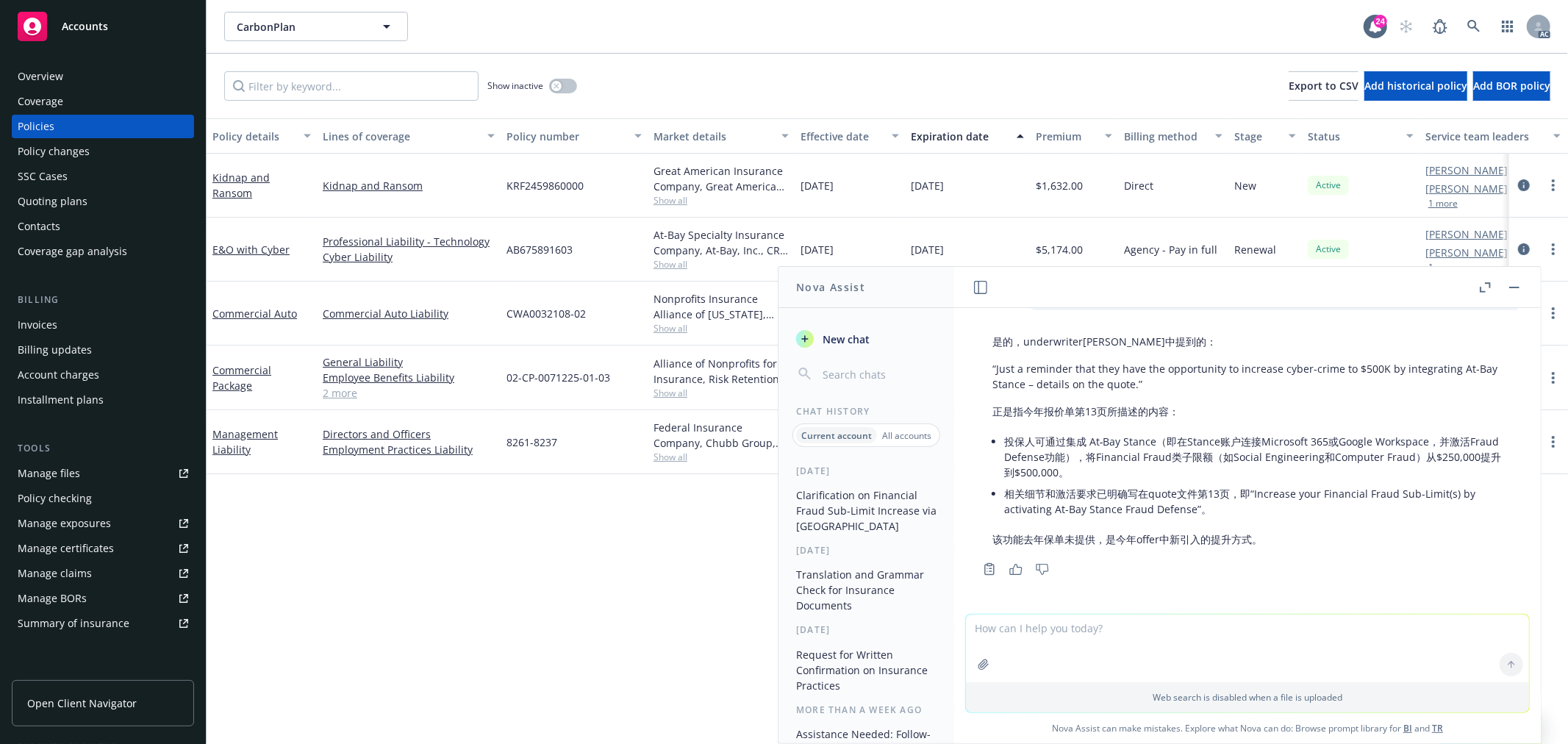
drag, startPoint x: 537, startPoint y: 565, endPoint x: 618, endPoint y: 534, distance: 86.7
click at [538, 565] on div "Policy details Lines of coverage Policy number Market details Effective date Ex…" at bounding box center [887, 431] width 1362 height 626
click at [1144, 622] on textarea at bounding box center [1248, 648] width 563 height 68
type textarea "draft email： 刚发给insured一个application request，后续需要提醒他特别"
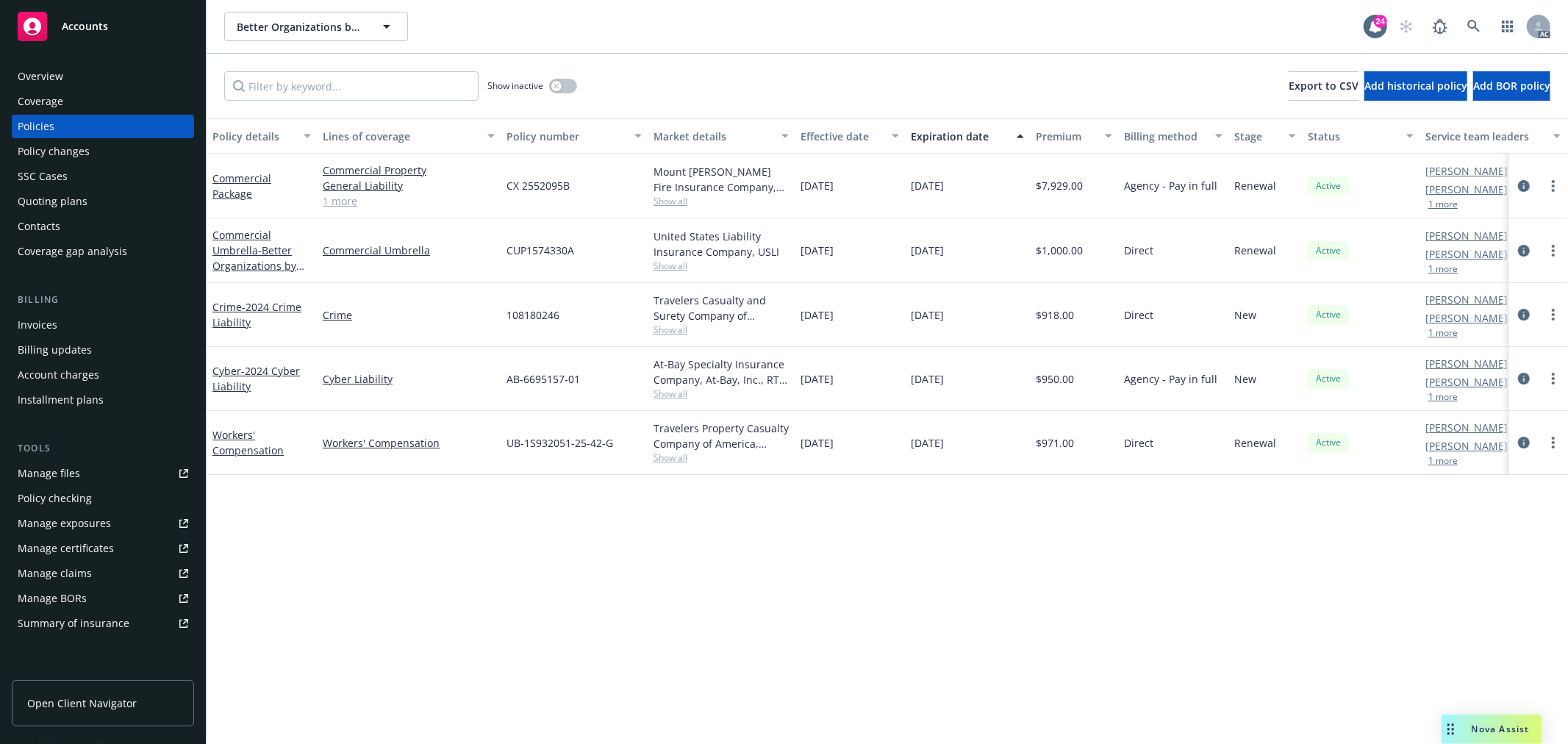
click at [78, 75] on div "Overview" at bounding box center [102, 76] width 170 height 23
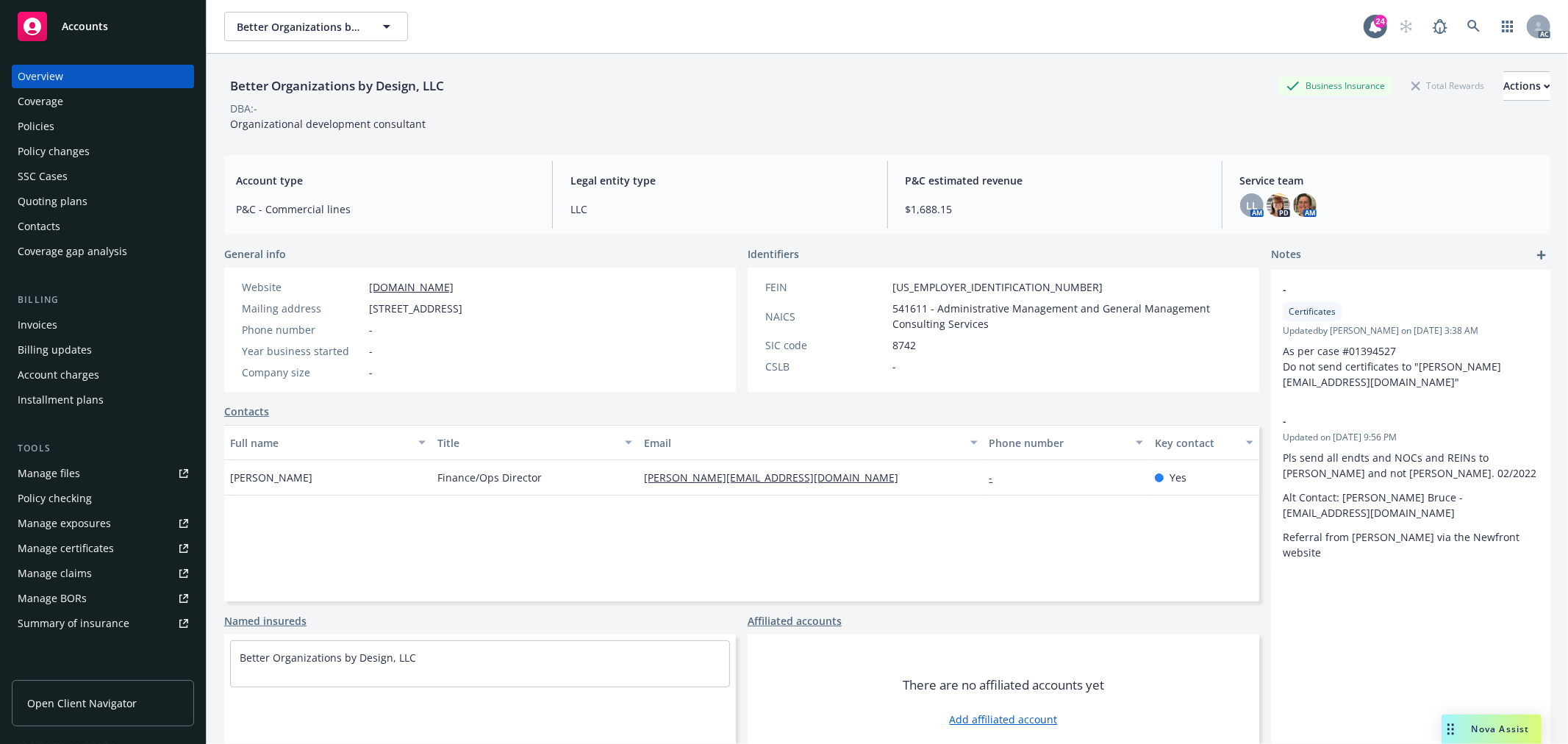
click at [53, 129] on div "Policies" at bounding box center [36, 127] width 37 height 23
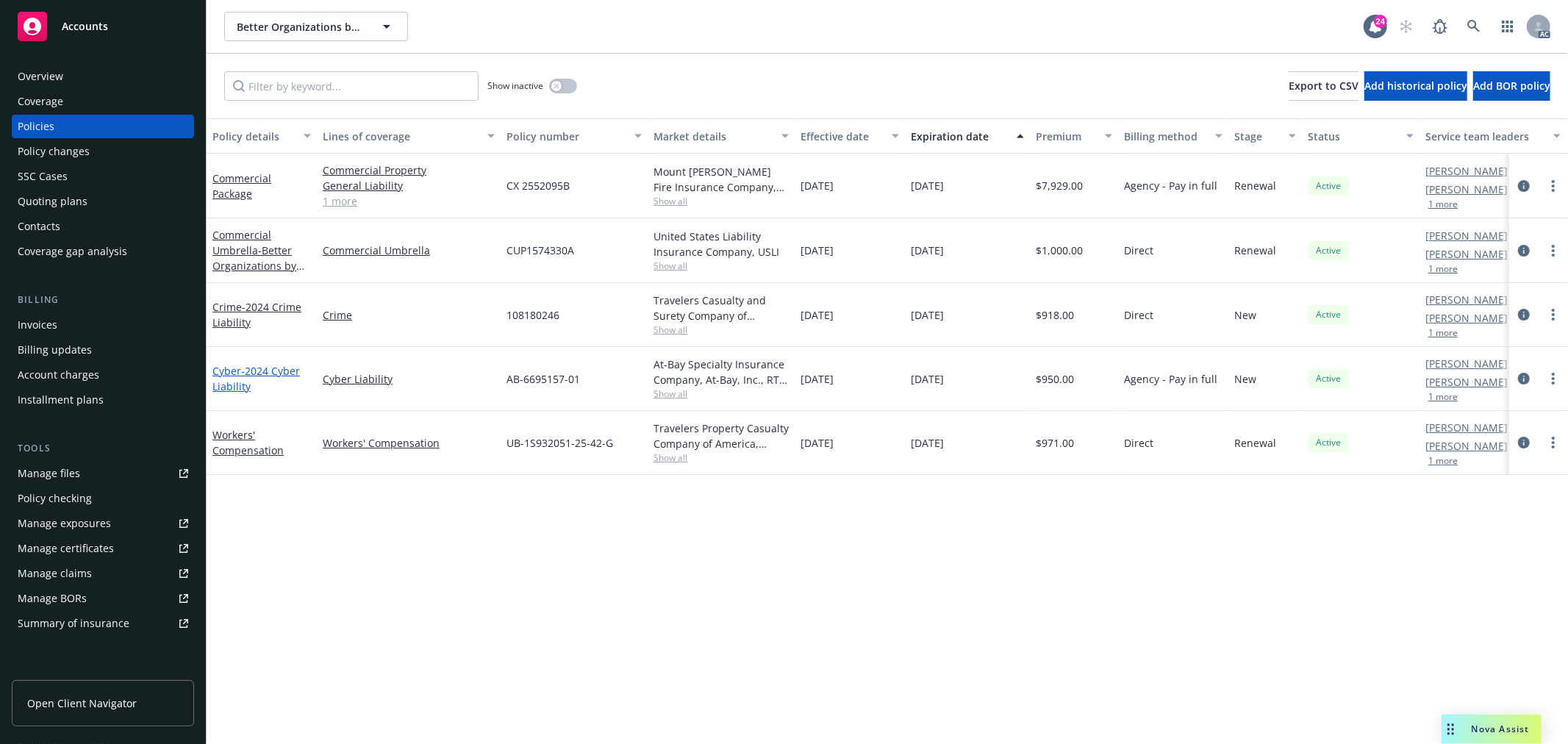
click at [237, 368] on link "Cyber - 2024 Cyber Liability" at bounding box center [256, 378] width 87 height 29
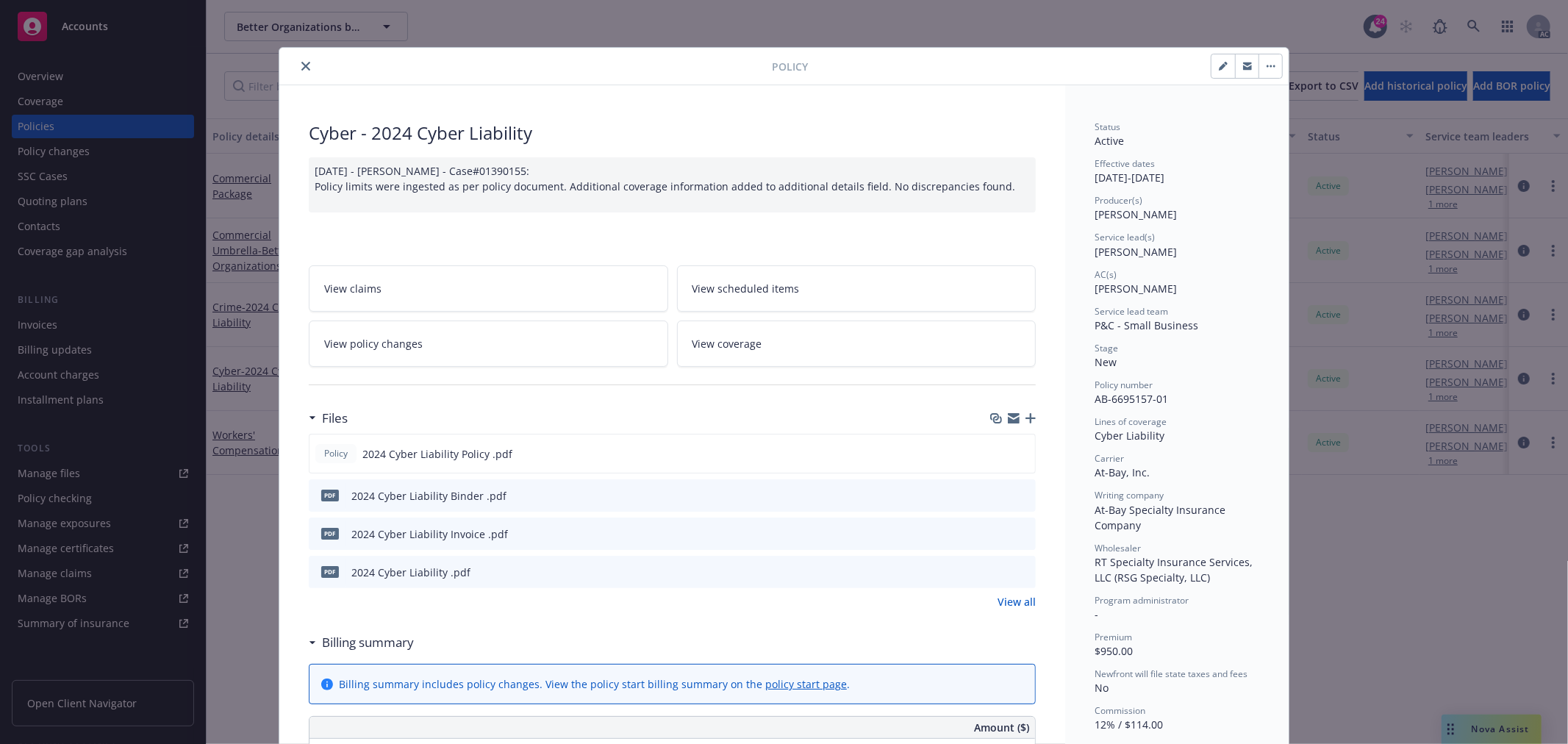
click at [530, 366] on link "View policy changes" at bounding box center [488, 343] width 360 height 46
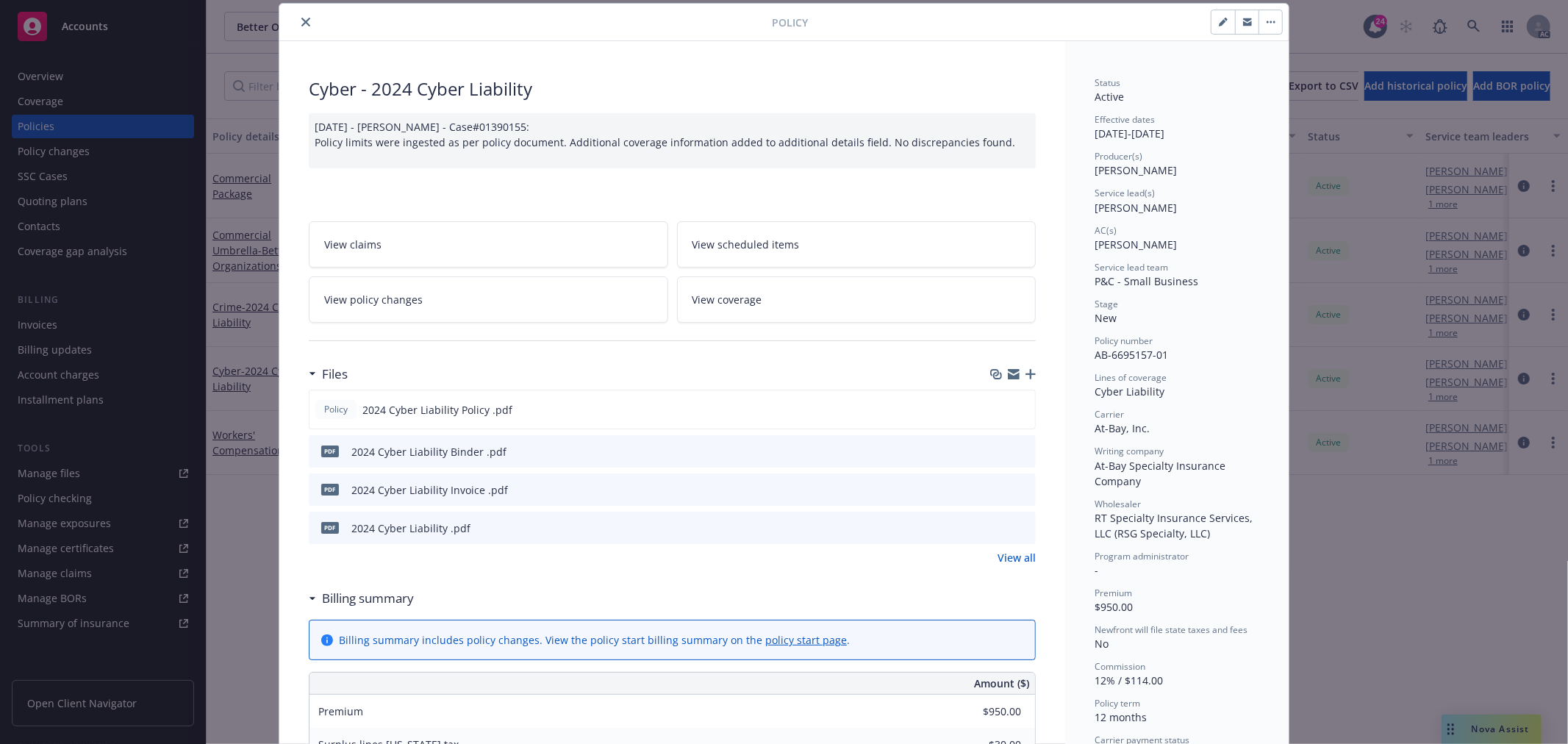
click at [297, 27] on button "close" at bounding box center [305, 22] width 18 height 18
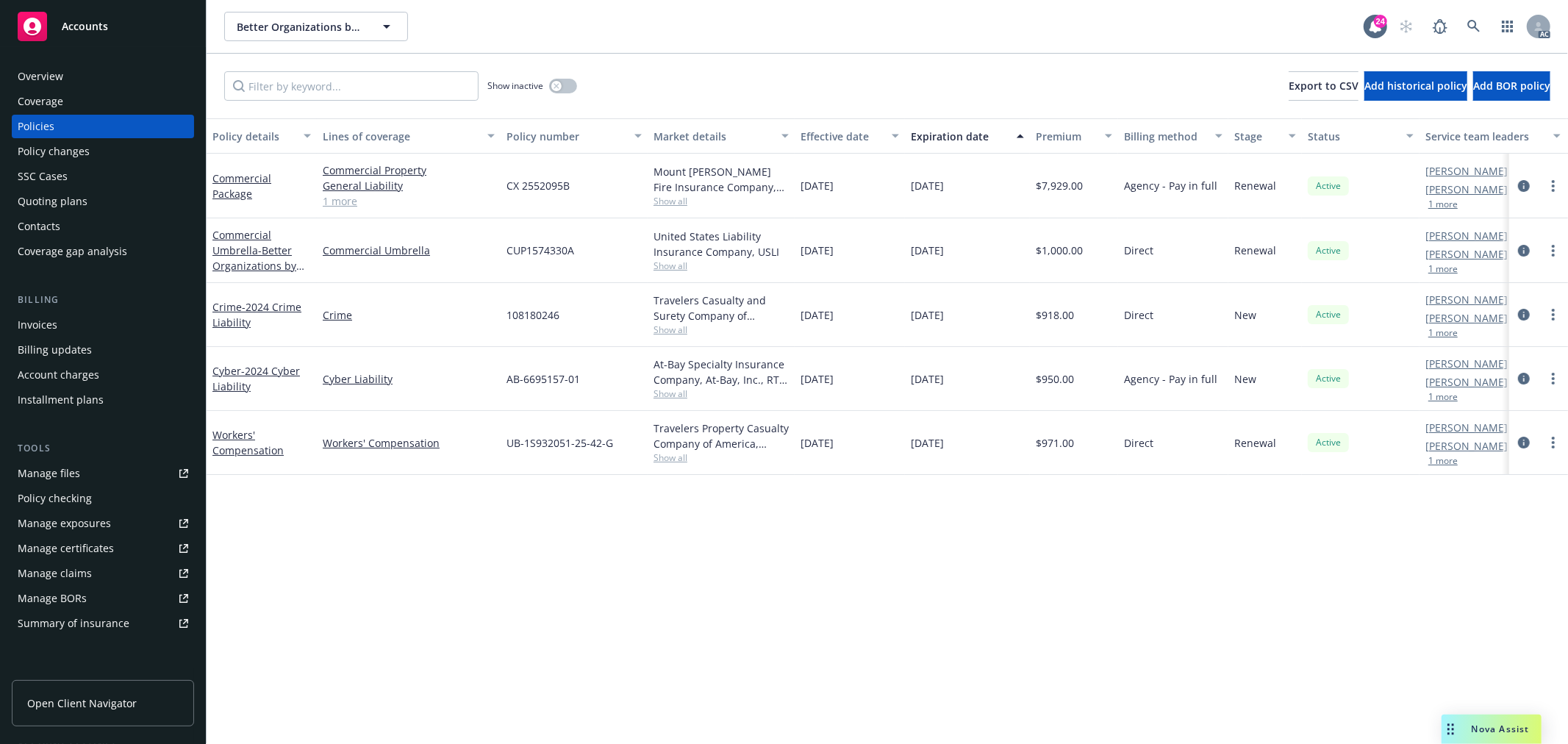
click at [243, 175] on link "Commercial Package" at bounding box center [241, 185] width 59 height 29
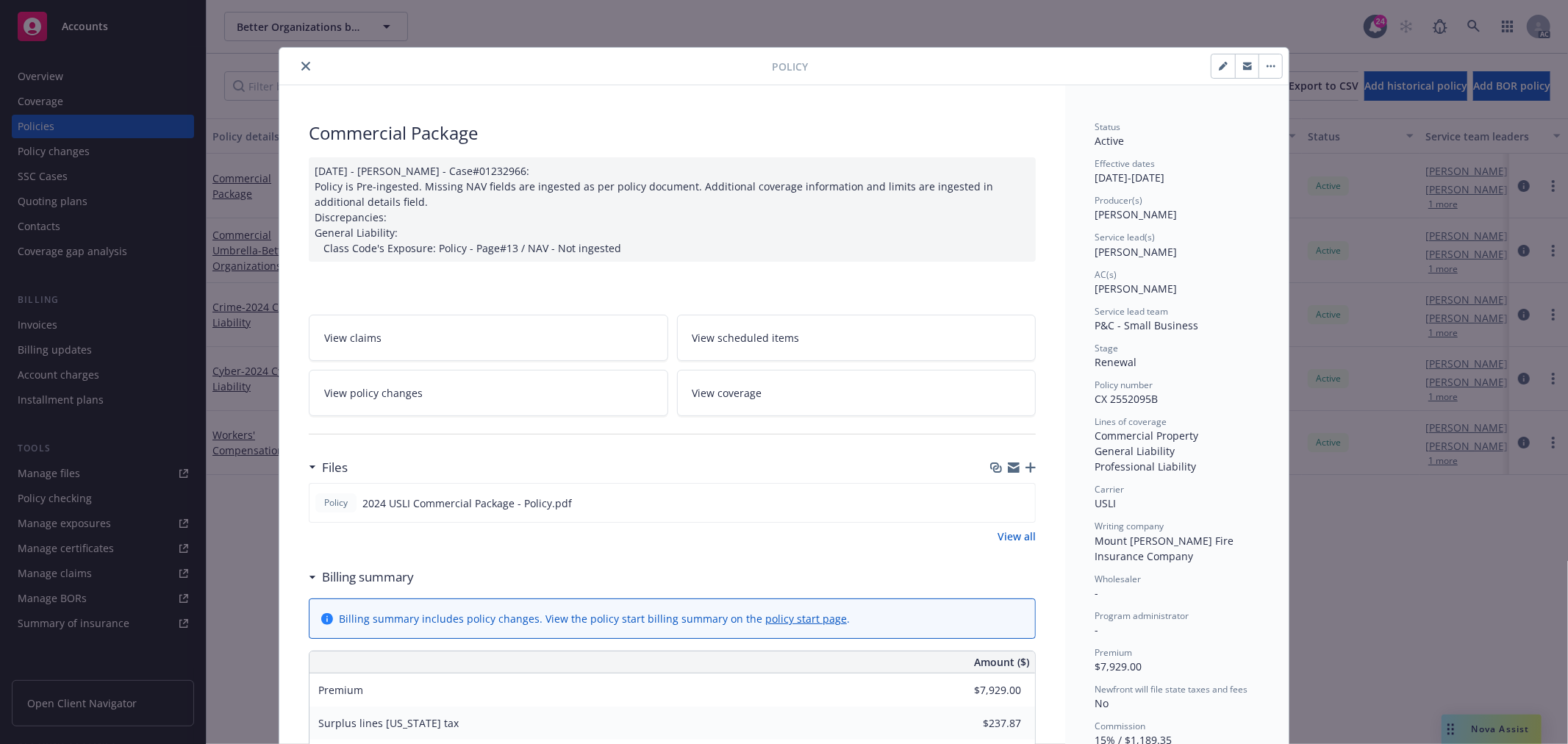
click at [505, 385] on link "View policy changes" at bounding box center [488, 393] width 360 height 46
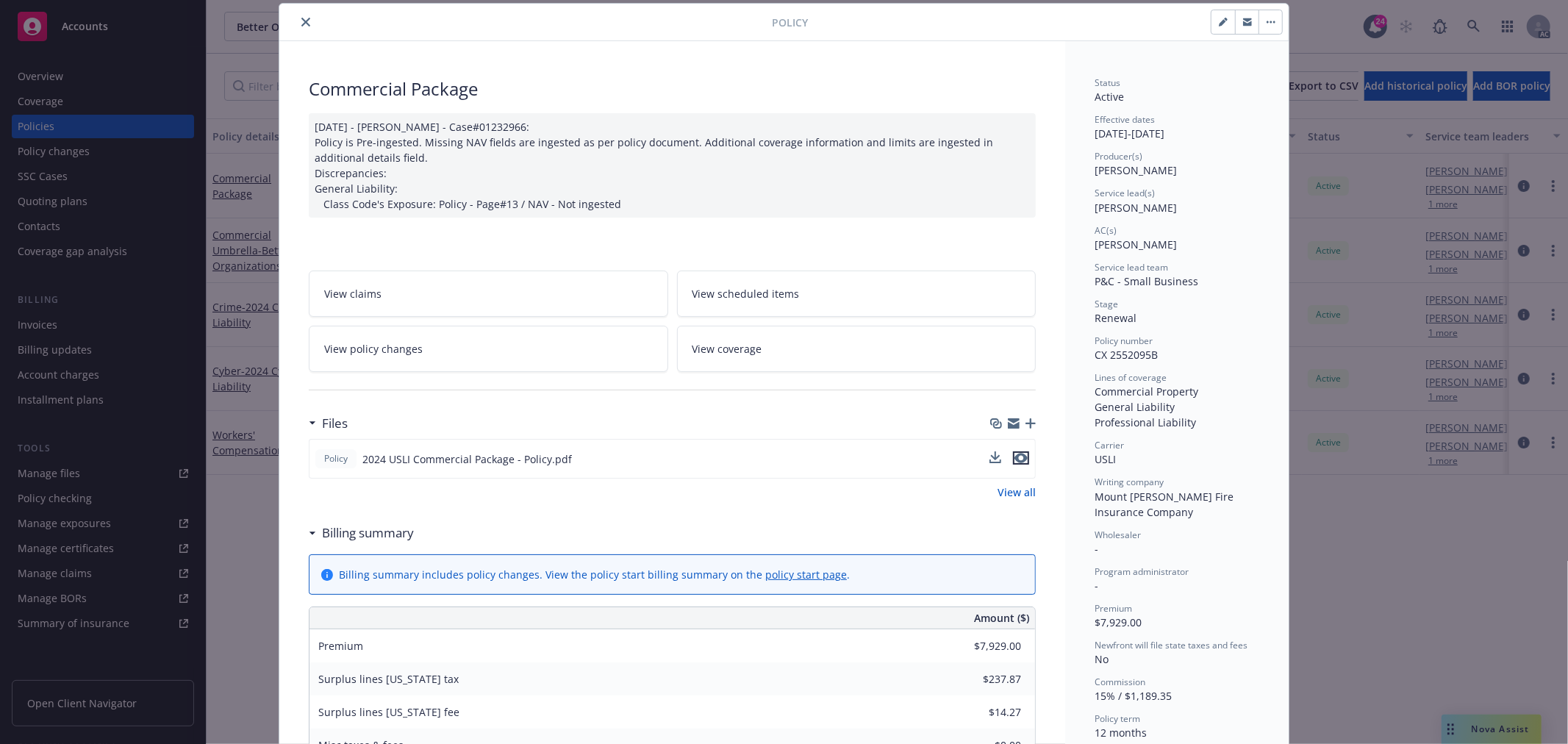
click at [1015, 457] on icon "preview file" at bounding box center [1021, 458] width 13 height 10
